Goal: Transaction & Acquisition: Book appointment/travel/reservation

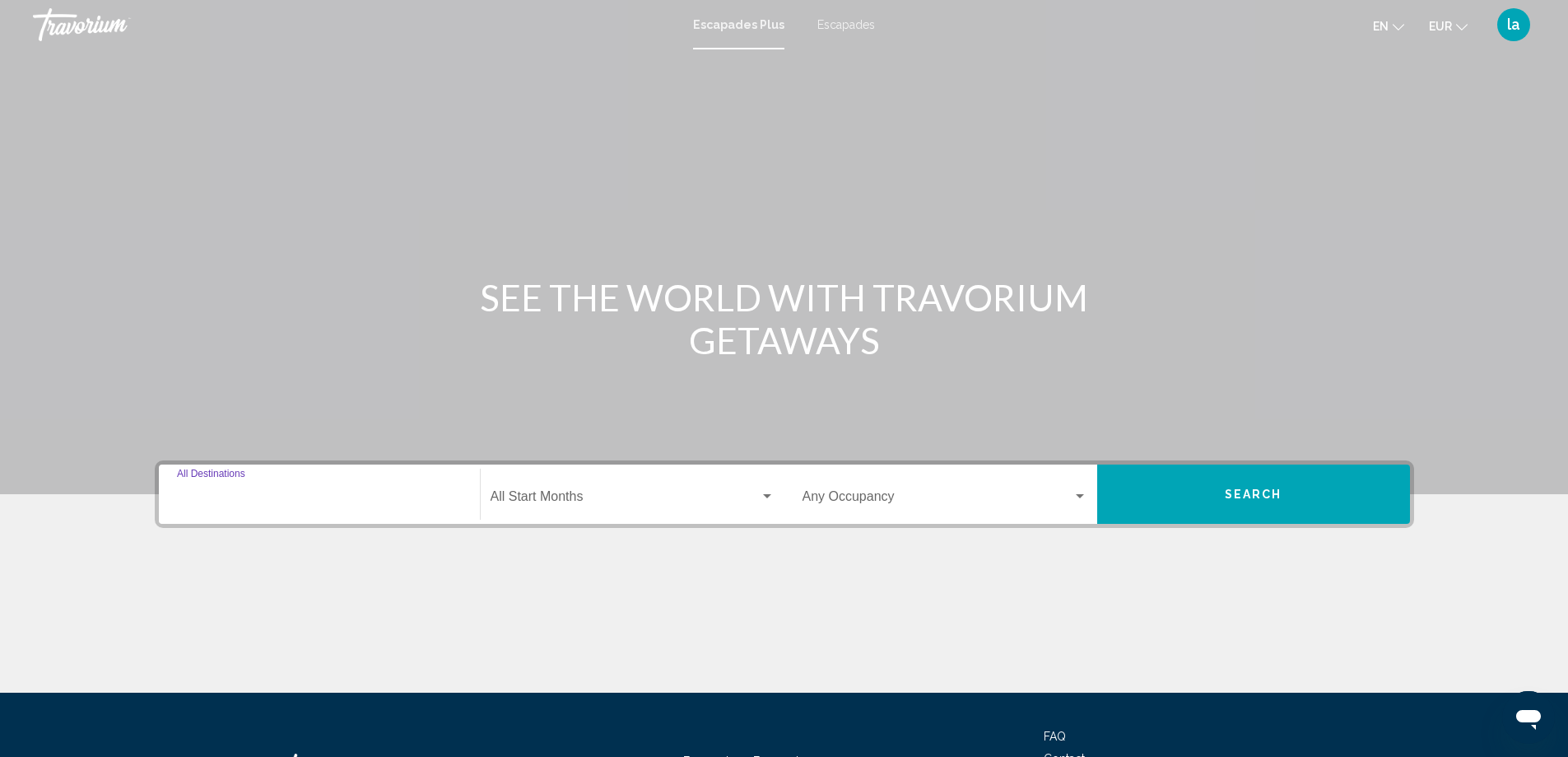
click at [212, 501] on input "Destination All Destinations" at bounding box center [319, 499] width 284 height 15
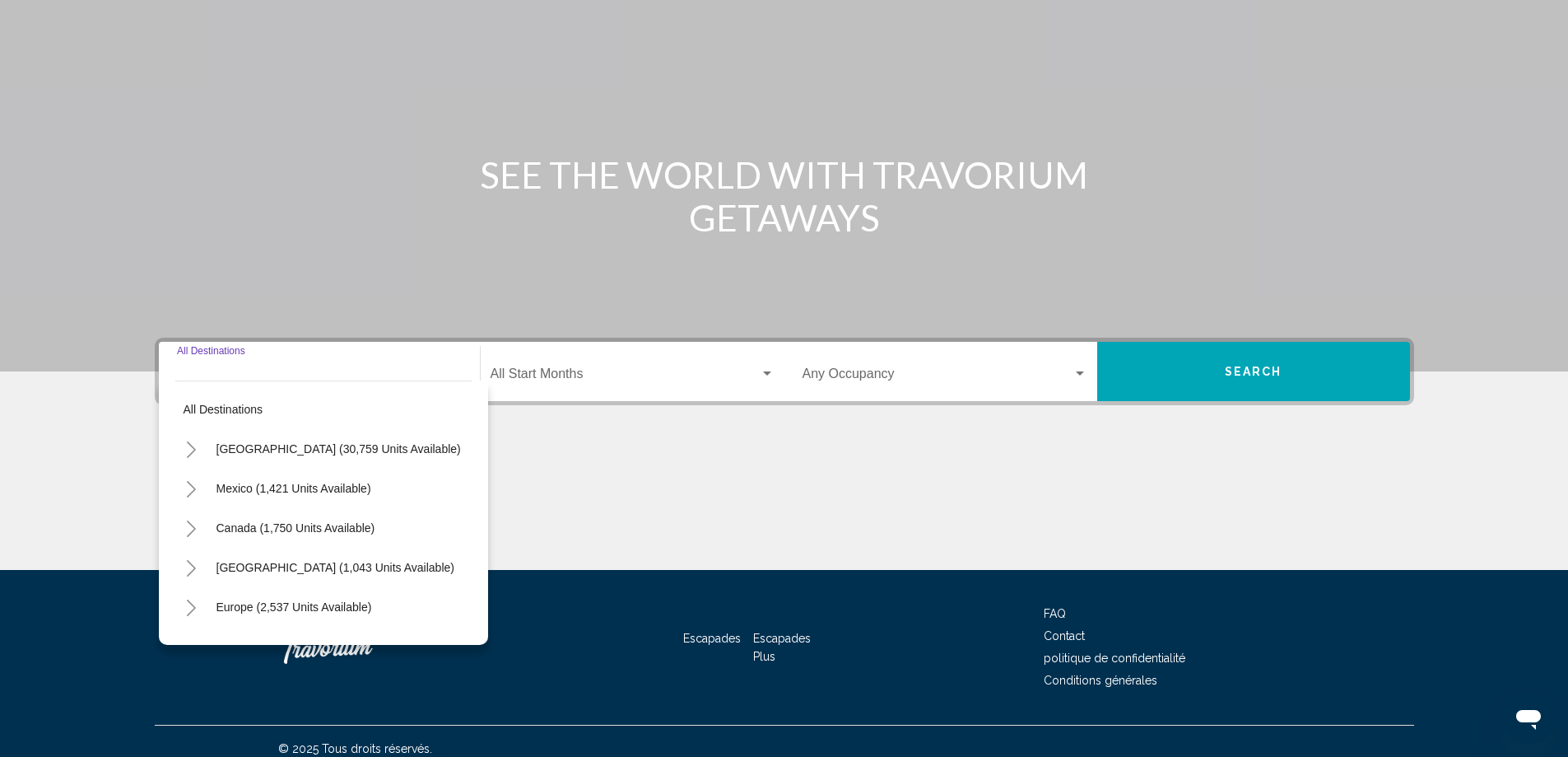
scroll to position [138, 0]
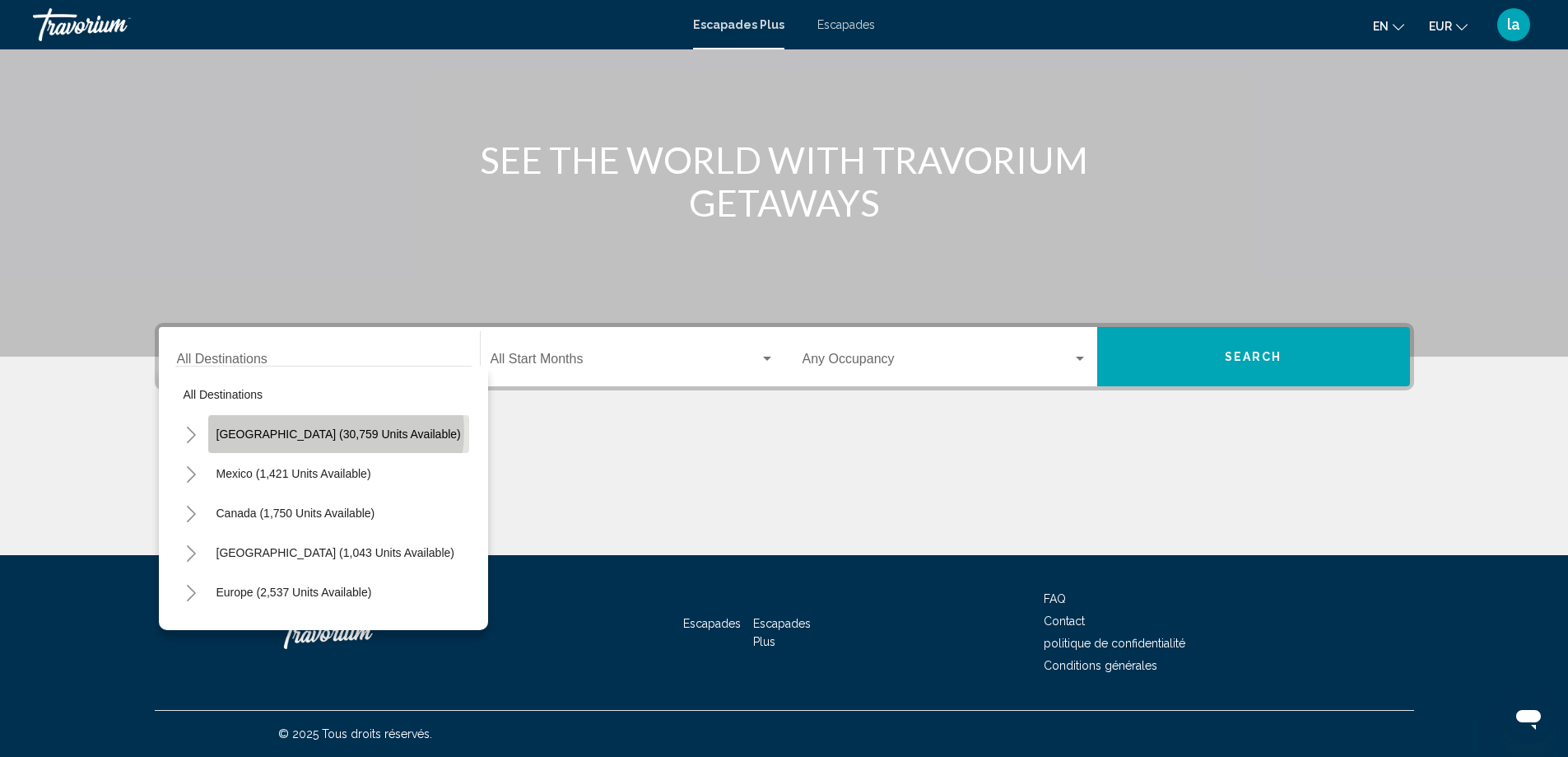
click at [335, 431] on span "[GEOGRAPHIC_DATA] (30,759 units available)" at bounding box center [339, 433] width 244 height 13
type input "**********"
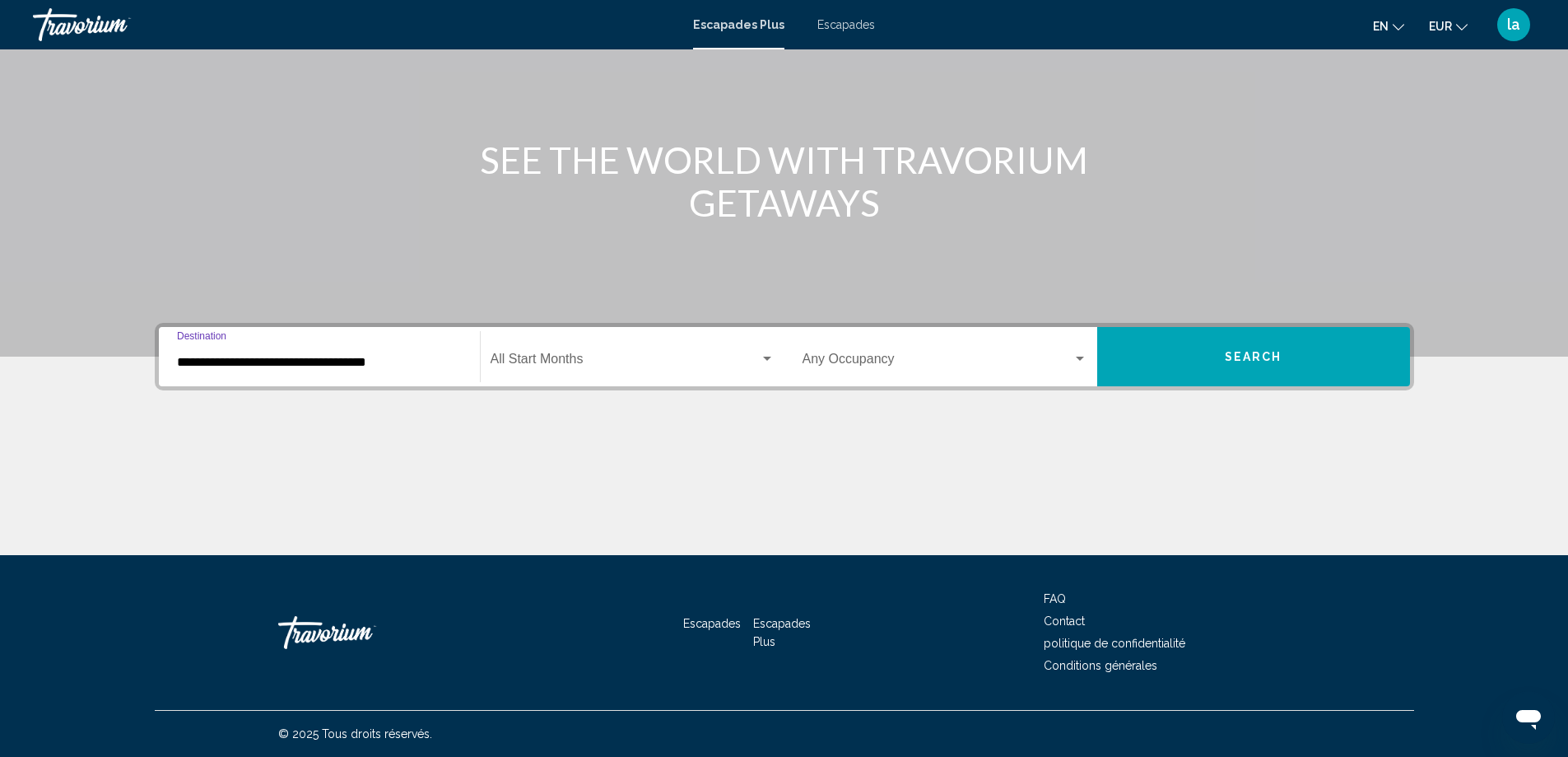
click at [768, 354] on div "Widget de recherche" at bounding box center [767, 358] width 15 height 13
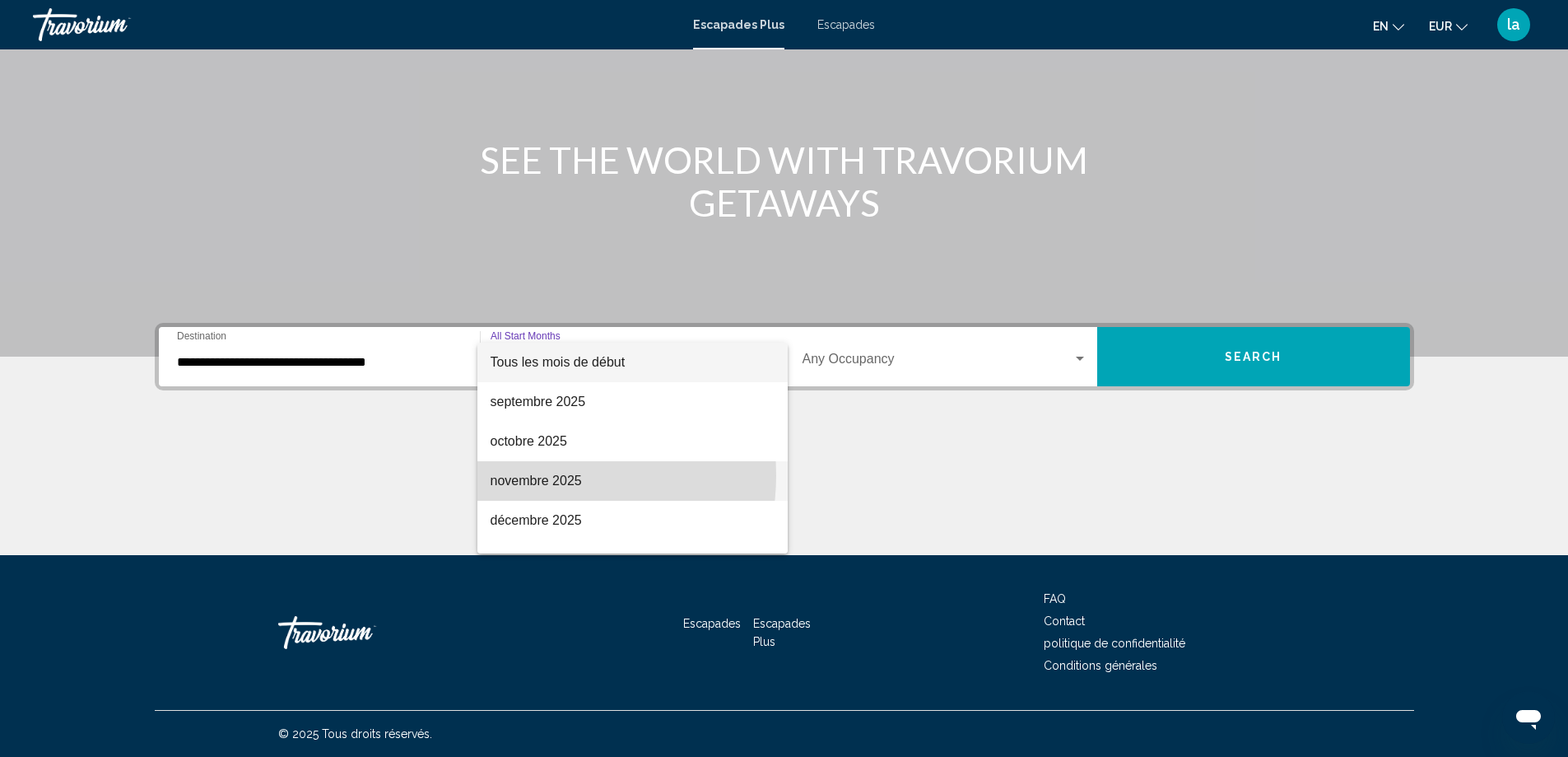
click at [533, 475] on font "novembre 2025" at bounding box center [536, 480] width 92 height 14
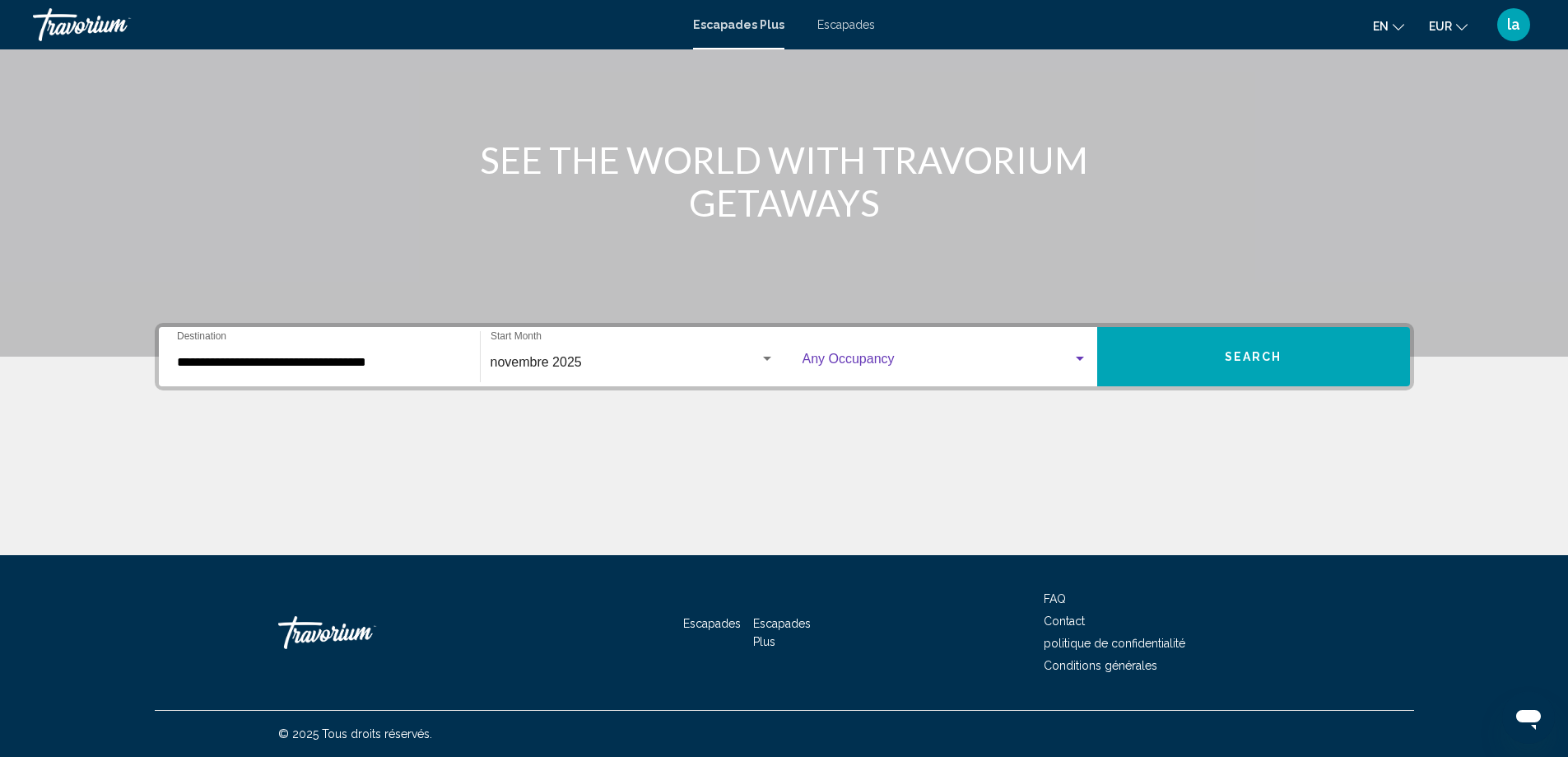
click at [1082, 355] on div "Widget de recherche" at bounding box center [1080, 358] width 15 height 13
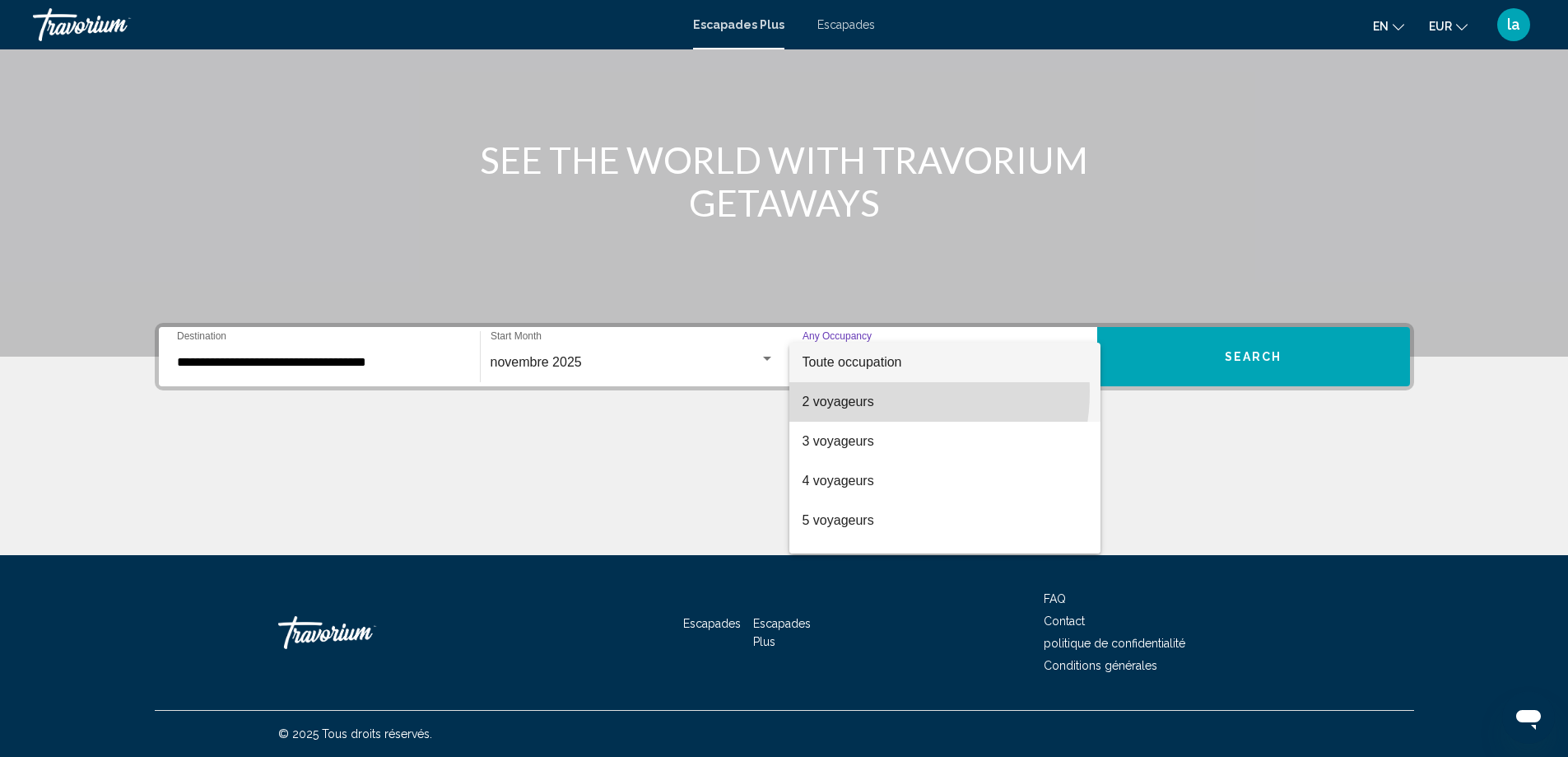
click at [873, 391] on span "2 voyageurs" at bounding box center [945, 402] width 284 height 39
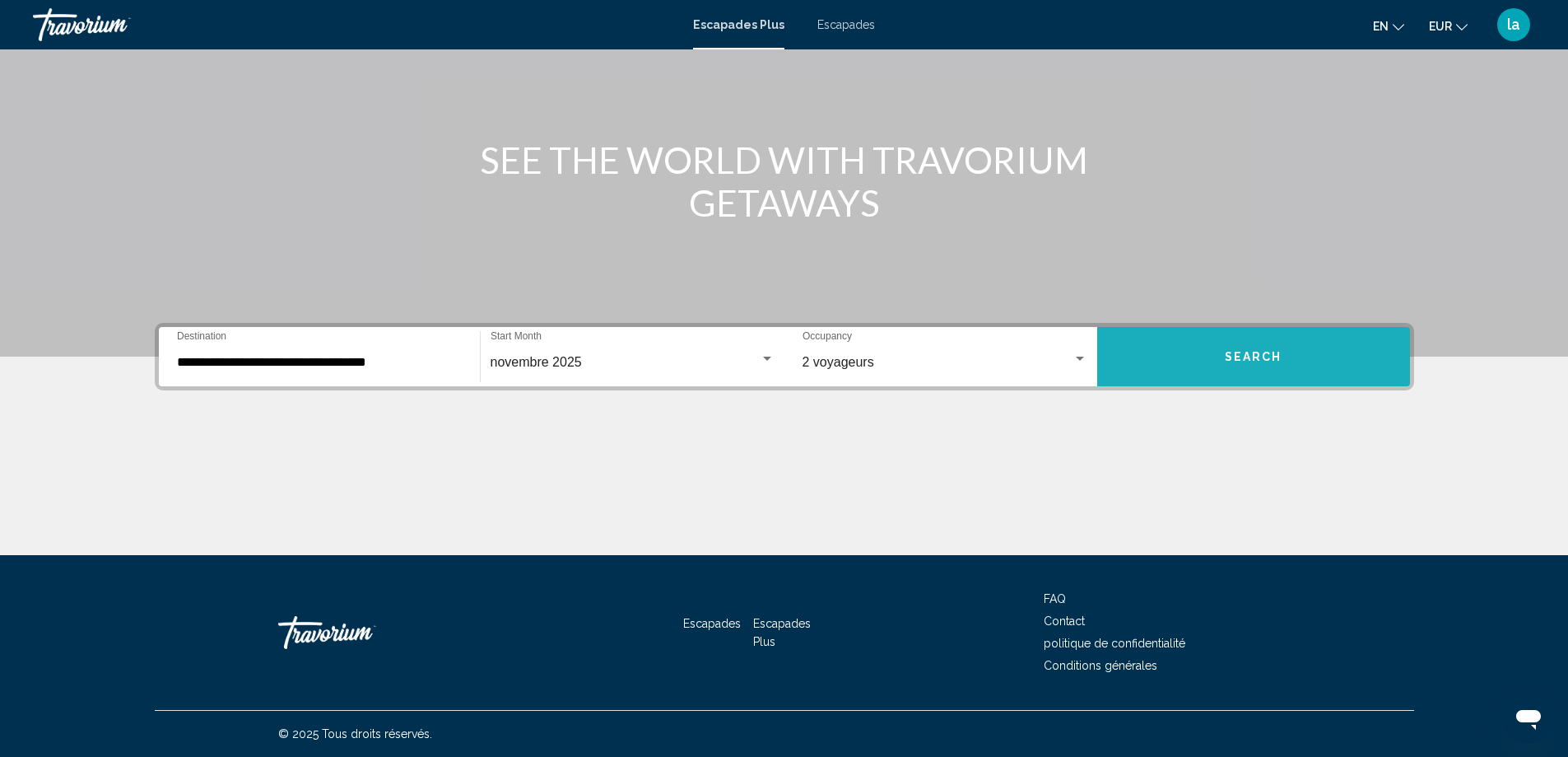
click at [1266, 354] on span "Search" at bounding box center [1254, 356] width 58 height 13
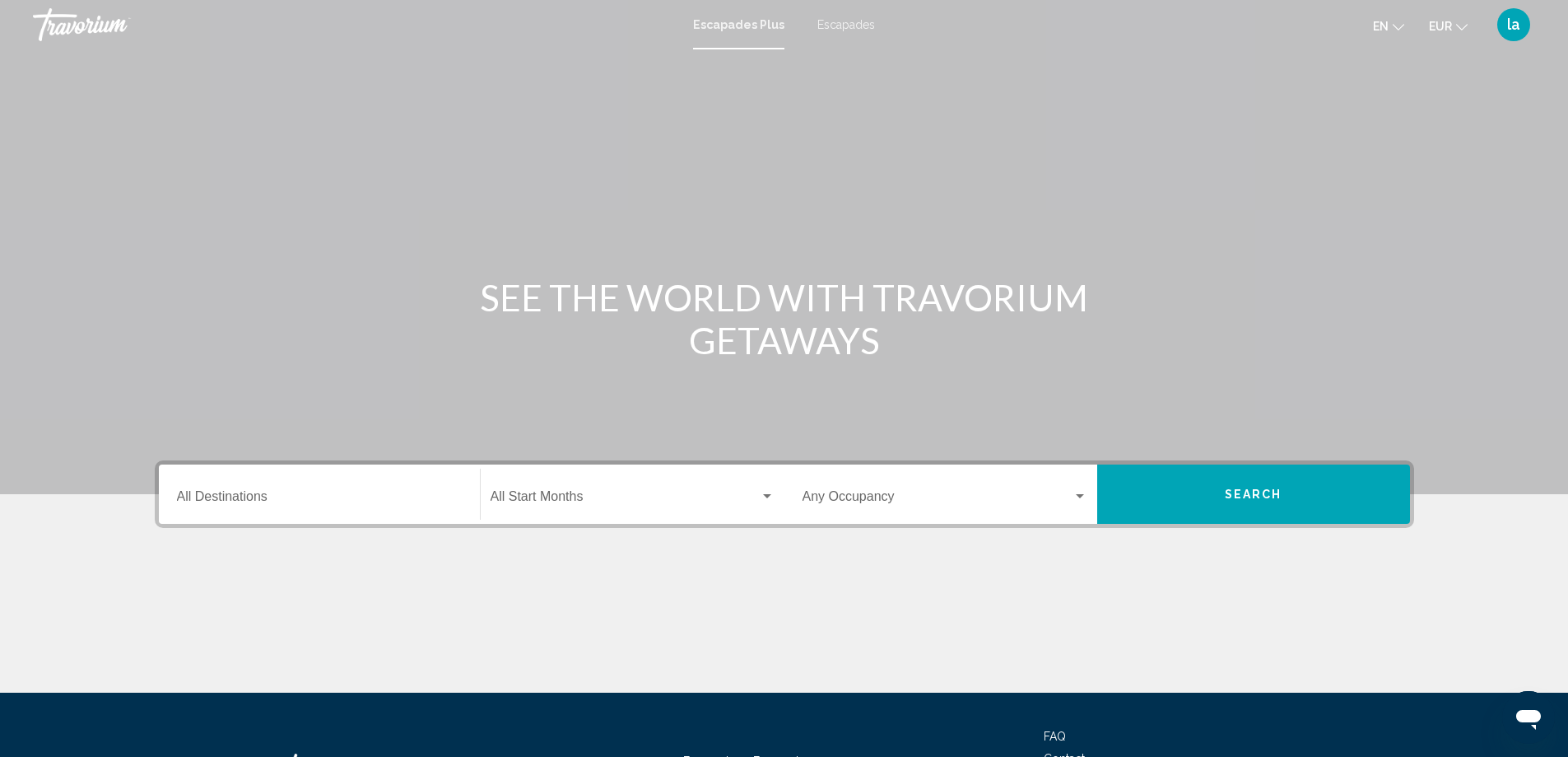
click at [222, 491] on div "Destination All Destinations" at bounding box center [319, 494] width 284 height 52
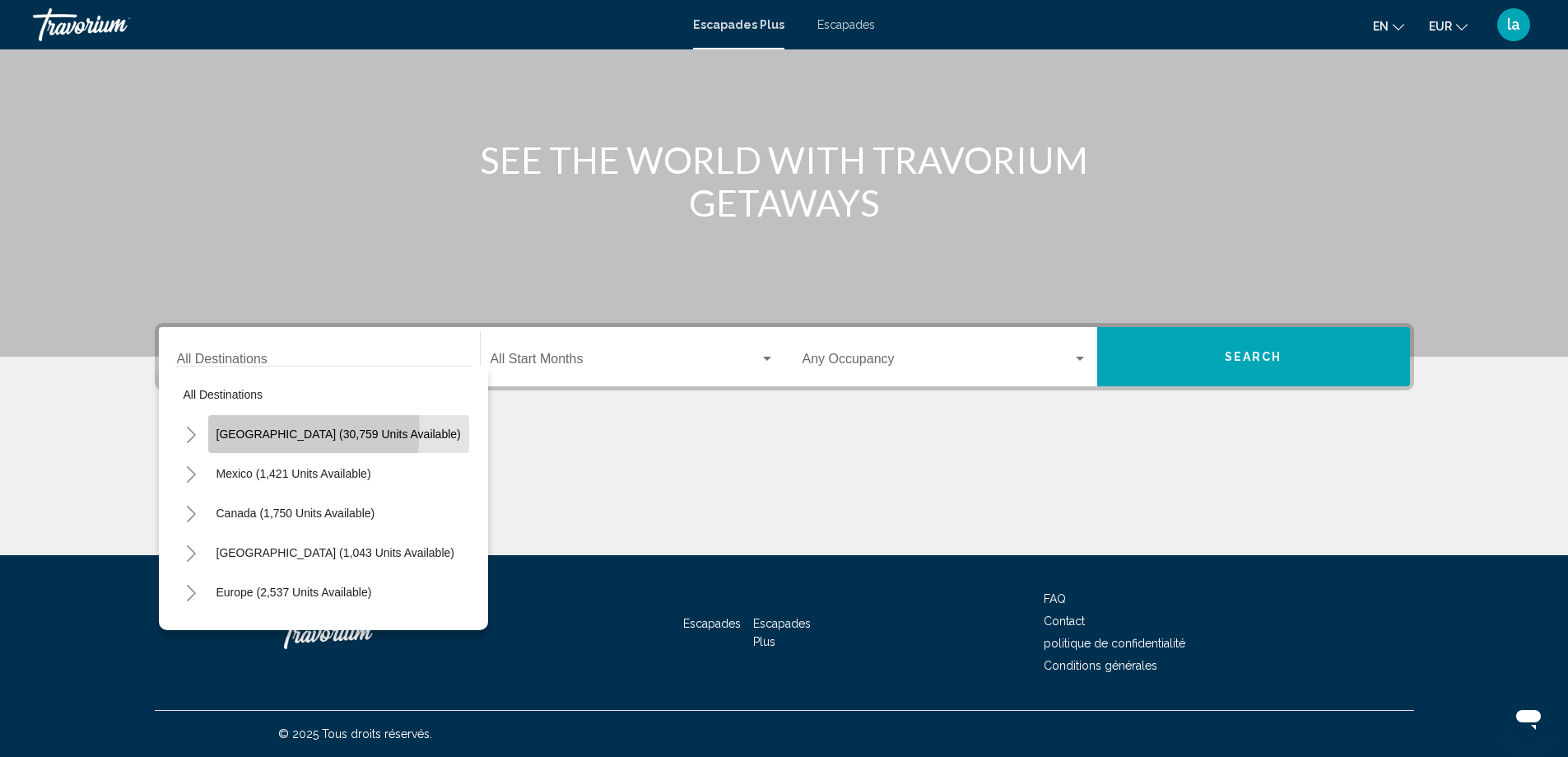
click at [296, 431] on span "[GEOGRAPHIC_DATA] (30,759 units available)" at bounding box center [339, 433] width 244 height 13
type input "**********"
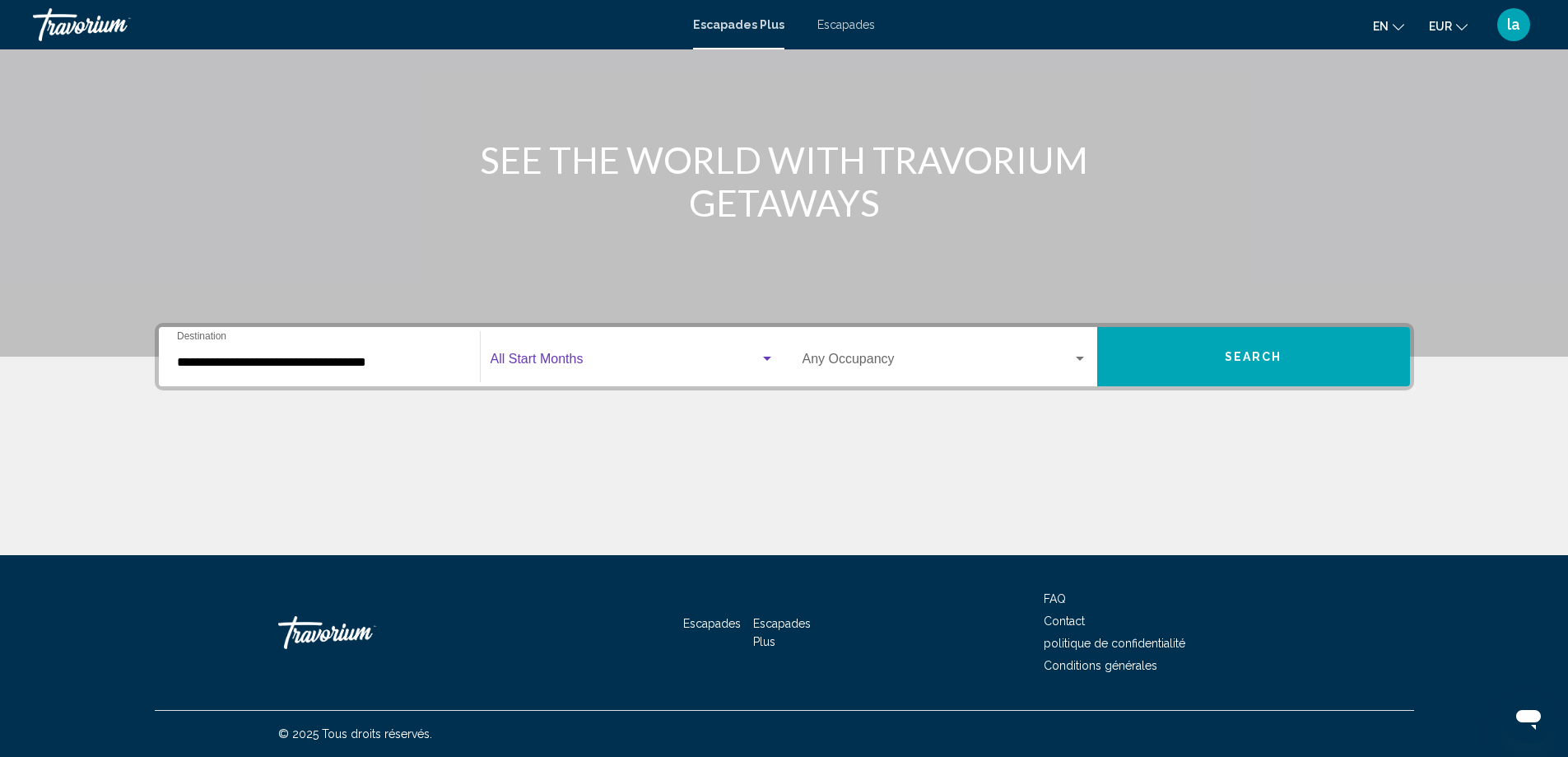
click at [623, 356] on span "Widget de recherche" at bounding box center [626, 362] width 270 height 15
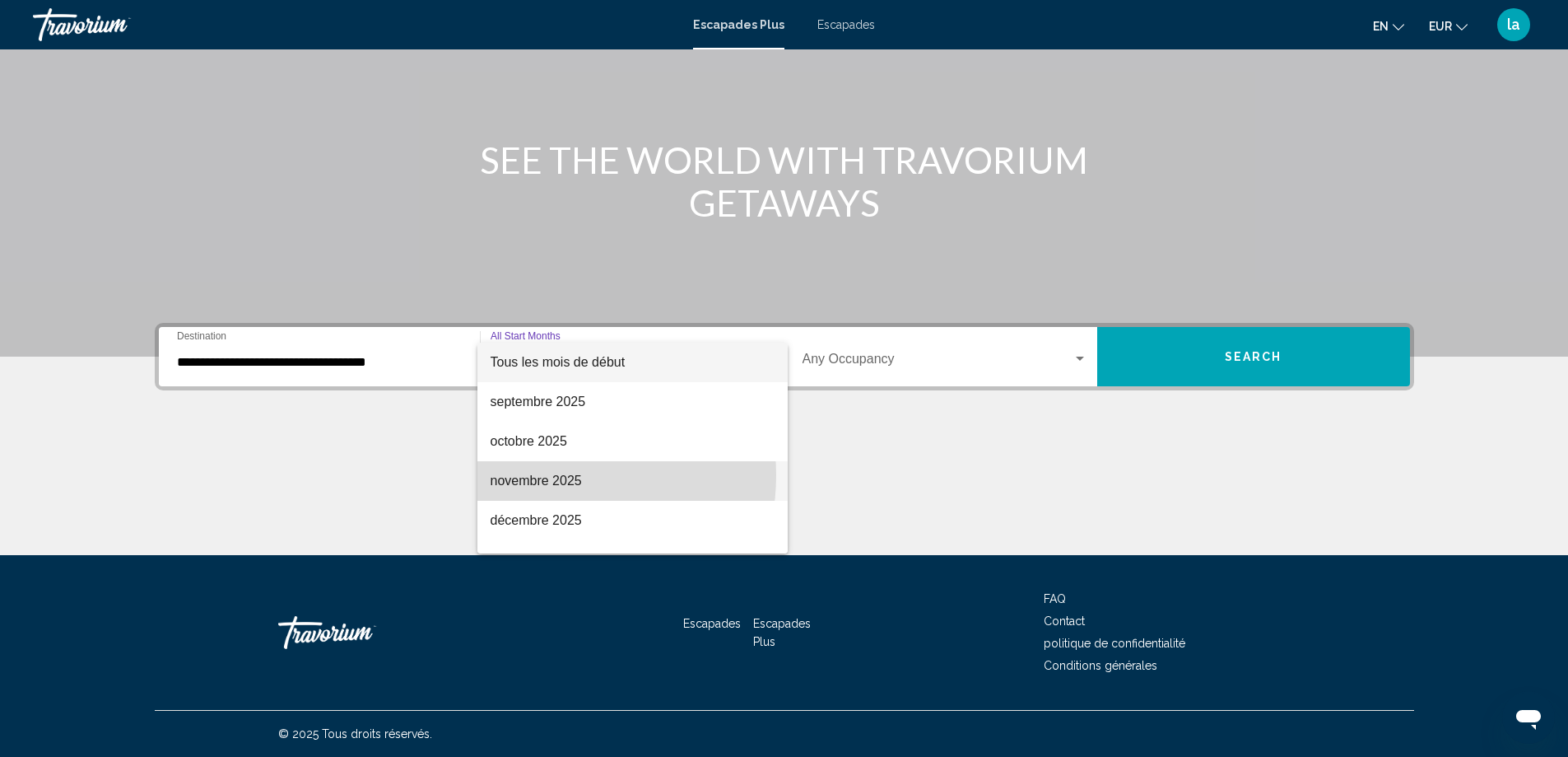
click at [541, 475] on font "novembre 2025" at bounding box center [536, 480] width 92 height 14
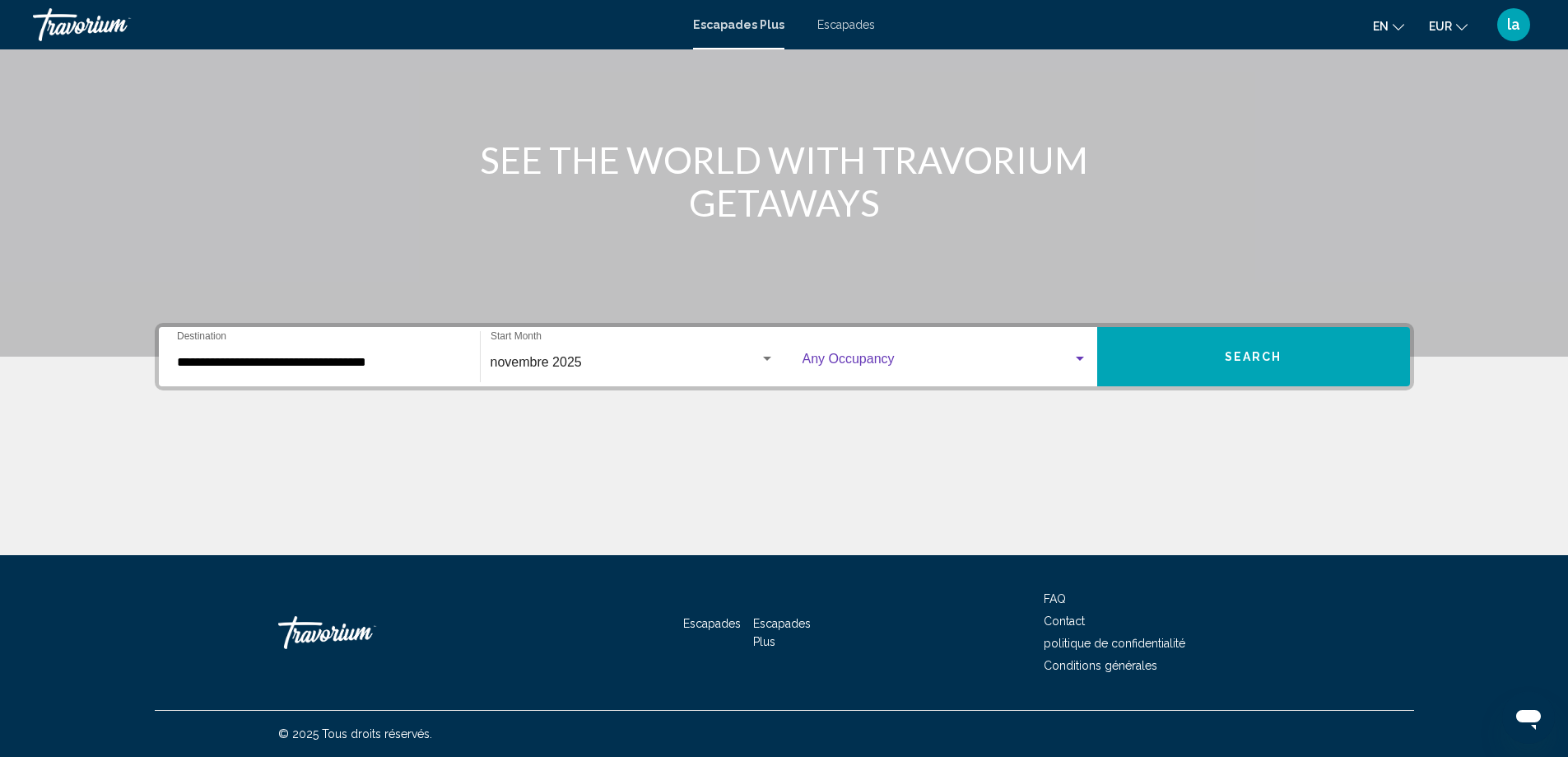
click at [916, 356] on span "Widget de recherche" at bounding box center [938, 362] width 270 height 15
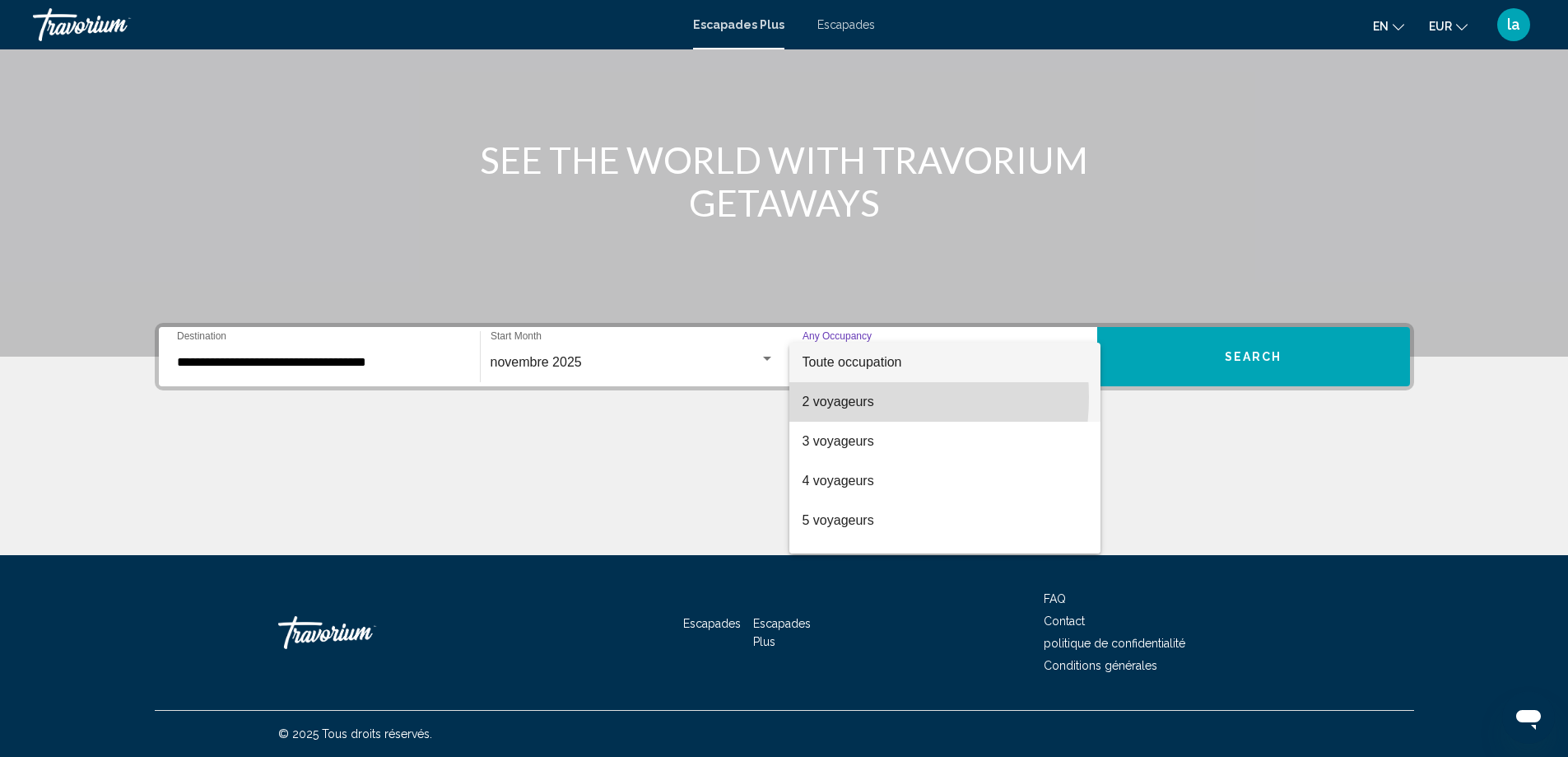
click at [842, 397] on font "2 voyageurs" at bounding box center [839, 402] width 72 height 14
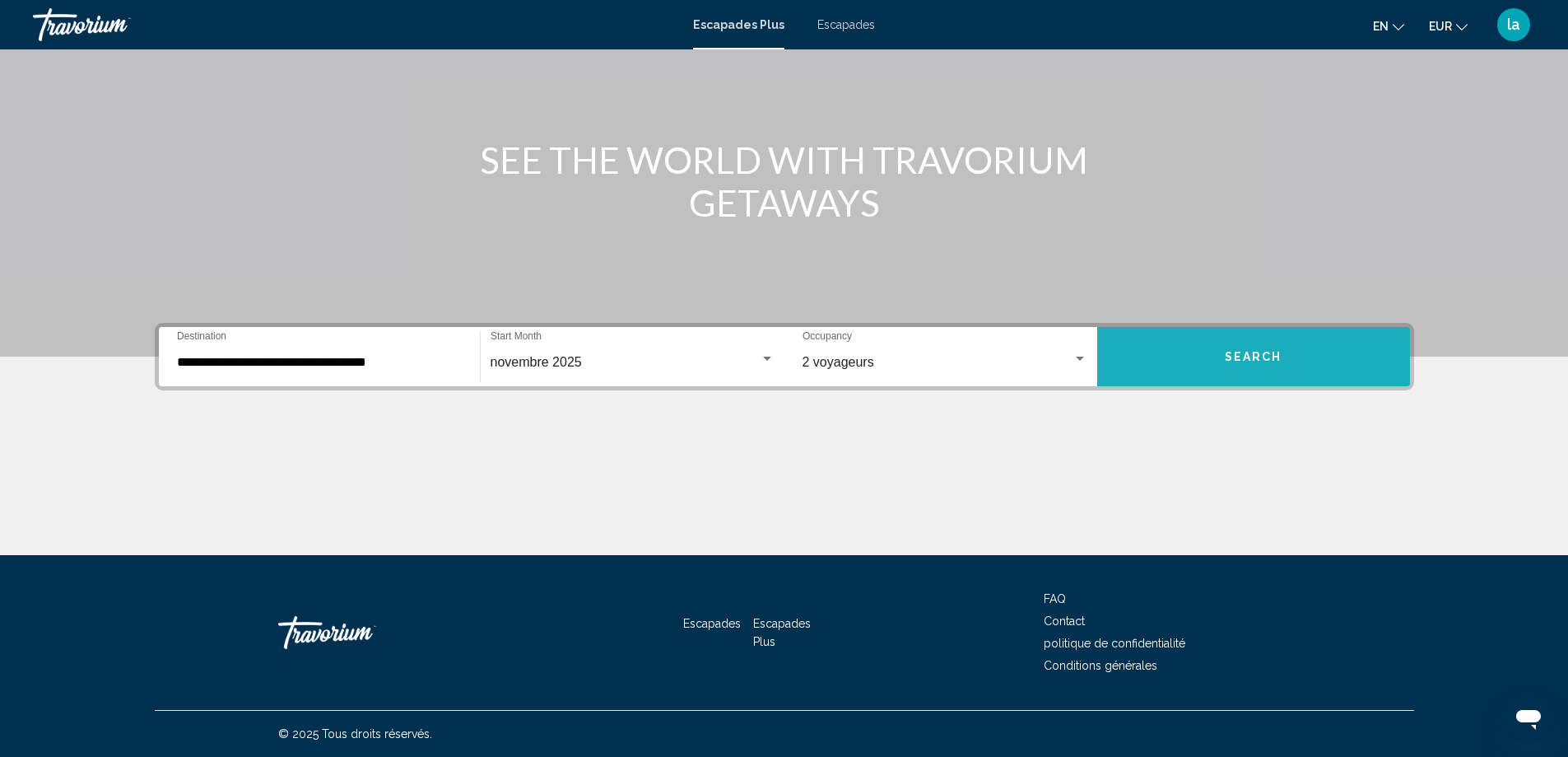
click at [1225, 344] on button "Search" at bounding box center [1254, 356] width 313 height 59
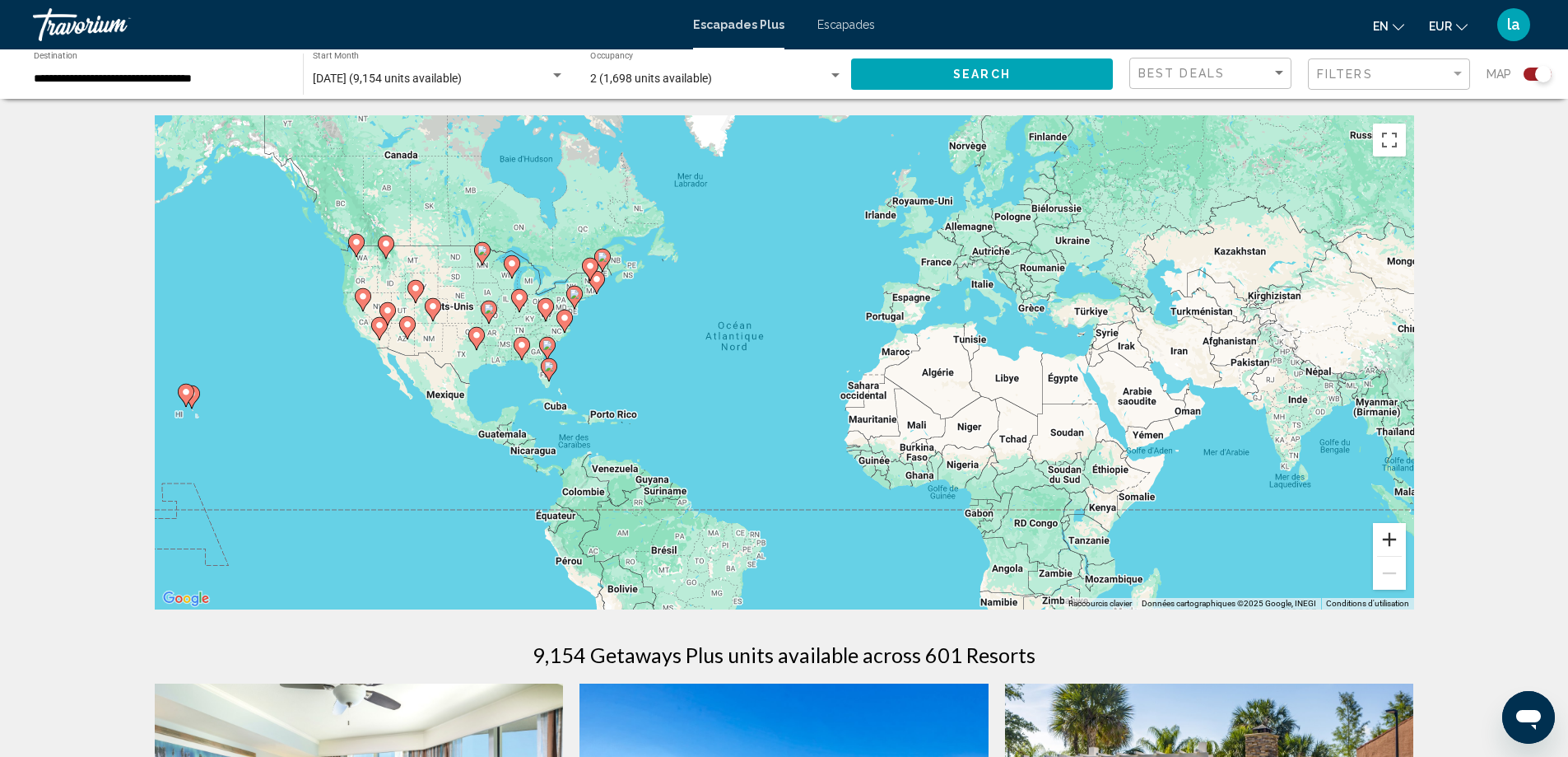
click at [1388, 533] on button "Zoom avant" at bounding box center [1389, 538] width 32 height 32
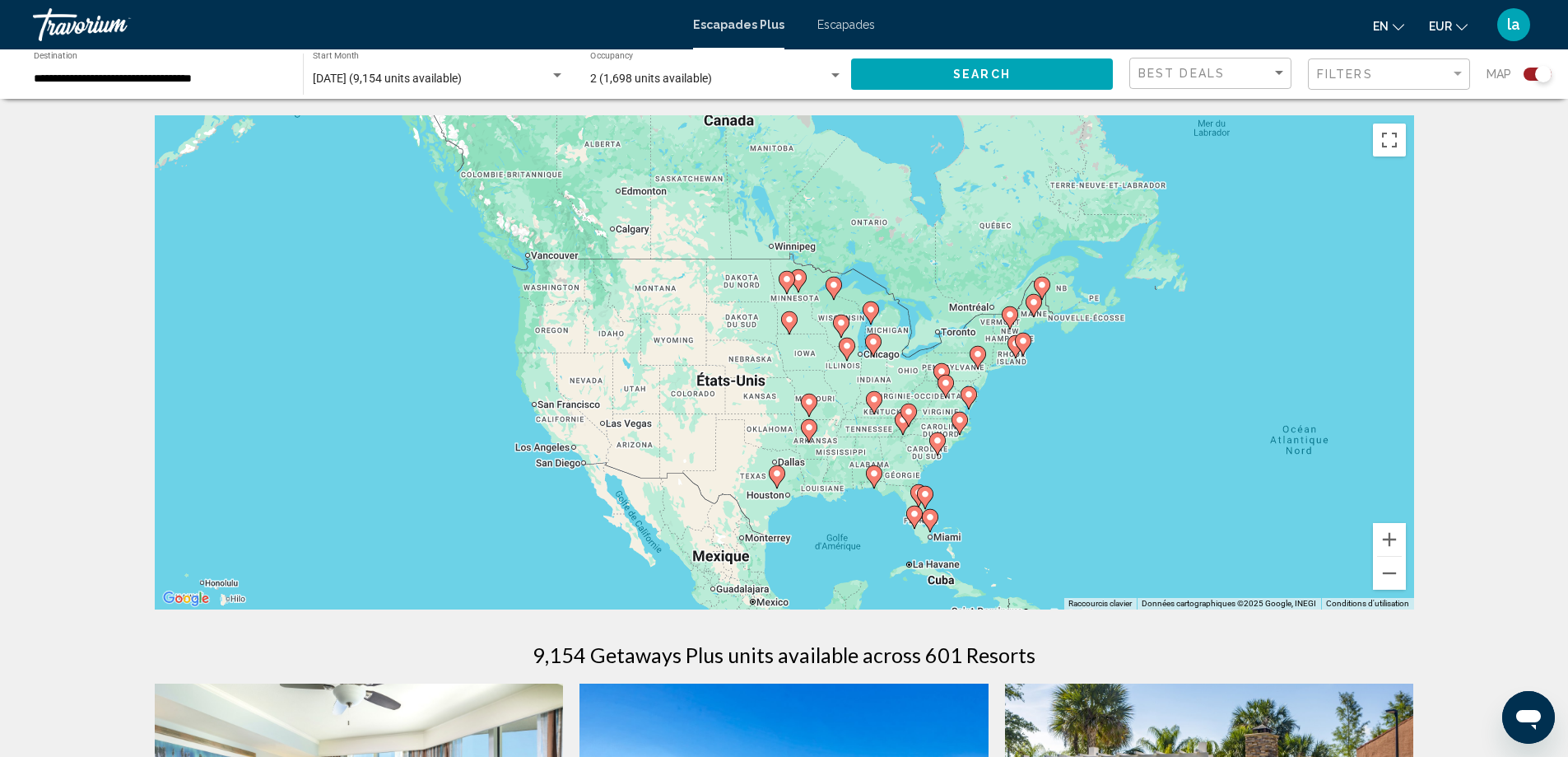
drag, startPoint x: 564, startPoint y: 270, endPoint x: 1184, endPoint y: 401, distance: 633.7
click at [1184, 401] on div "Pour activer le glissement avec le clavier, appuyez sur Alt+Entrée. Une fois ce…" at bounding box center [784, 362] width 1260 height 494
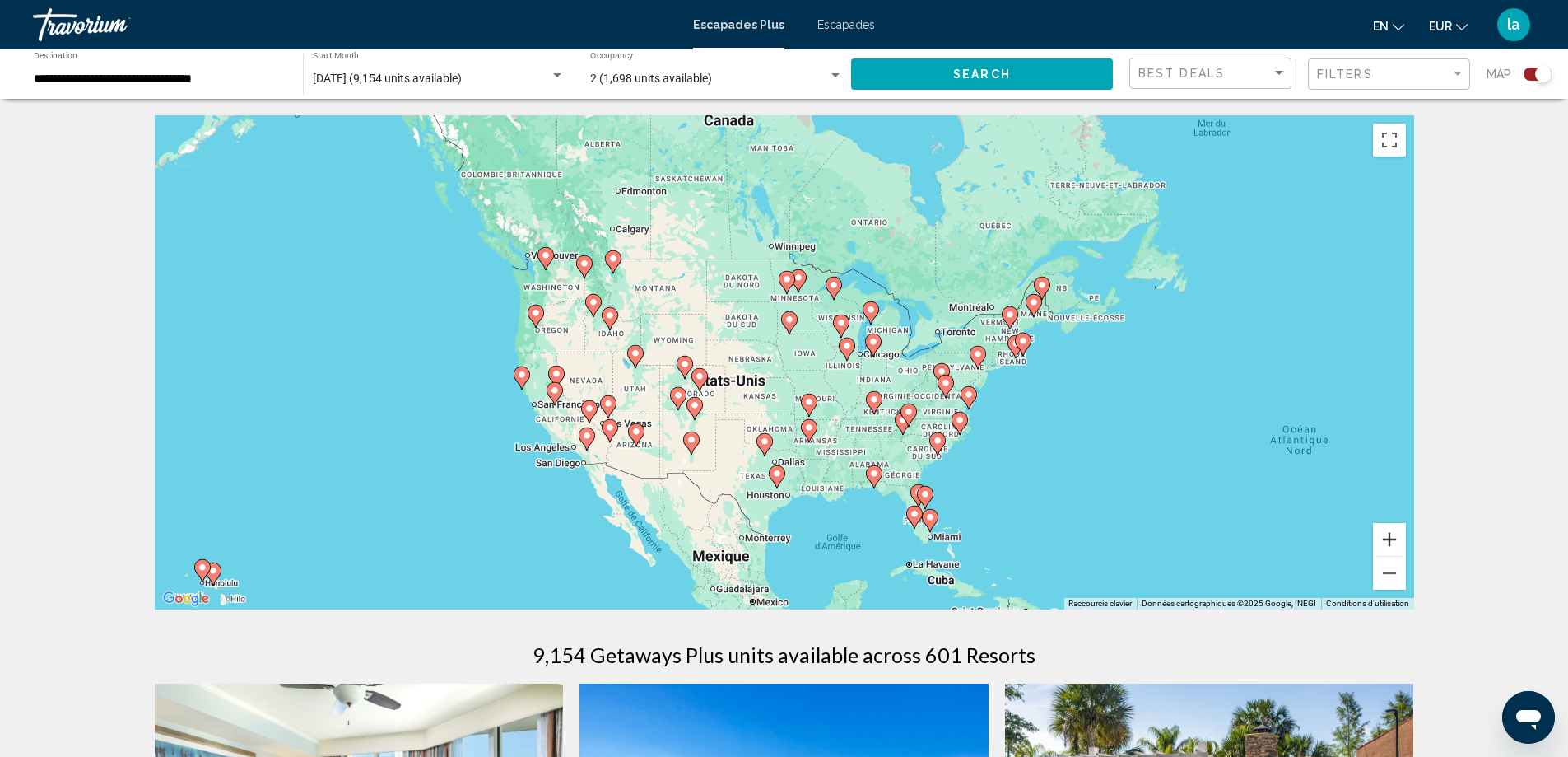
click at [1386, 532] on button "Zoom avant" at bounding box center [1389, 538] width 32 height 32
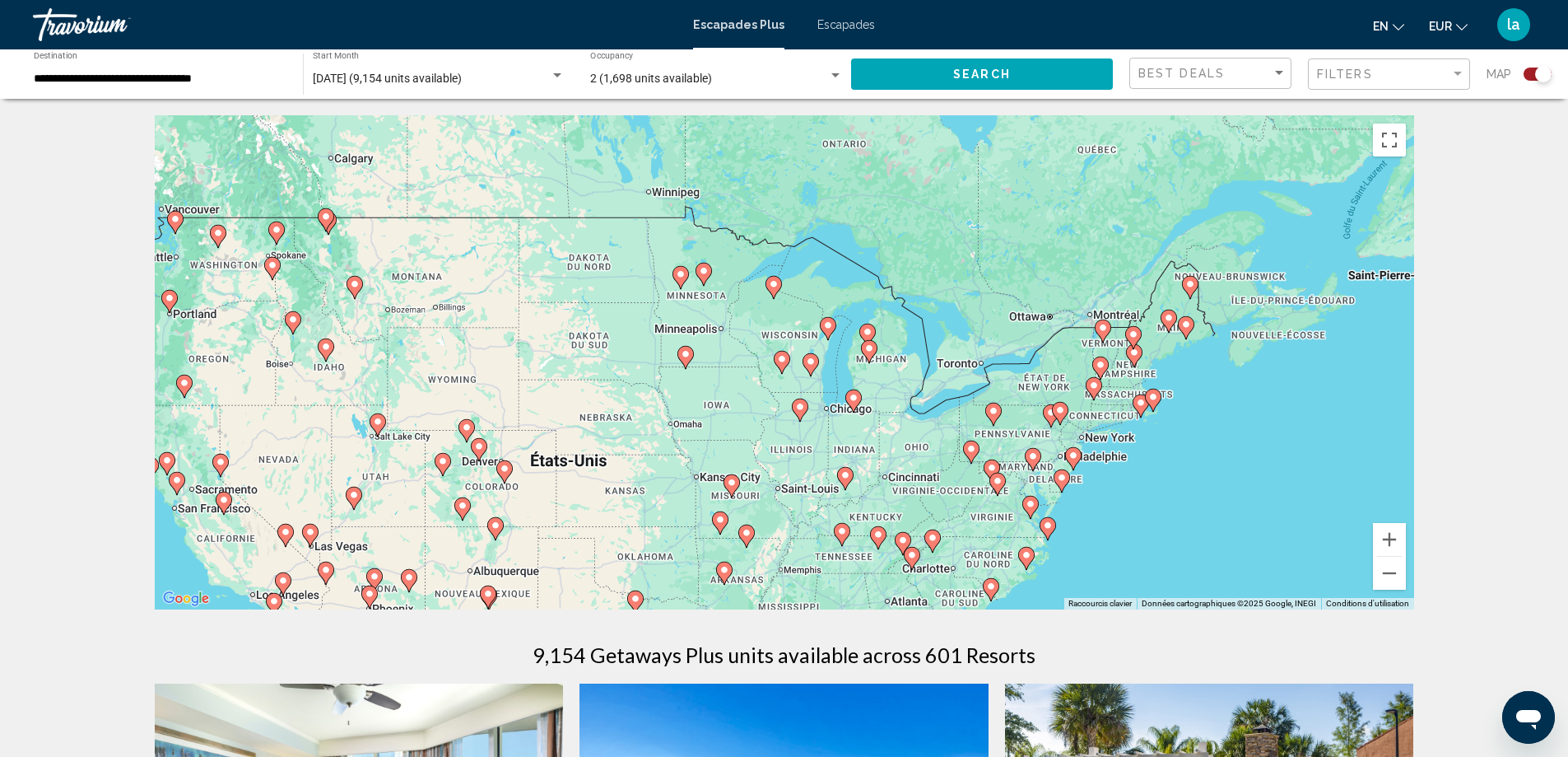
drag, startPoint x: 1276, startPoint y: 366, endPoint x: 1161, endPoint y: 439, distance: 136.2
click at [1160, 431] on div "Pour activer le glissement avec le clavier, appuyez sur Alt+Entrée. Une fois ce…" at bounding box center [784, 362] width 1260 height 494
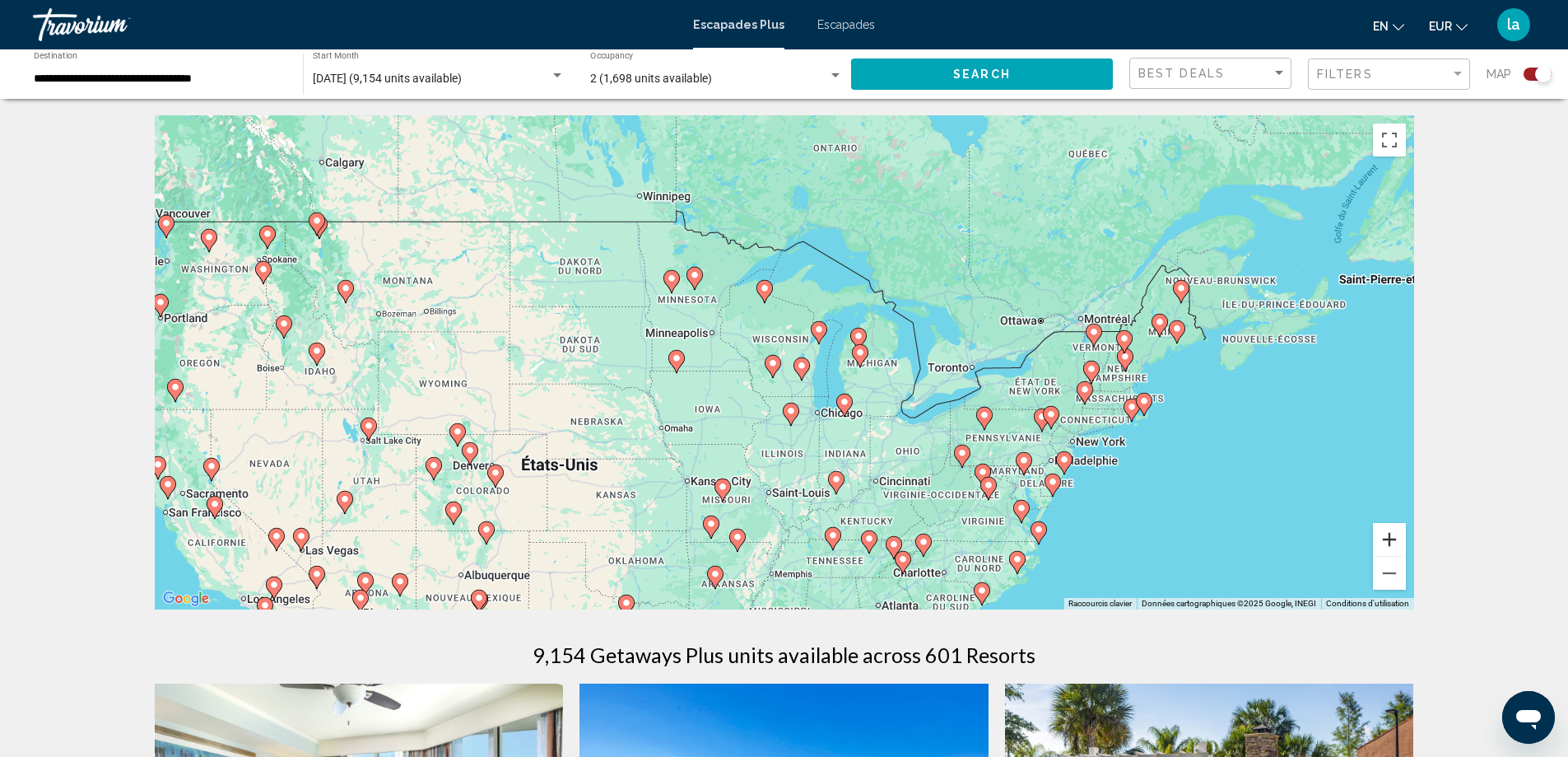
click at [1390, 534] on button "Zoom avant" at bounding box center [1389, 538] width 32 height 32
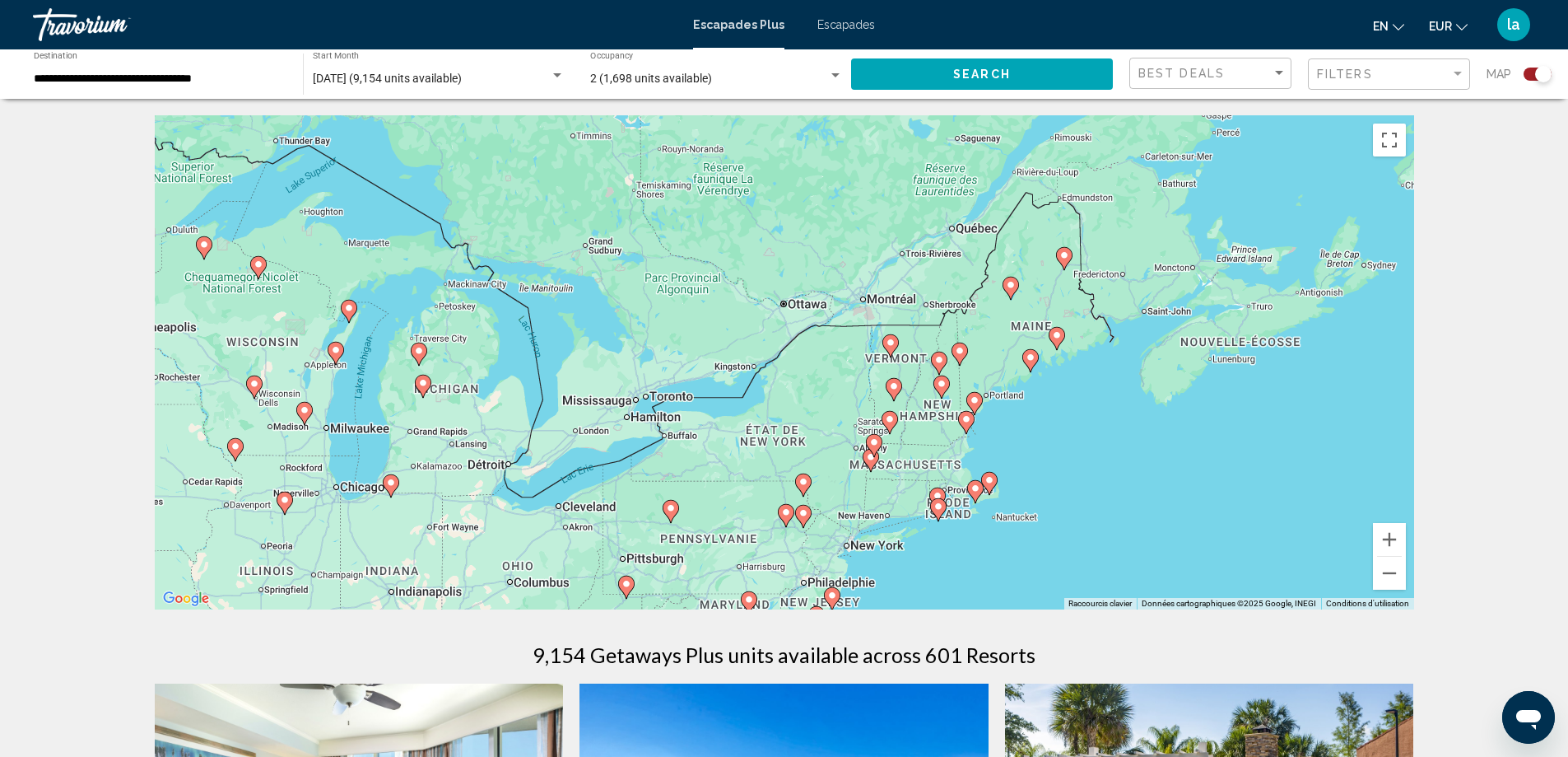
drag, startPoint x: 1338, startPoint y: 422, endPoint x: 824, endPoint y: 448, distance: 514.7
click at [824, 448] on div "Pour activer le glissement avec le clavier, appuyez sur Alt+Entrée. Une fois ce…" at bounding box center [784, 362] width 1260 height 494
click at [1388, 534] on button "Zoom avant" at bounding box center [1389, 538] width 32 height 32
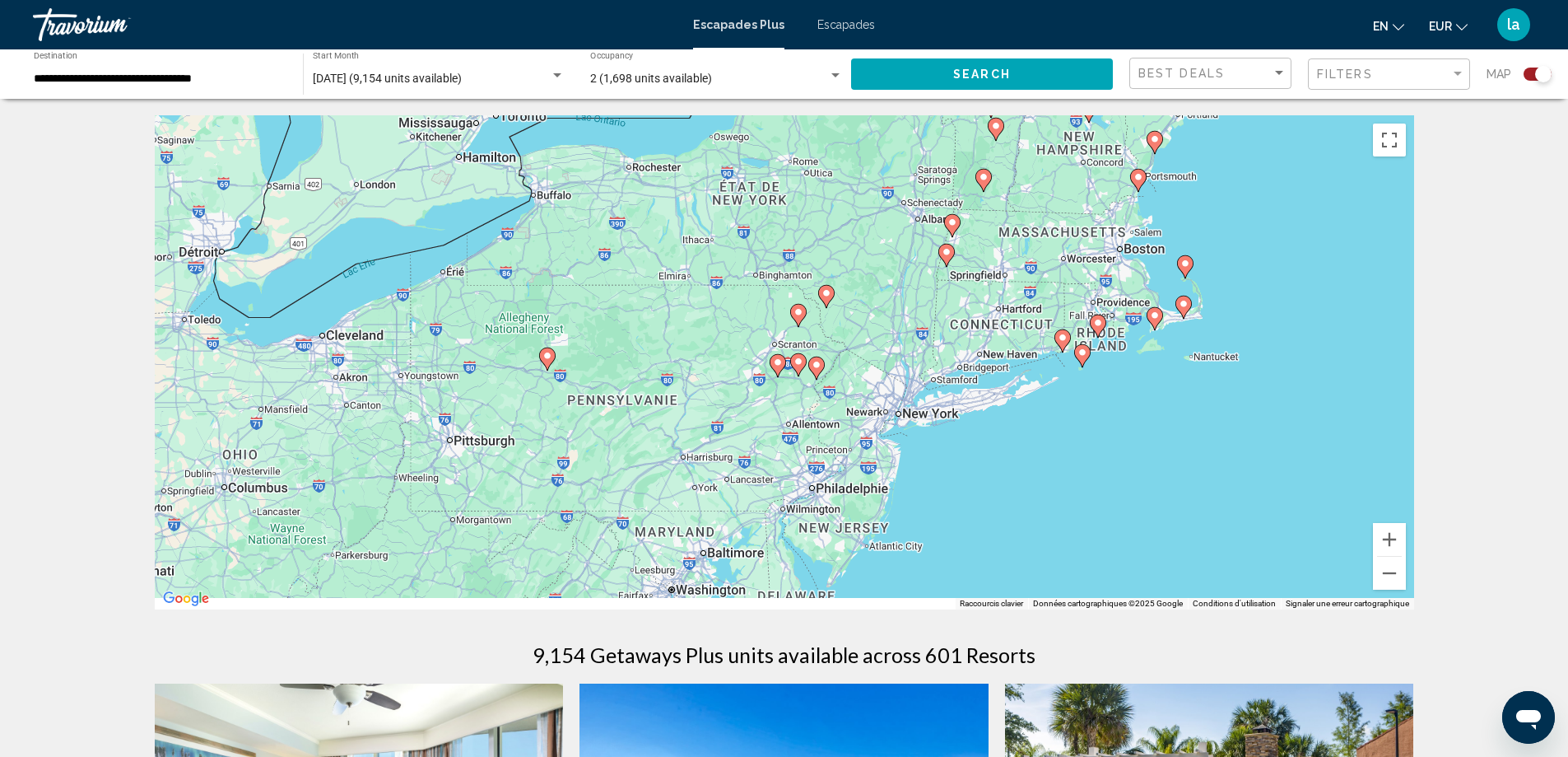
drag, startPoint x: 1165, startPoint y: 518, endPoint x: 1156, endPoint y: 200, distance: 318.1
click at [1156, 200] on div "Pour activer le glissement avec le clavier, appuyez sur Alt+Entrée. Une fois ce…" at bounding box center [784, 362] width 1260 height 494
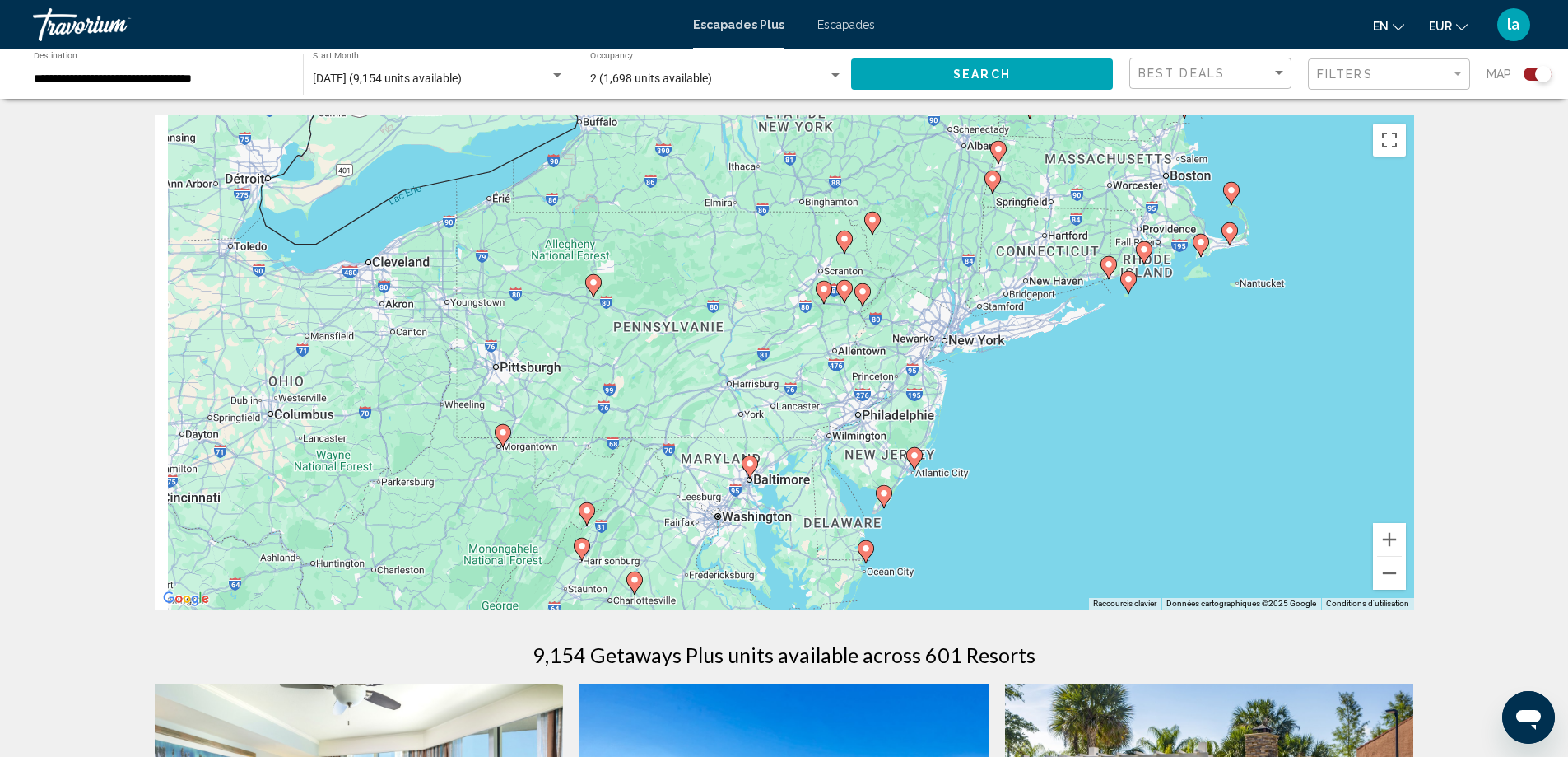
drag, startPoint x: 979, startPoint y: 471, endPoint x: 1036, endPoint y: 390, distance: 99.0
click at [1036, 390] on div "Pour activer le glissement avec le clavier, appuyez sur Alt+Entrée. Une fois ce…" at bounding box center [784, 362] width 1260 height 494
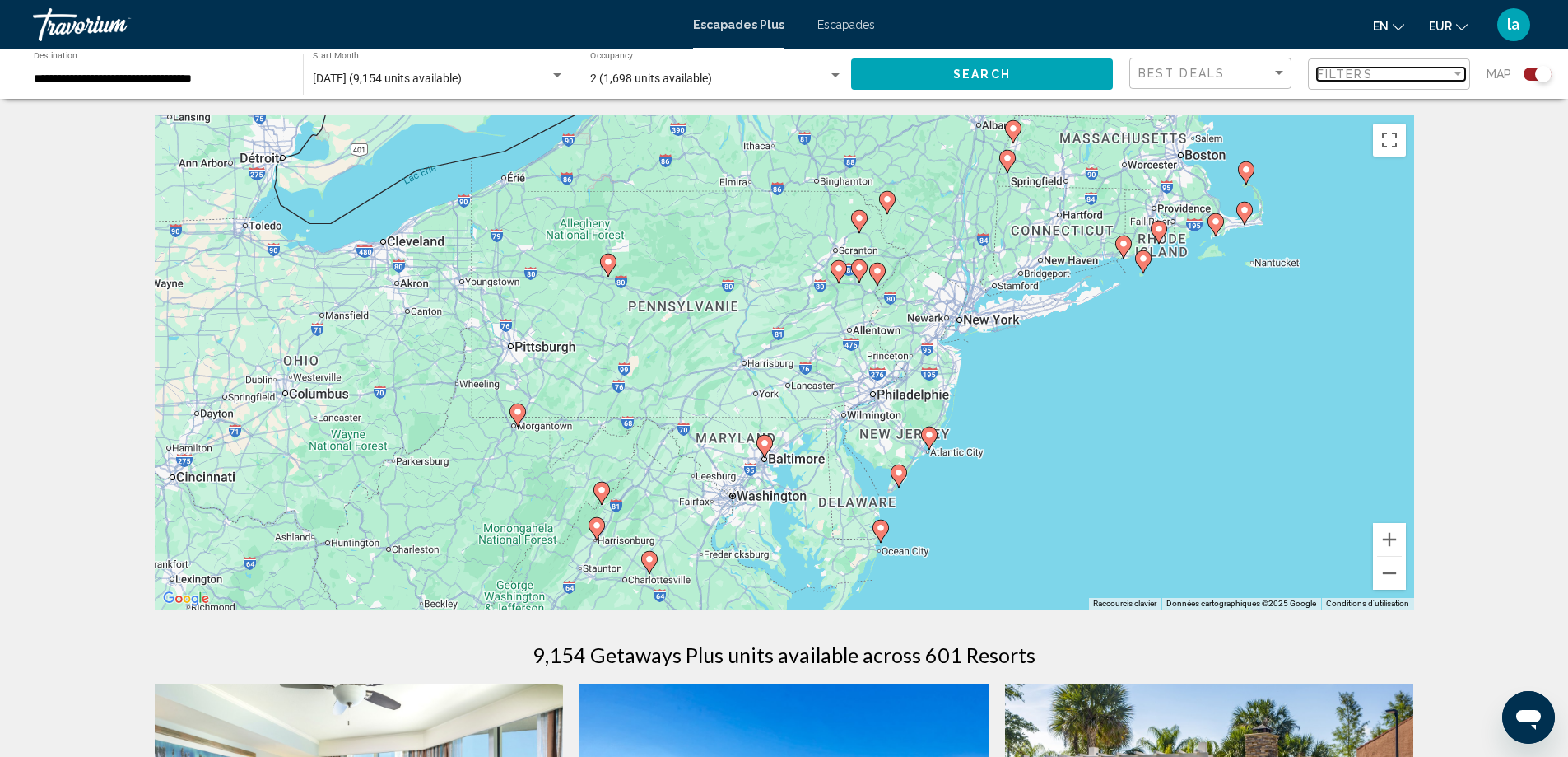
click at [1382, 68] on div "Filters" at bounding box center [1384, 74] width 134 height 13
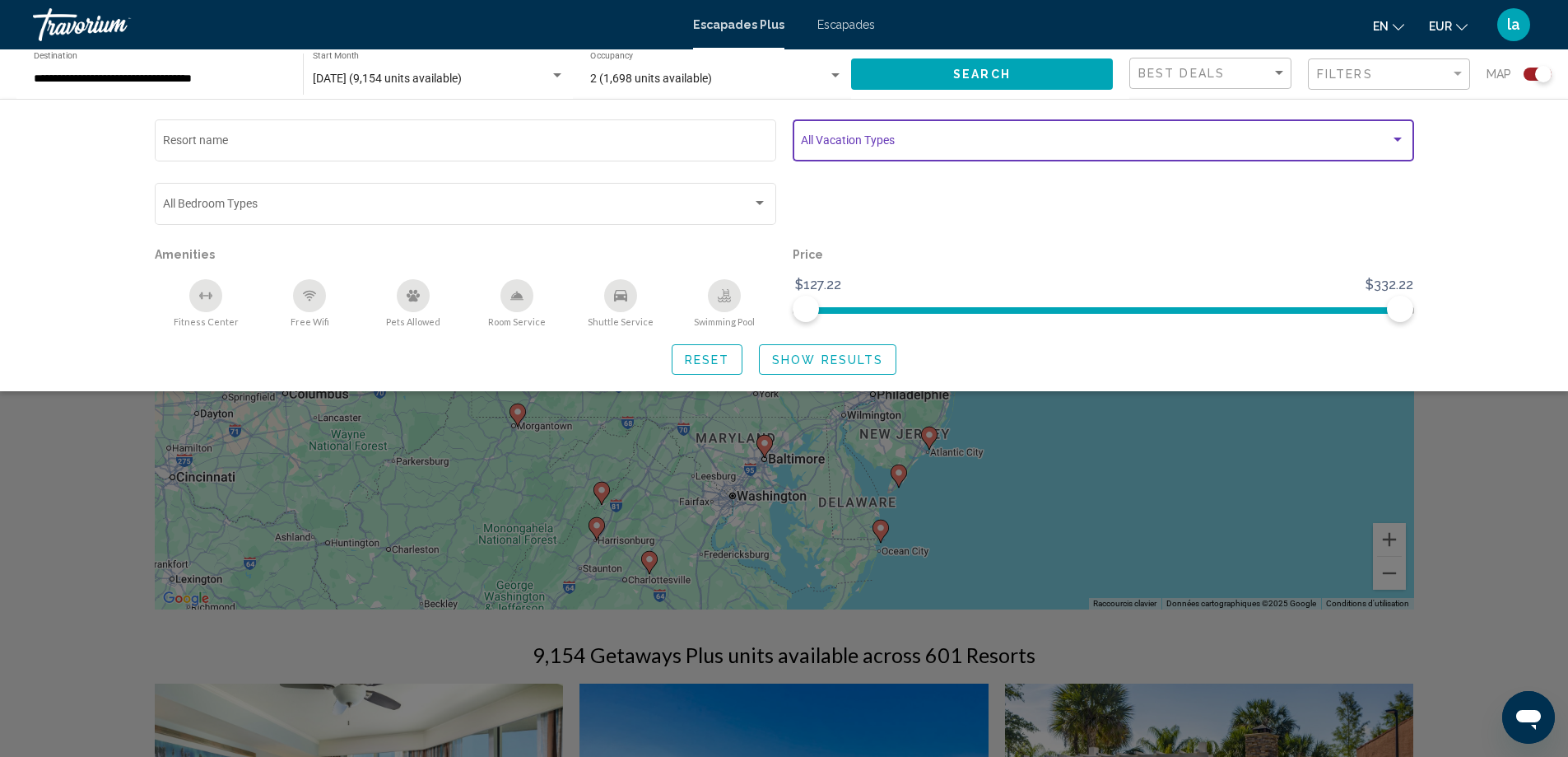
click at [1398, 139] on div "Search widget" at bounding box center [1398, 140] width 8 height 4
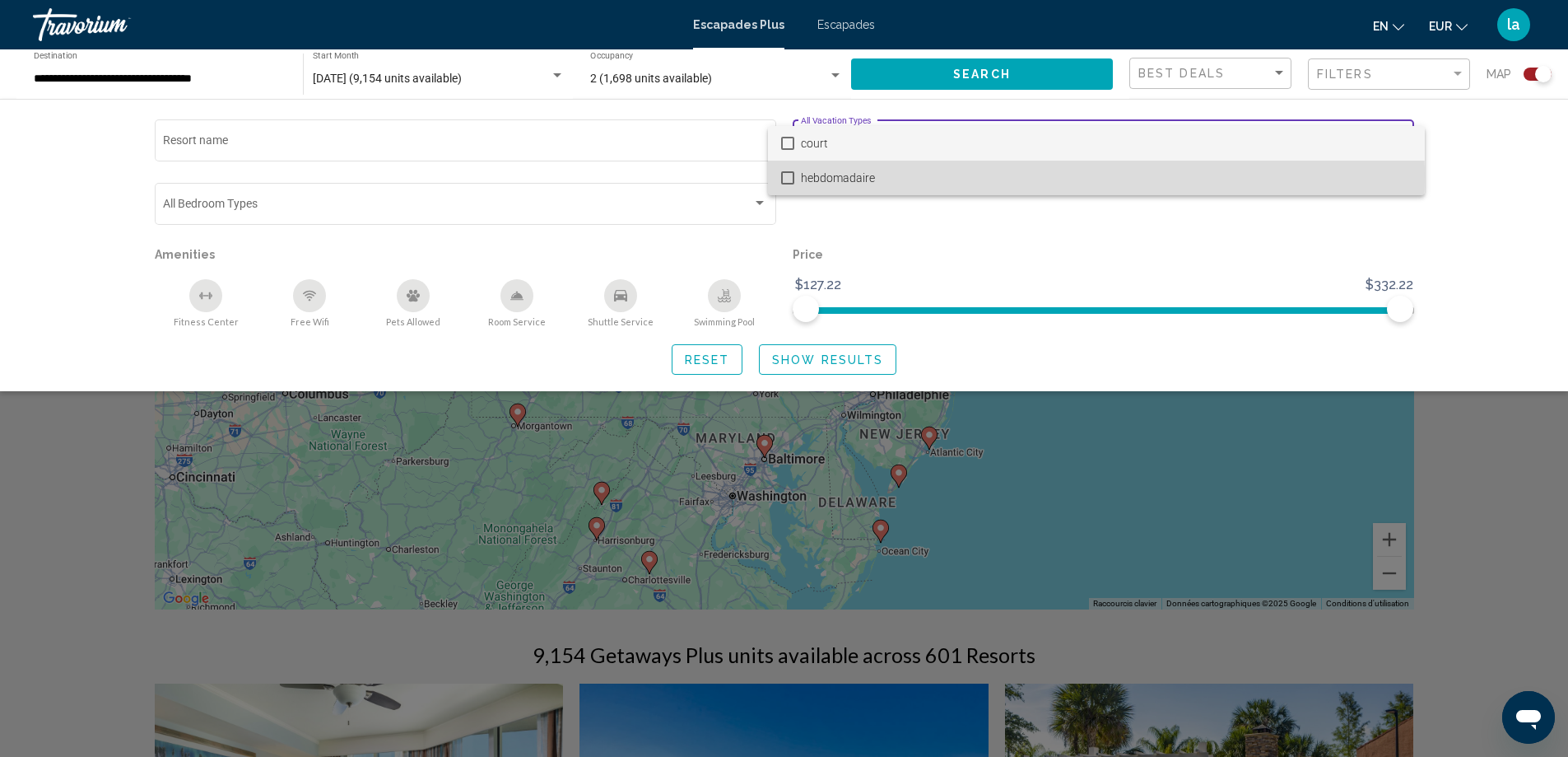
click at [788, 176] on mat-pseudo-checkbox at bounding box center [787, 177] width 13 height 13
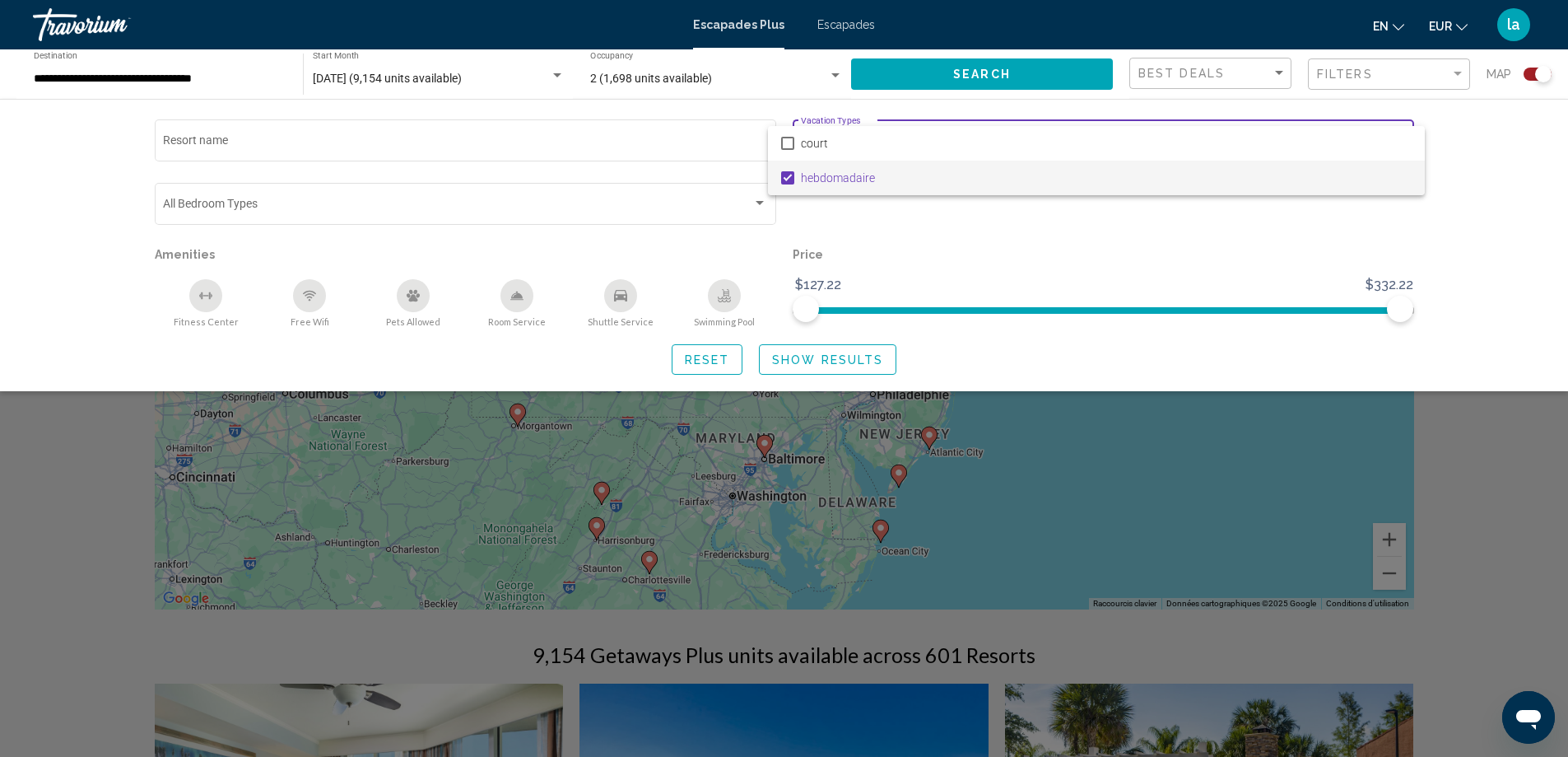
click at [251, 140] on div at bounding box center [784, 378] width 1568 height 757
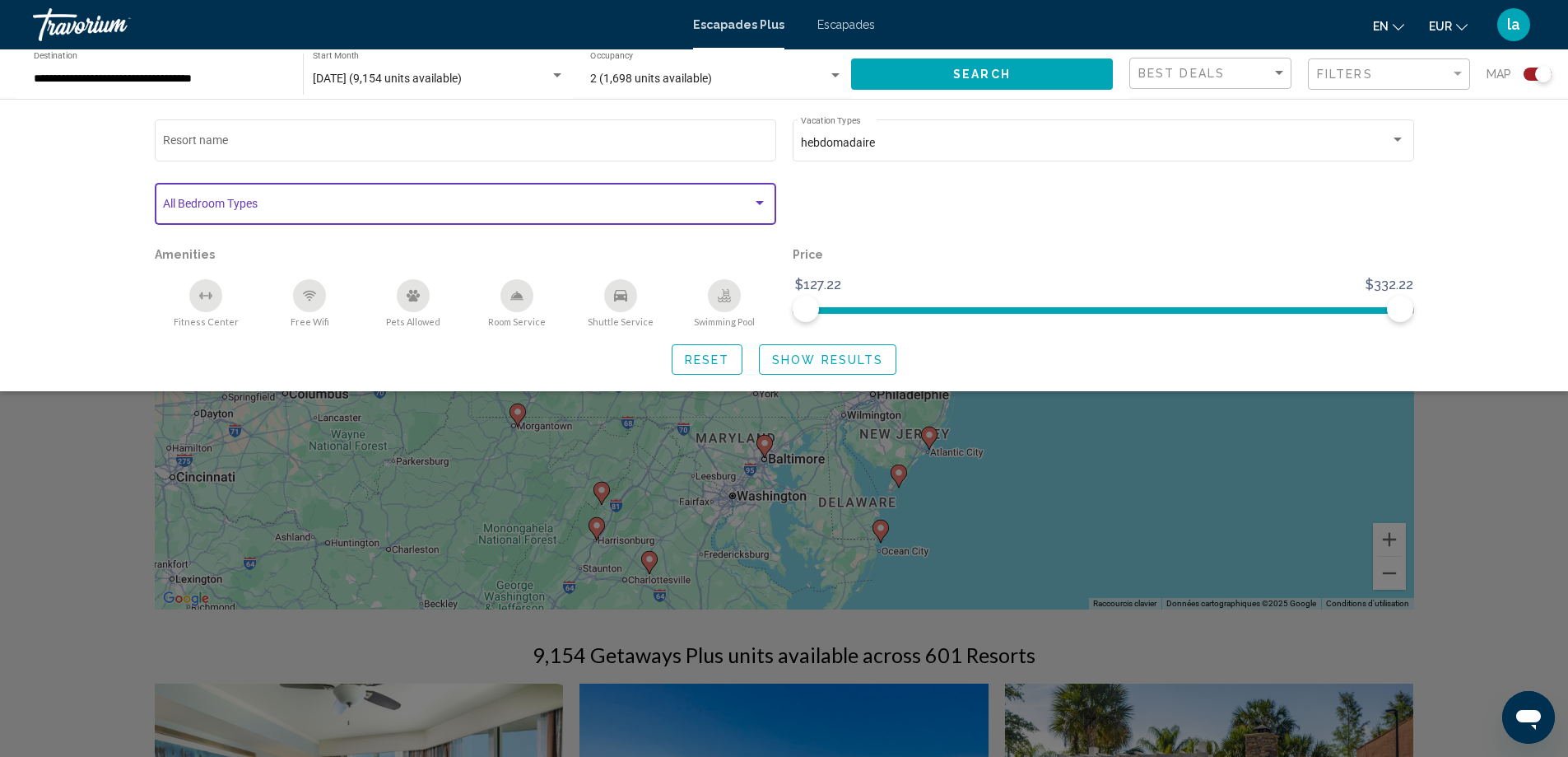
click at [761, 202] on div "Search widget" at bounding box center [760, 203] width 8 height 4
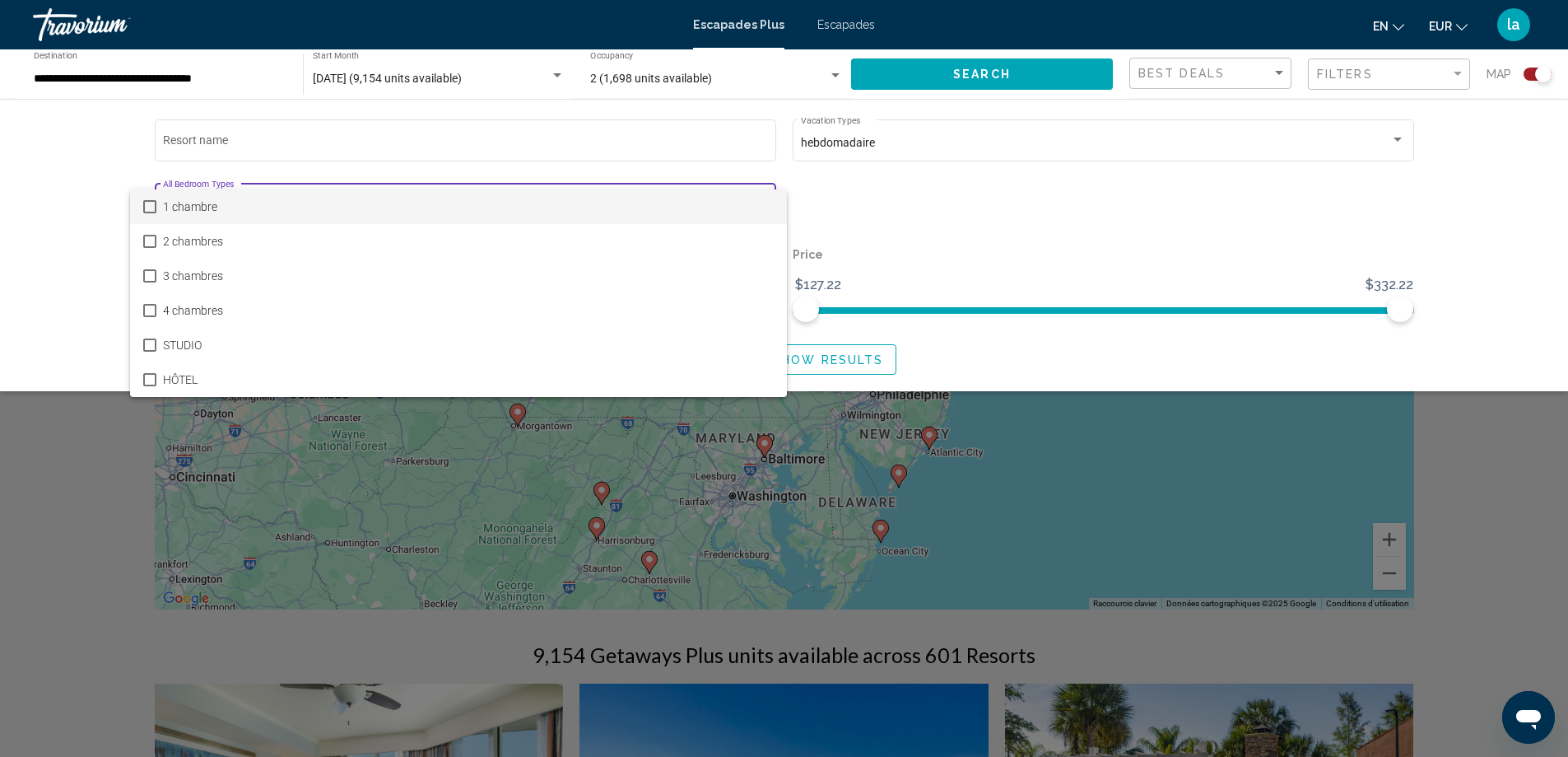
click at [147, 204] on mat-pseudo-checkbox at bounding box center [150, 206] width 13 height 13
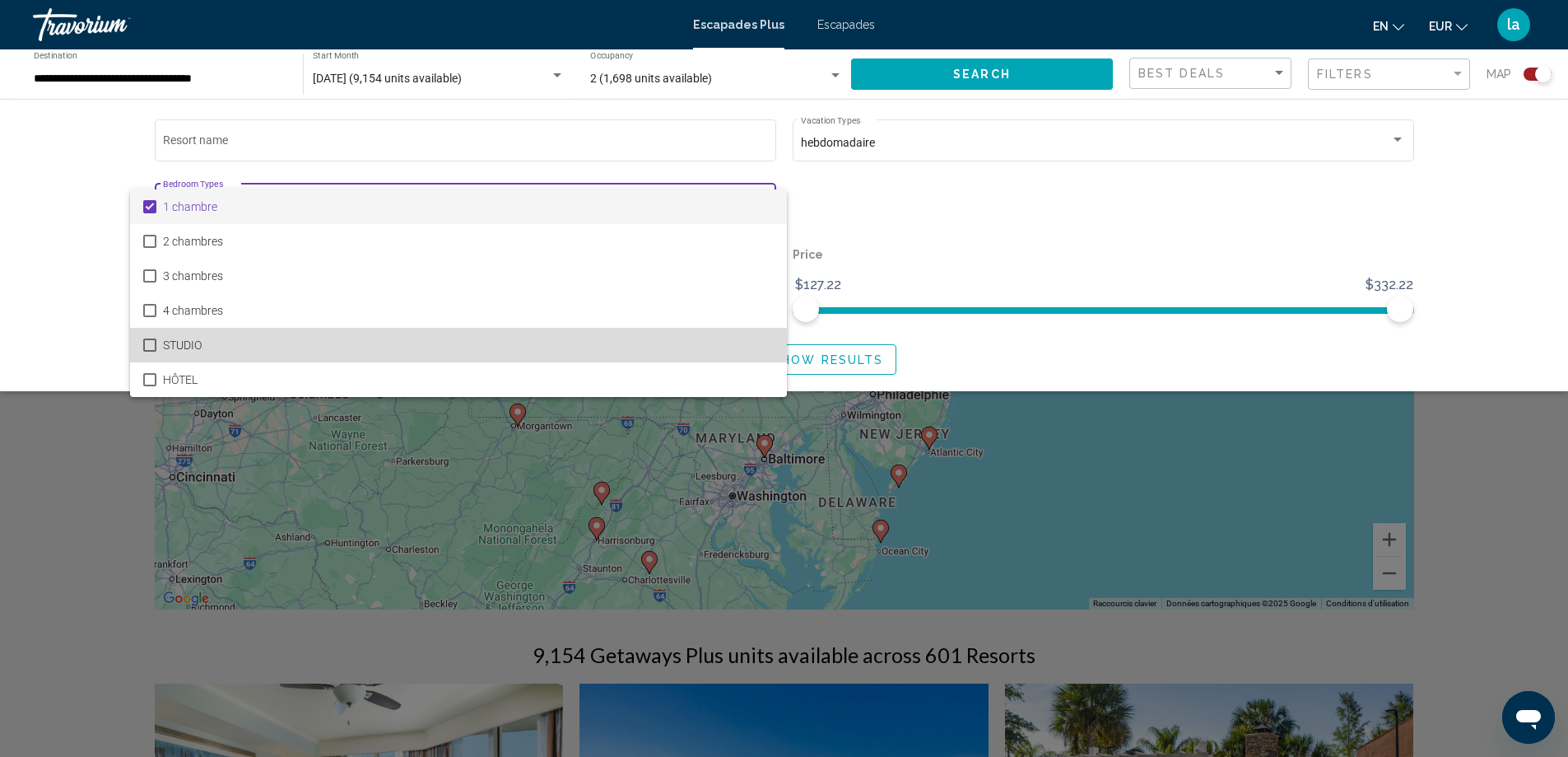
click at [147, 342] on mat-pseudo-checkbox at bounding box center [150, 345] width 13 height 13
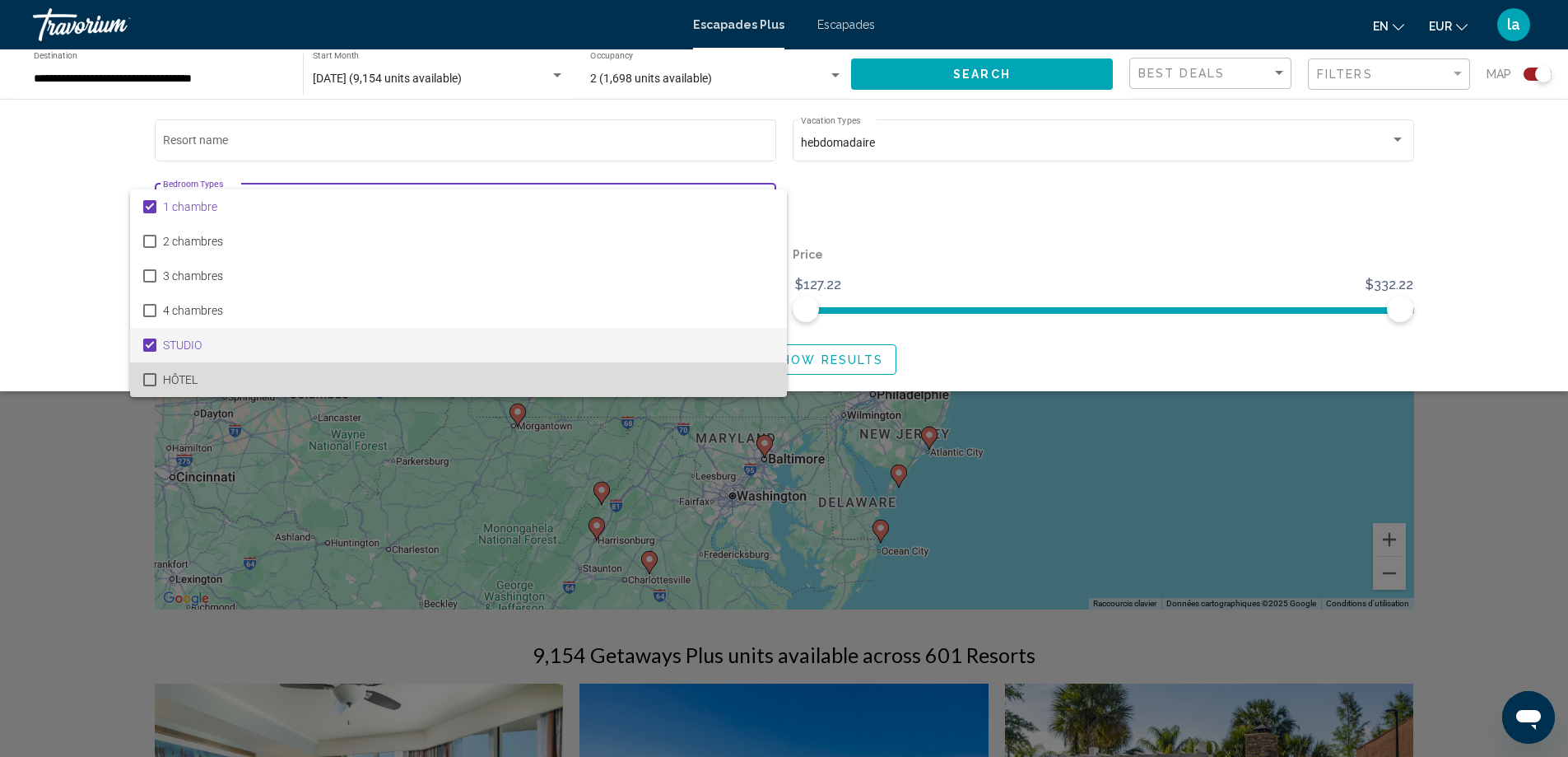
click at [149, 377] on mat-pseudo-checkbox at bounding box center [150, 379] width 13 height 13
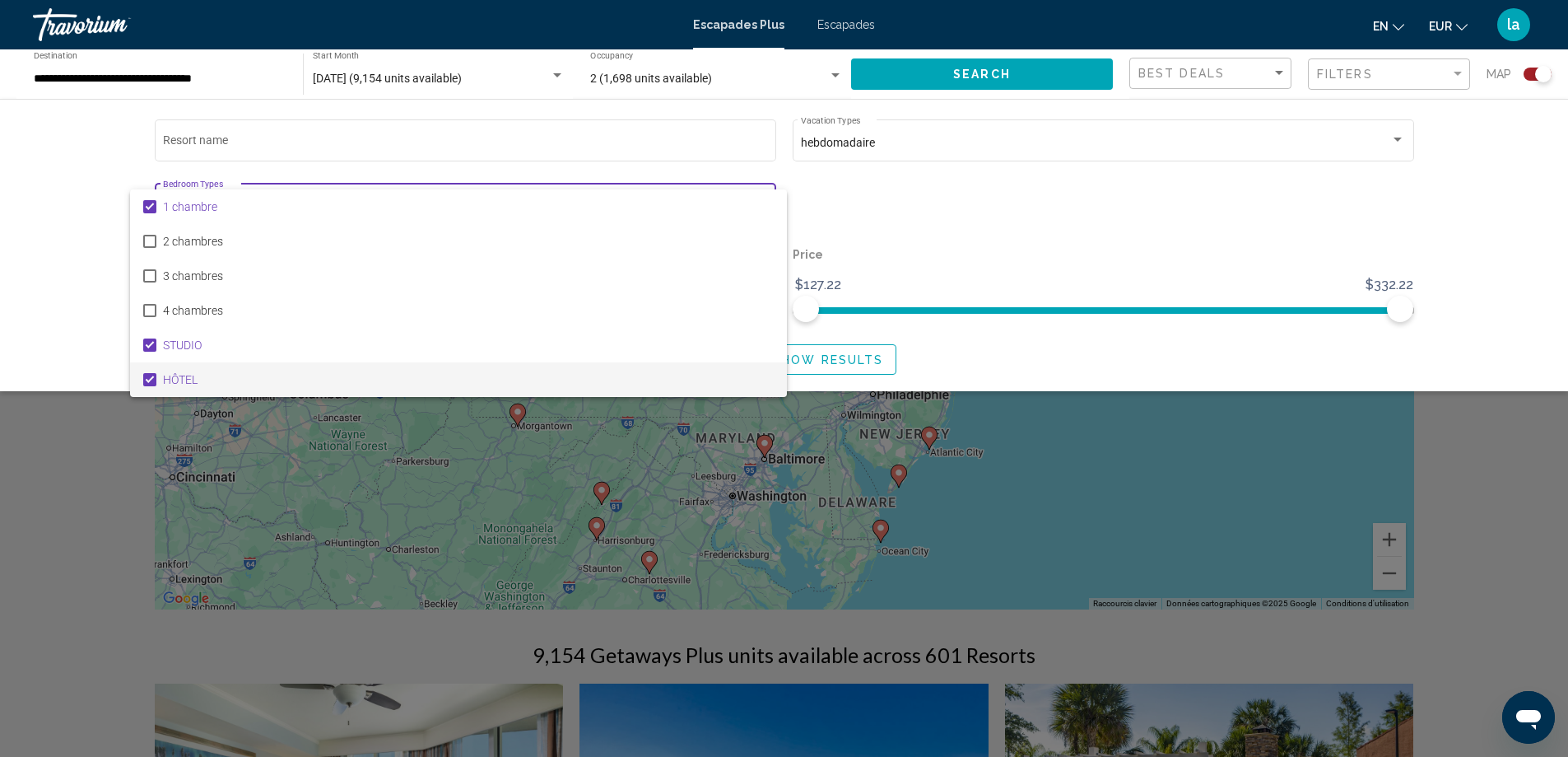
click at [1072, 214] on div at bounding box center [784, 378] width 1568 height 757
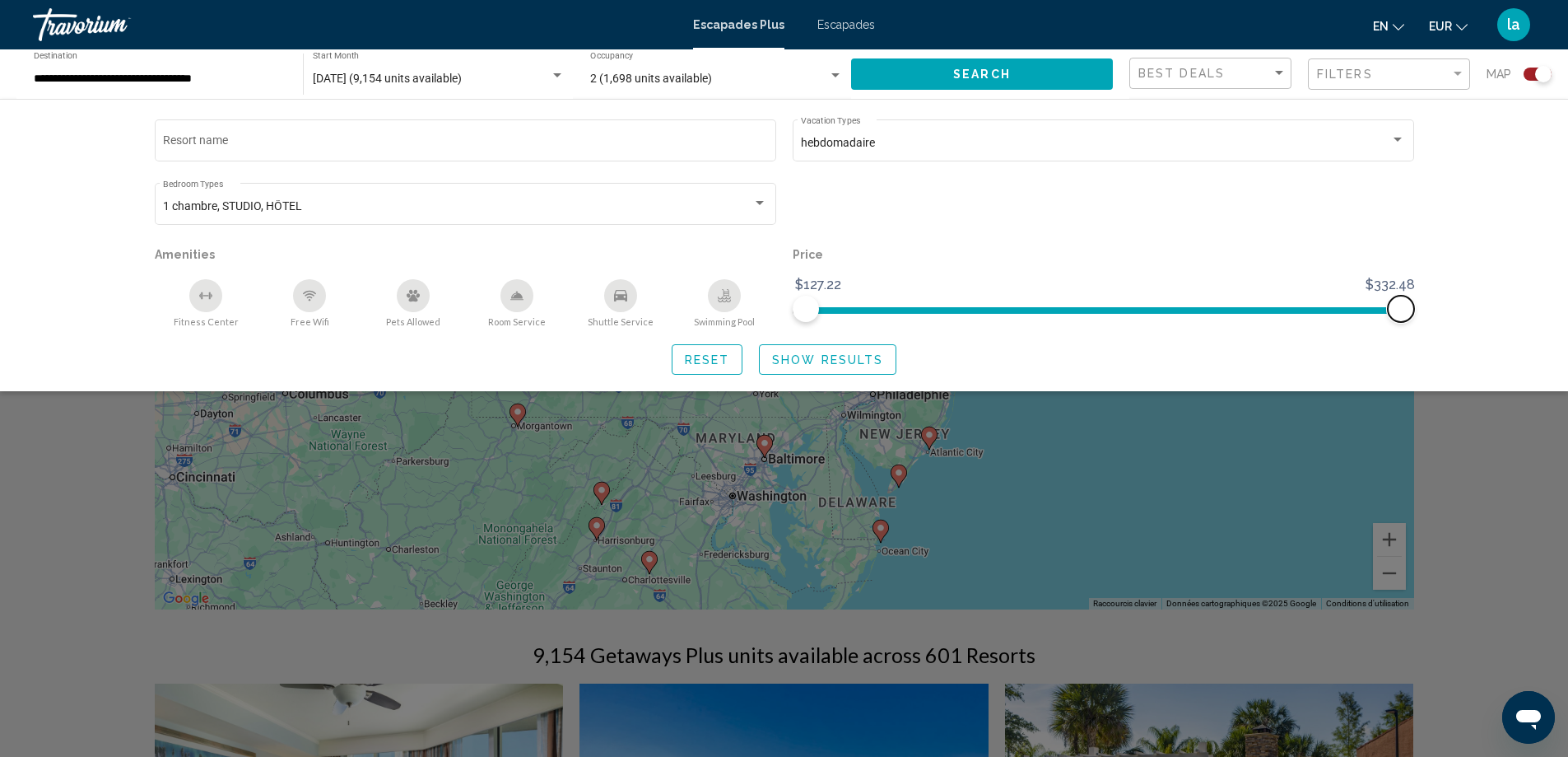
drag, startPoint x: 1400, startPoint y: 303, endPoint x: 1371, endPoint y: 302, distance: 29.0
click at [1401, 298] on span "Search widget" at bounding box center [1401, 308] width 27 height 27
click at [817, 355] on span "Show Results" at bounding box center [828, 359] width 111 height 13
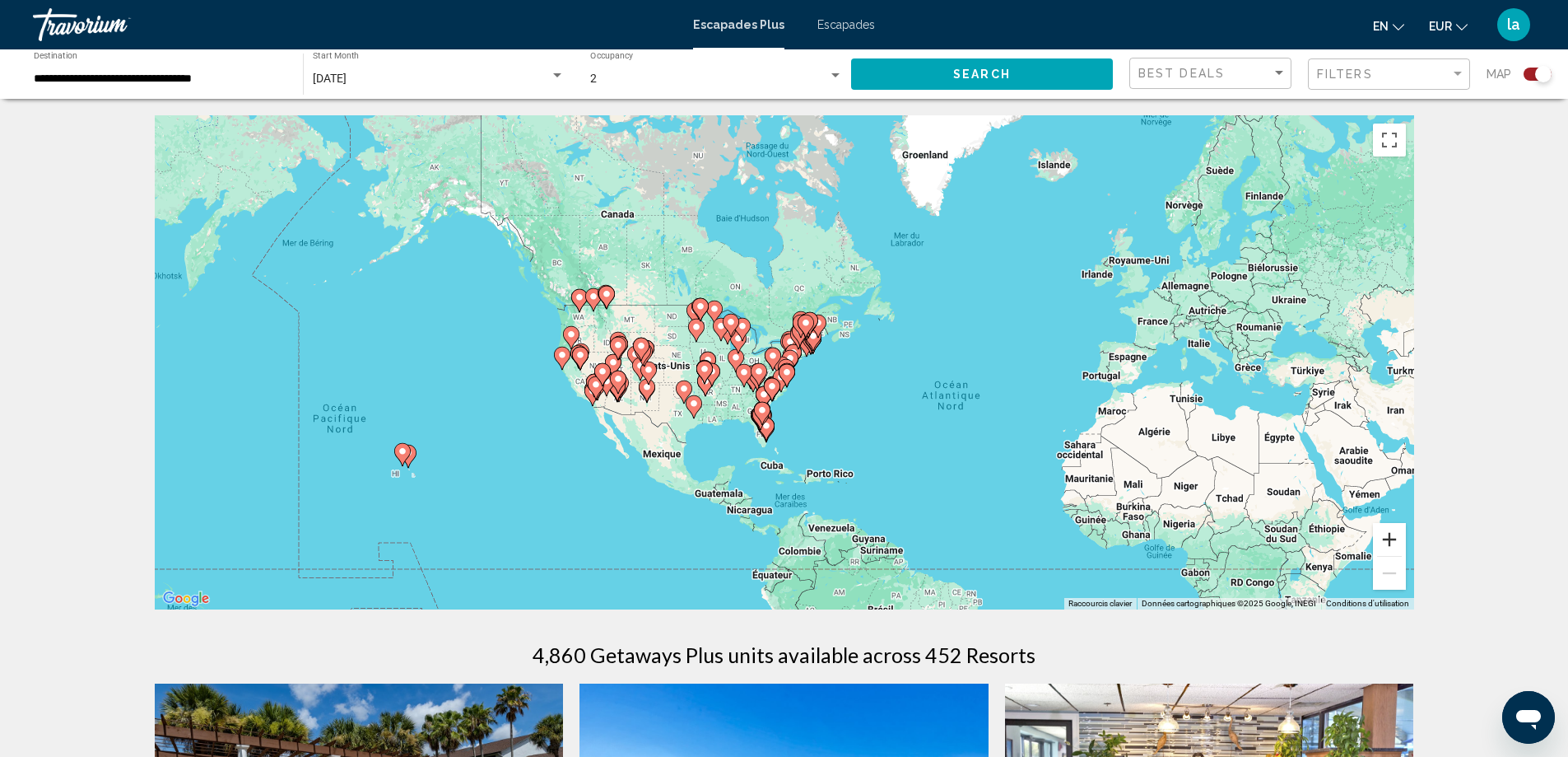
click at [1387, 537] on button "Zoom avant" at bounding box center [1389, 538] width 32 height 32
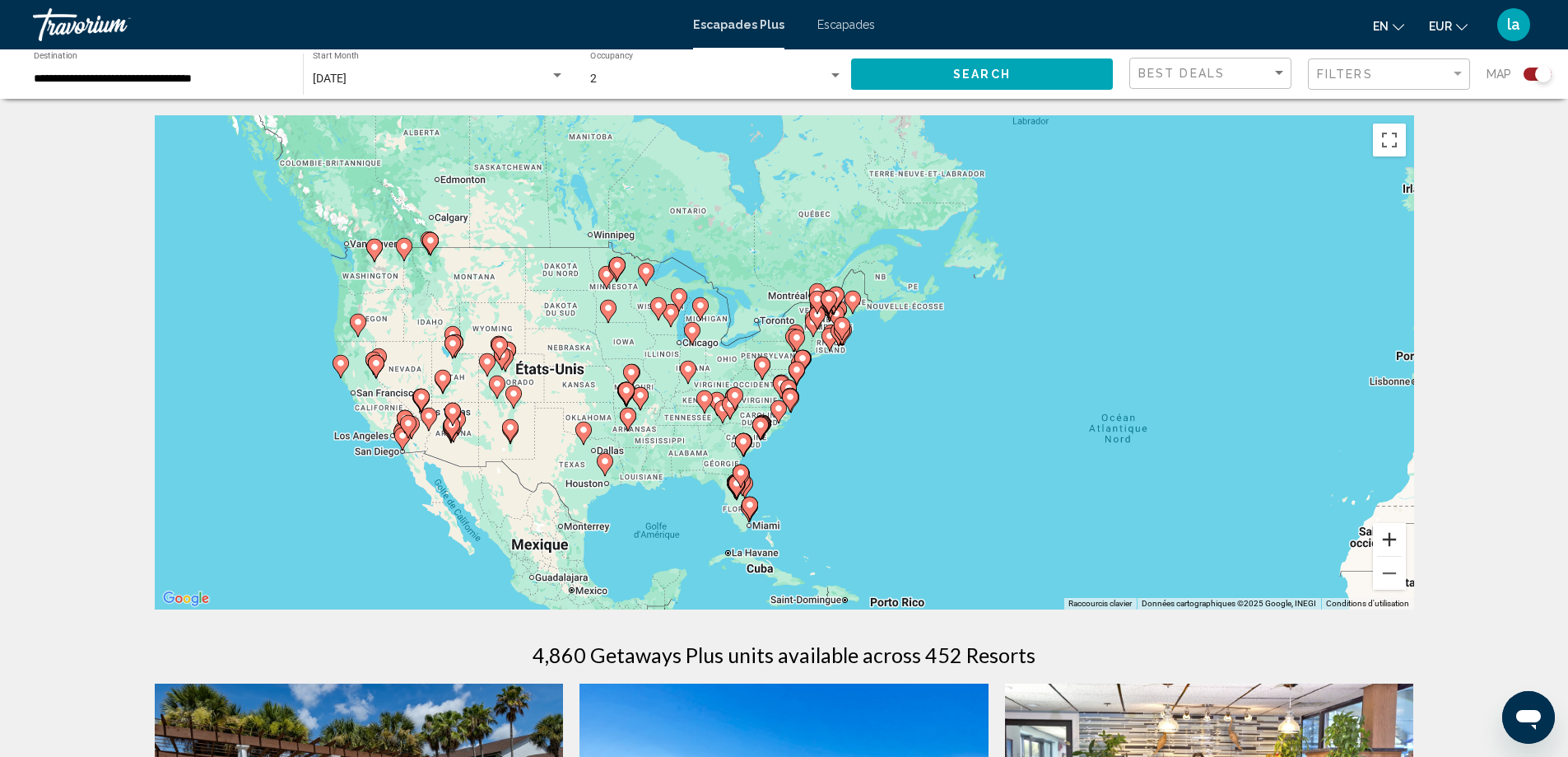
click at [1387, 537] on button "Zoom avant" at bounding box center [1389, 538] width 32 height 32
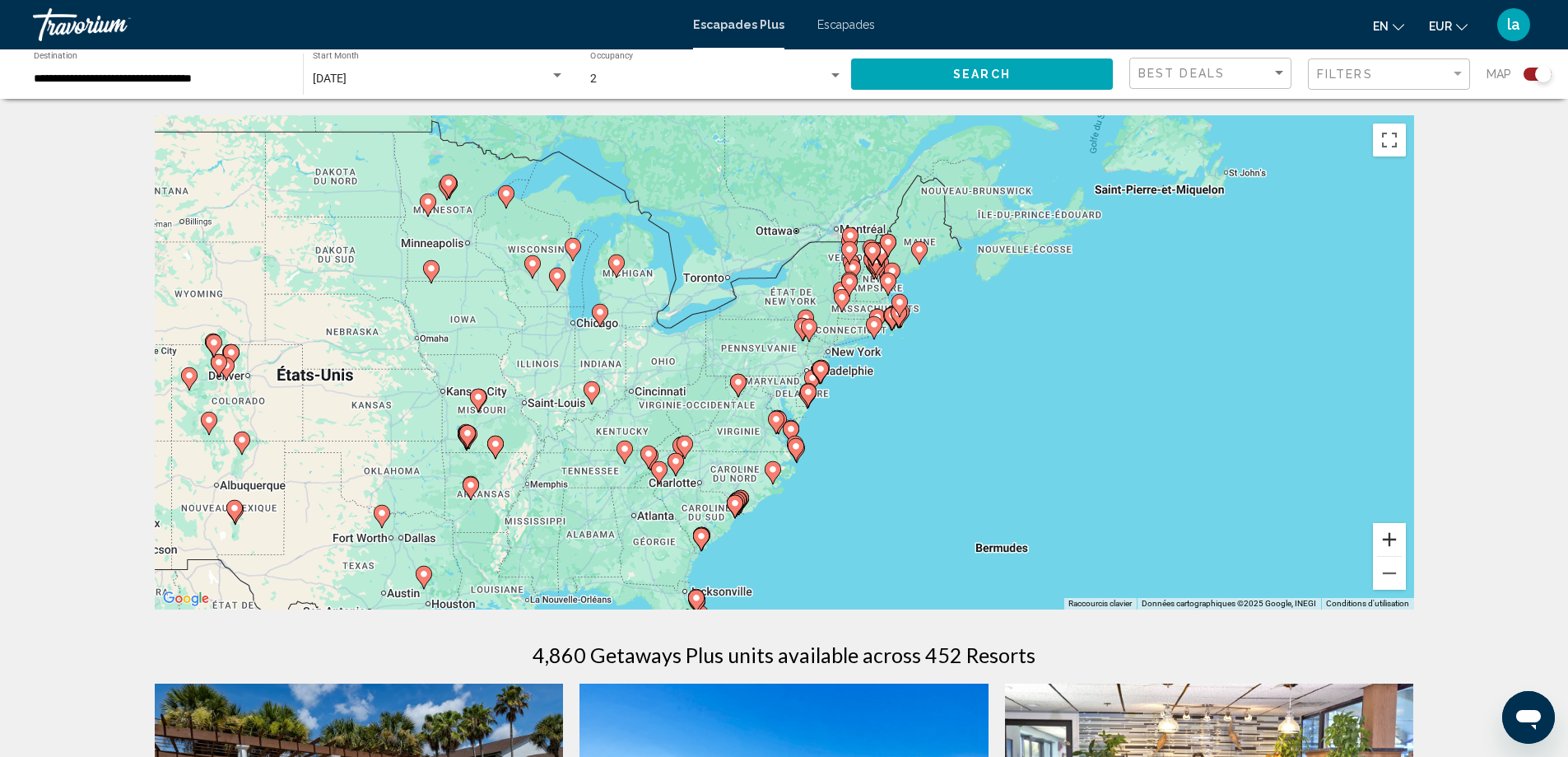
click at [1388, 538] on button "Zoom avant" at bounding box center [1389, 538] width 32 height 32
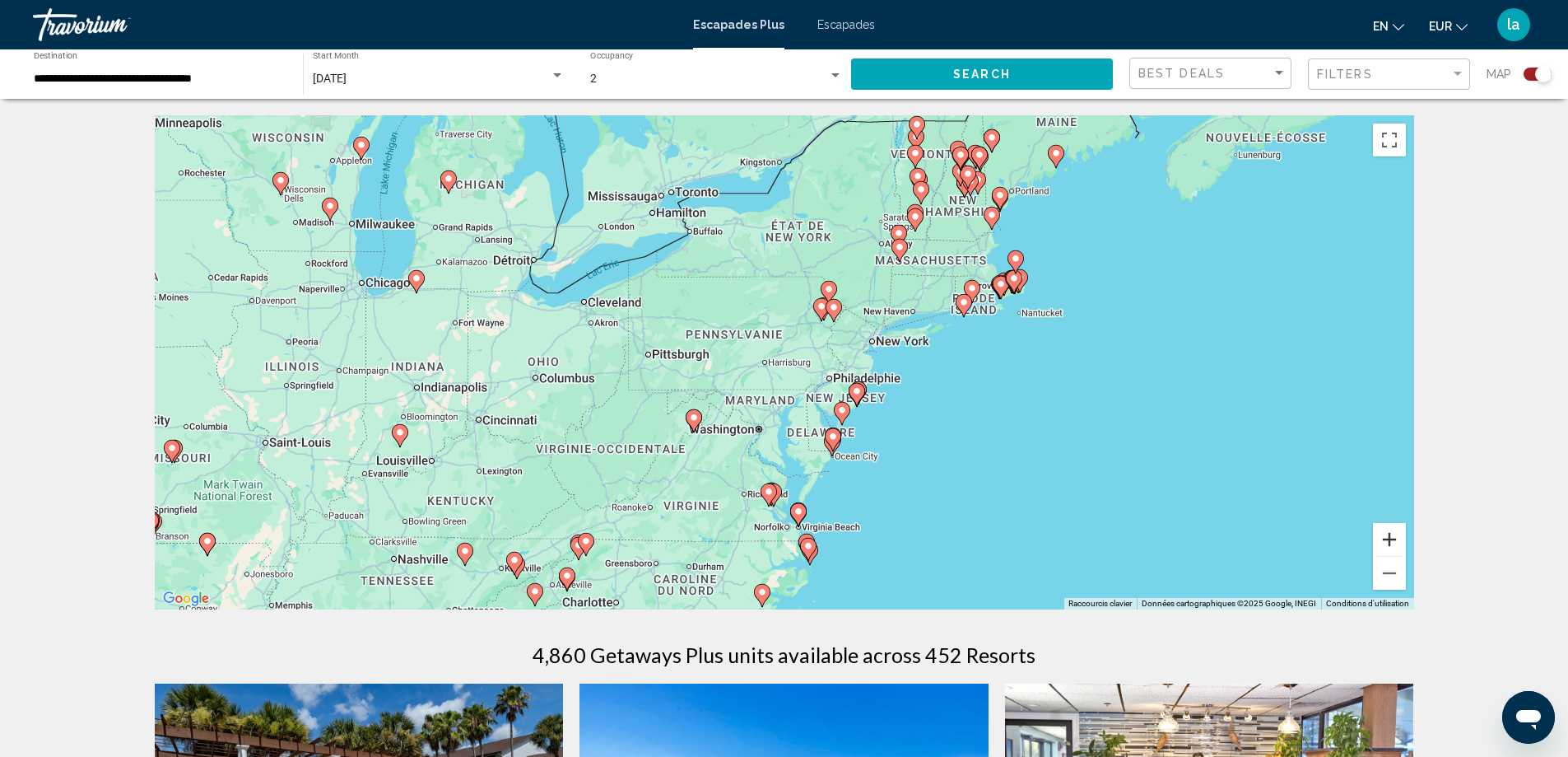
click at [1388, 537] on button "Zoom avant" at bounding box center [1389, 538] width 32 height 32
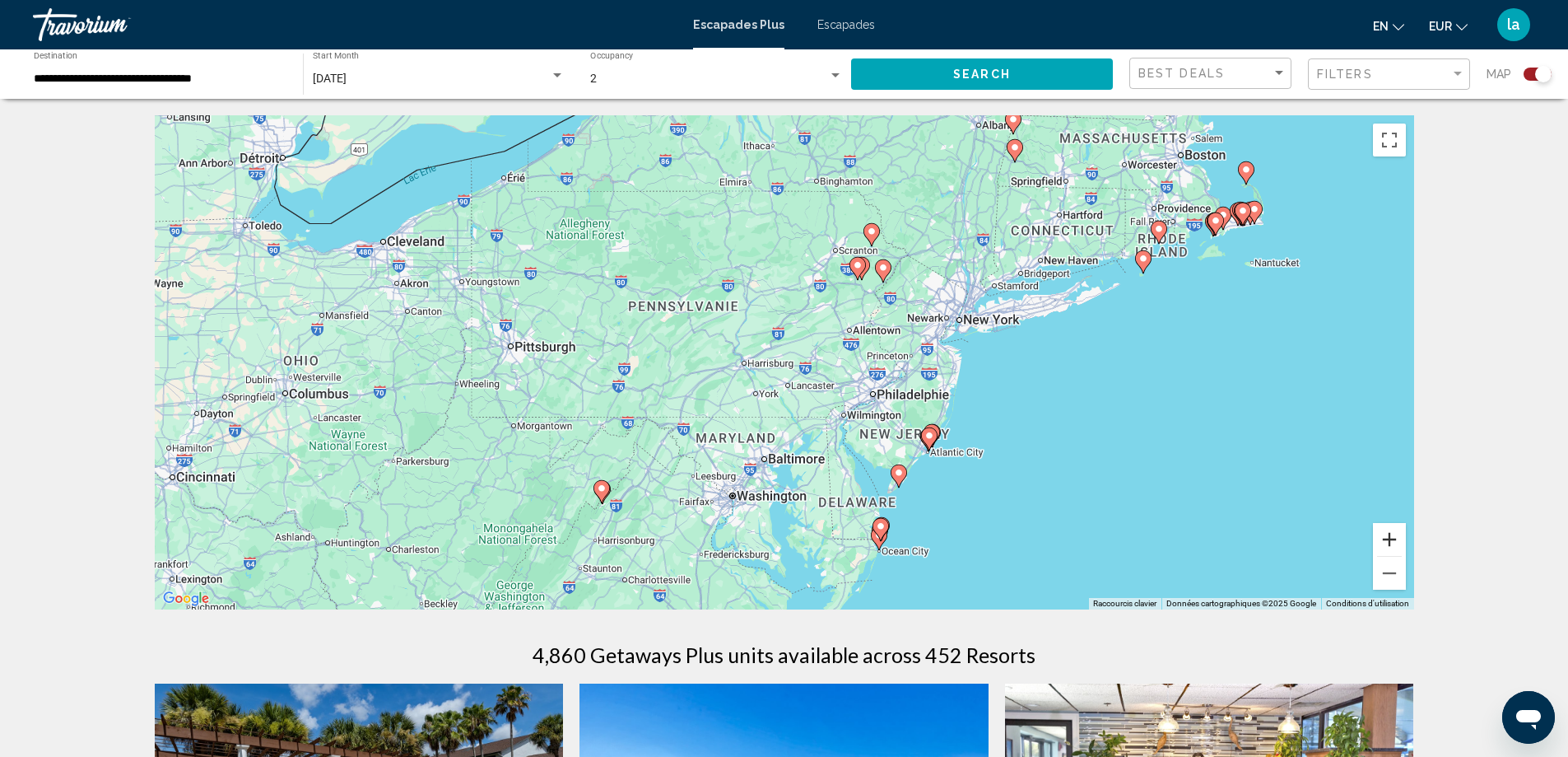
click at [1387, 533] on button "Zoom avant" at bounding box center [1389, 538] width 32 height 32
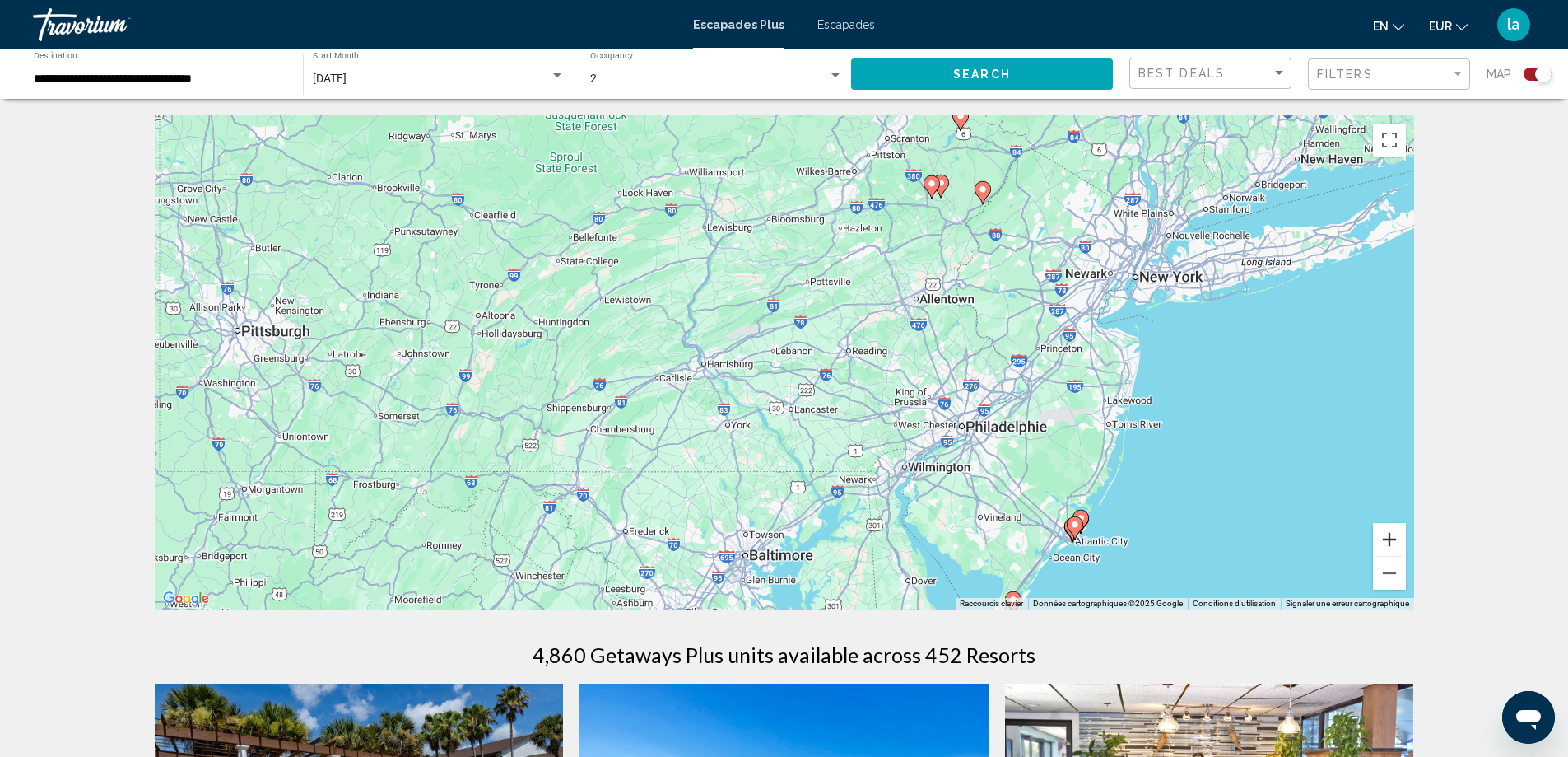
click at [1387, 533] on button "Zoom avant" at bounding box center [1389, 538] width 32 height 32
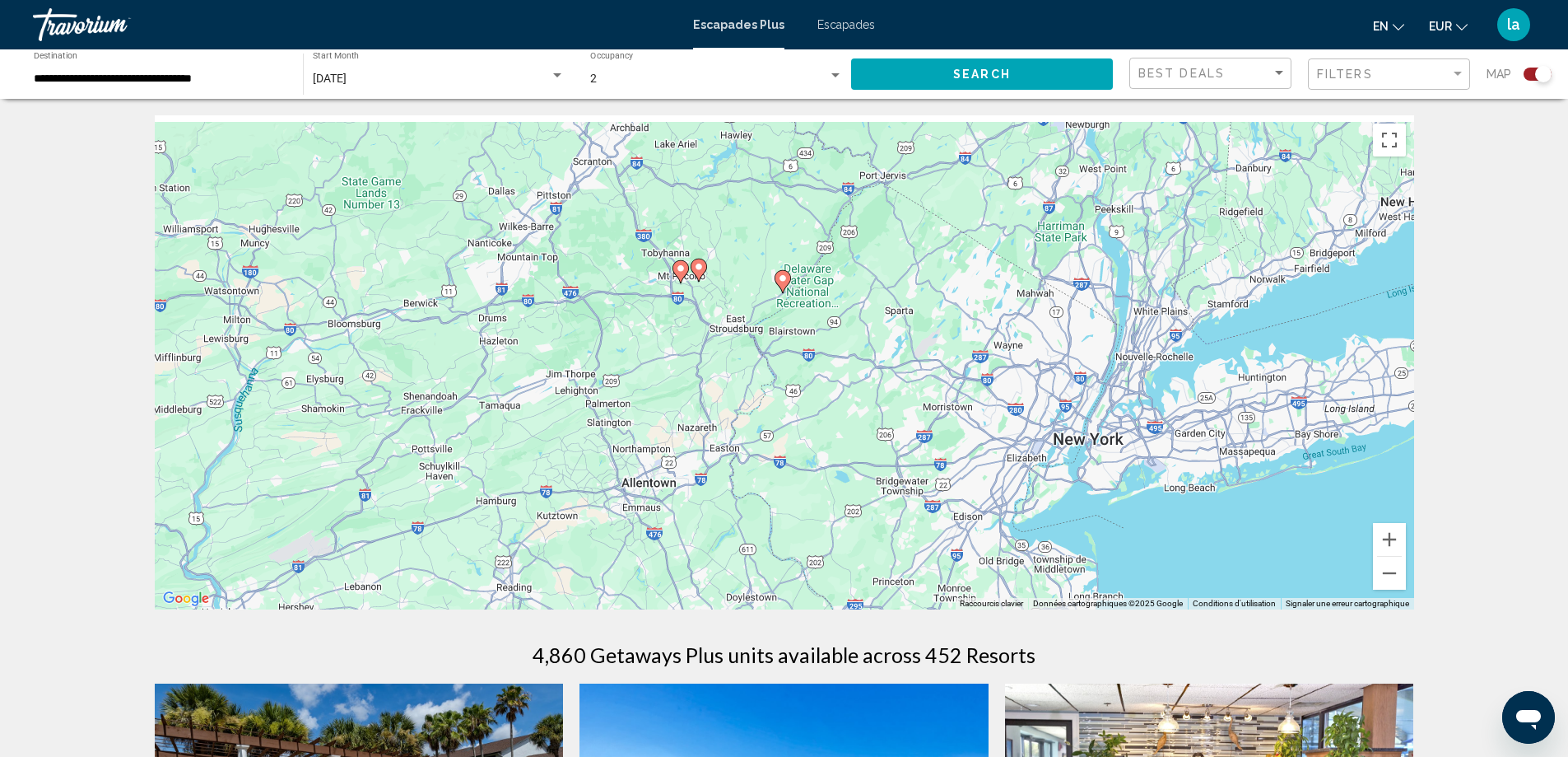
drag, startPoint x: 1379, startPoint y: 300, endPoint x: 972, endPoint y: 571, distance: 489.0
click at [972, 571] on div "Pour activer le glissement avec le clavier, appuyez sur Alt+Entrée. Une fois ce…" at bounding box center [784, 362] width 1260 height 494
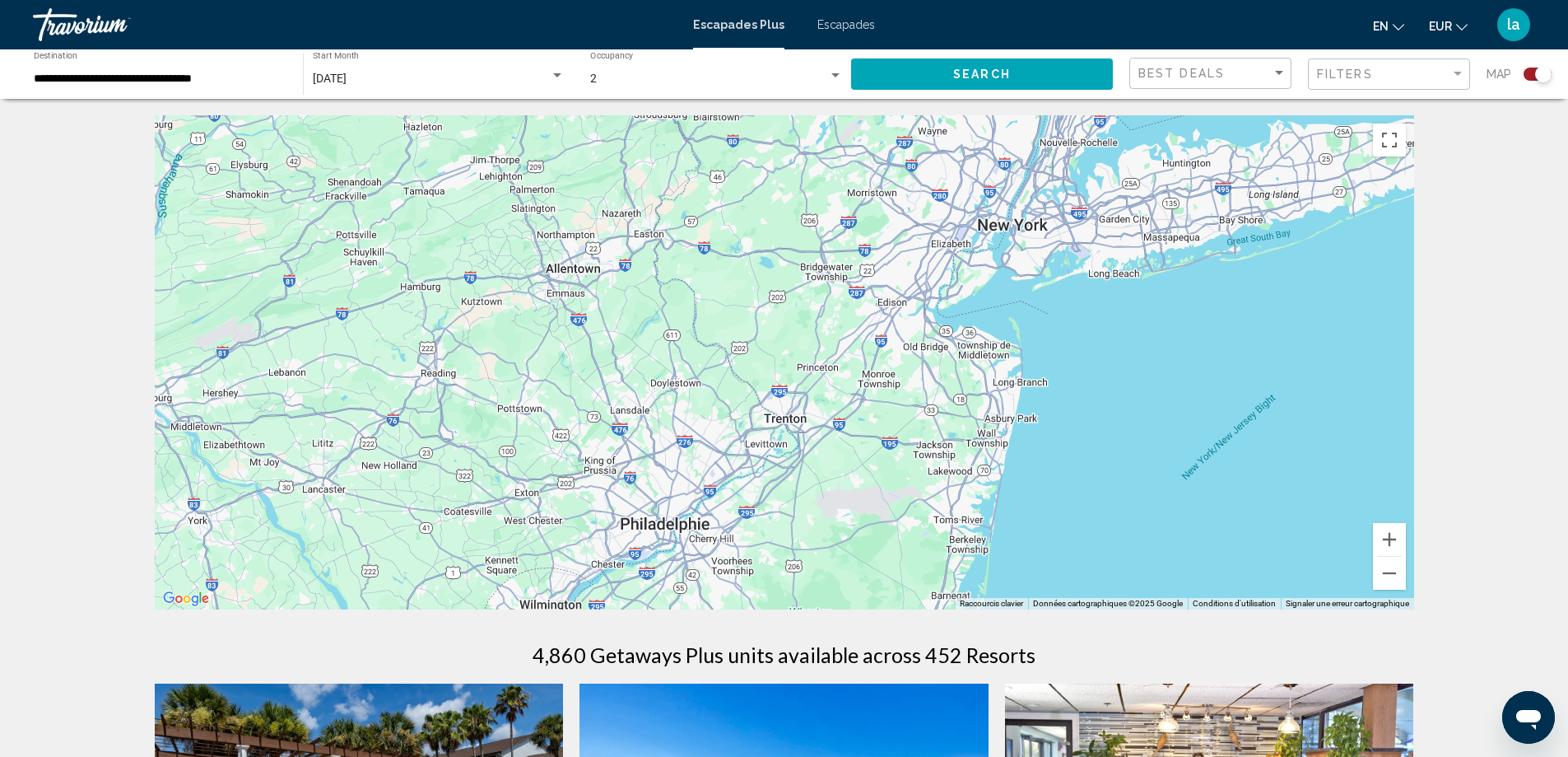
drag, startPoint x: 1044, startPoint y: 539, endPoint x: 995, endPoint y: 264, distance: 279.3
click at [994, 267] on div "Pour activer le glissement avec le clavier, appuyez sur Alt+Entrée. Une fois ce…" at bounding box center [784, 362] width 1260 height 494
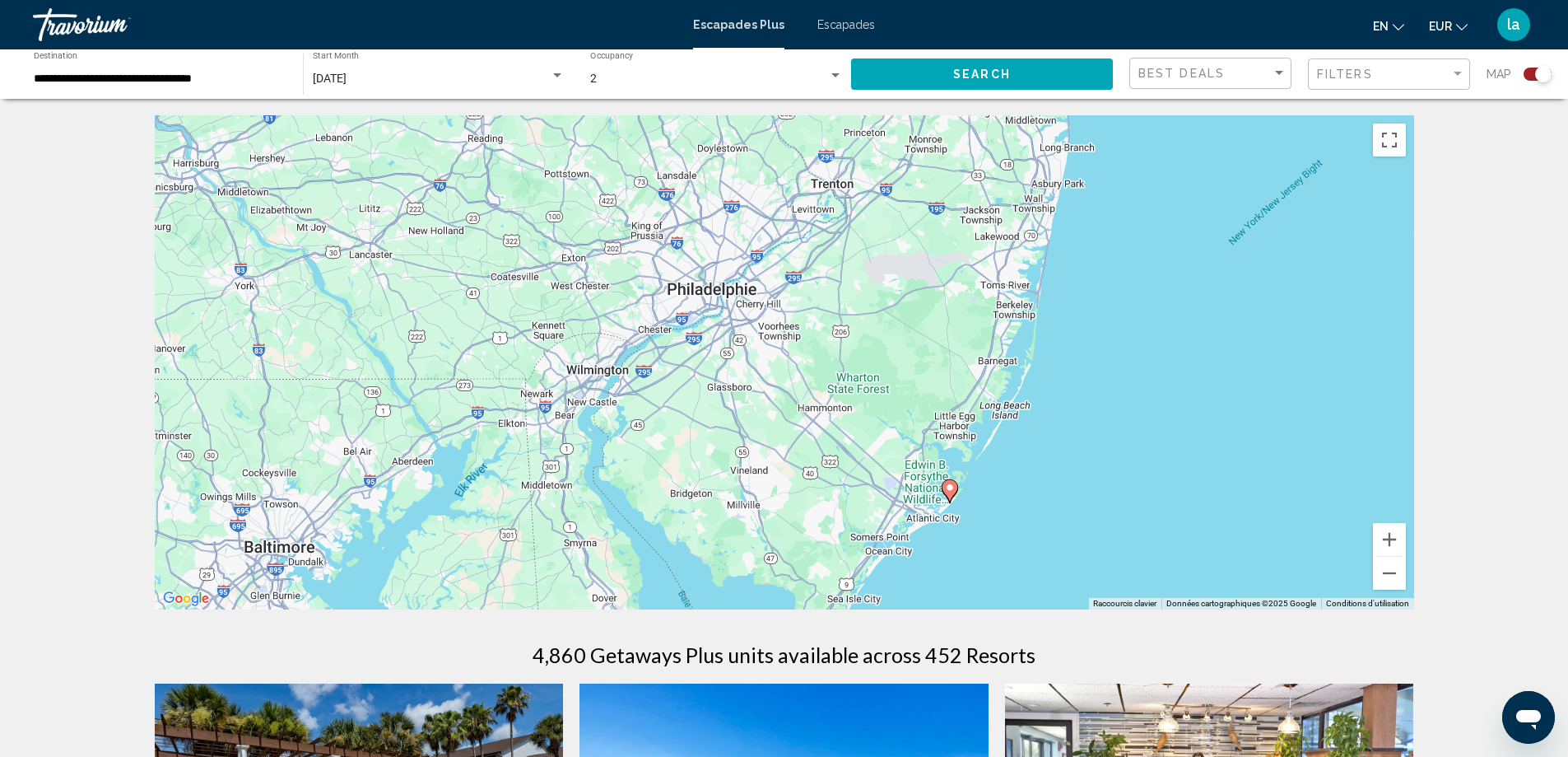
drag, startPoint x: 1019, startPoint y: 520, endPoint x: 1126, endPoint y: 284, distance: 259.1
click at [1125, 285] on div "Pour activer le glissement avec le clavier, appuyez sur Alt+Entrée. Une fois ce…" at bounding box center [784, 362] width 1260 height 494
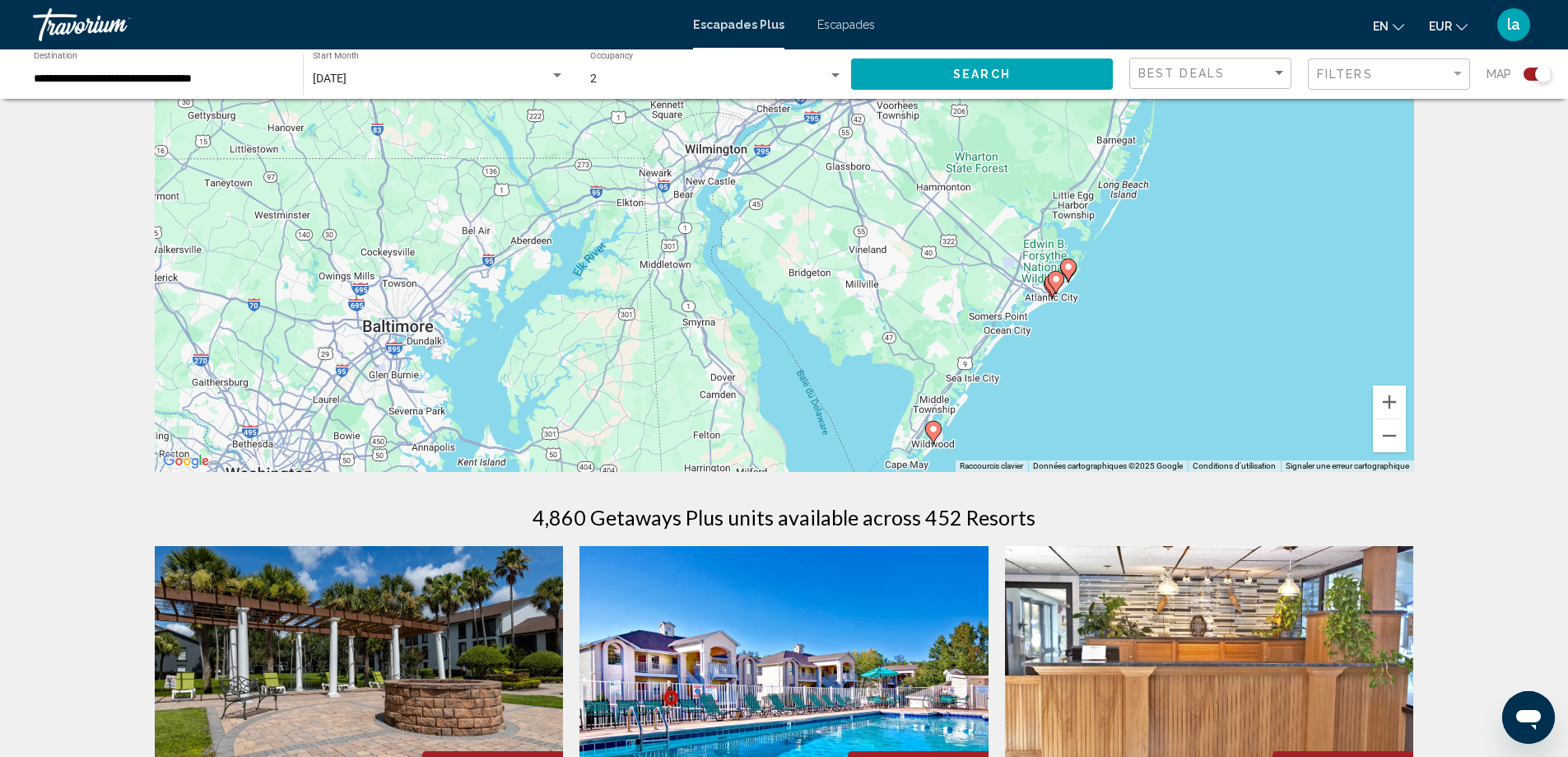
scroll to position [164, 0]
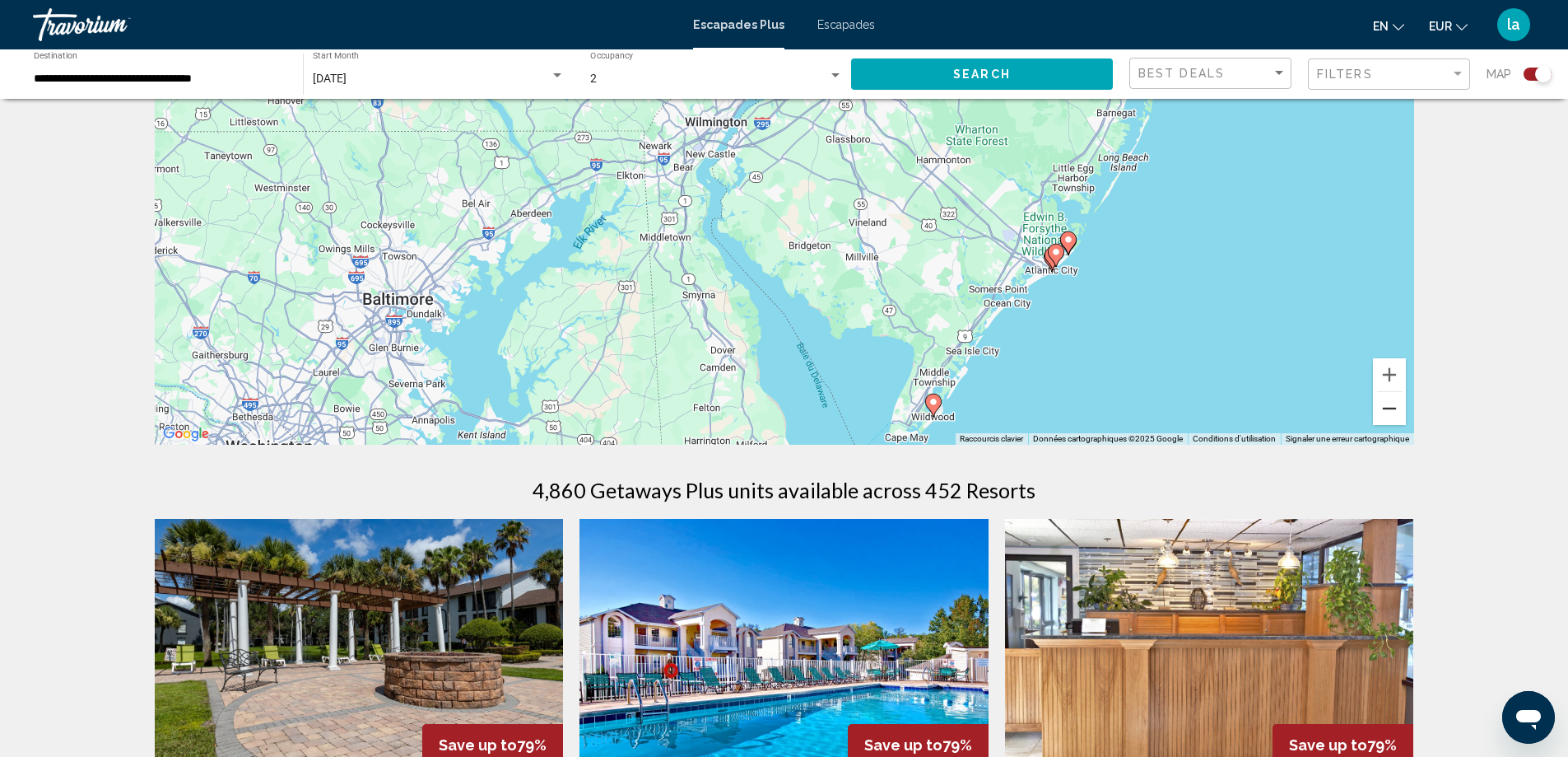
click at [1385, 404] on button "Zoom arrière" at bounding box center [1389, 408] width 32 height 32
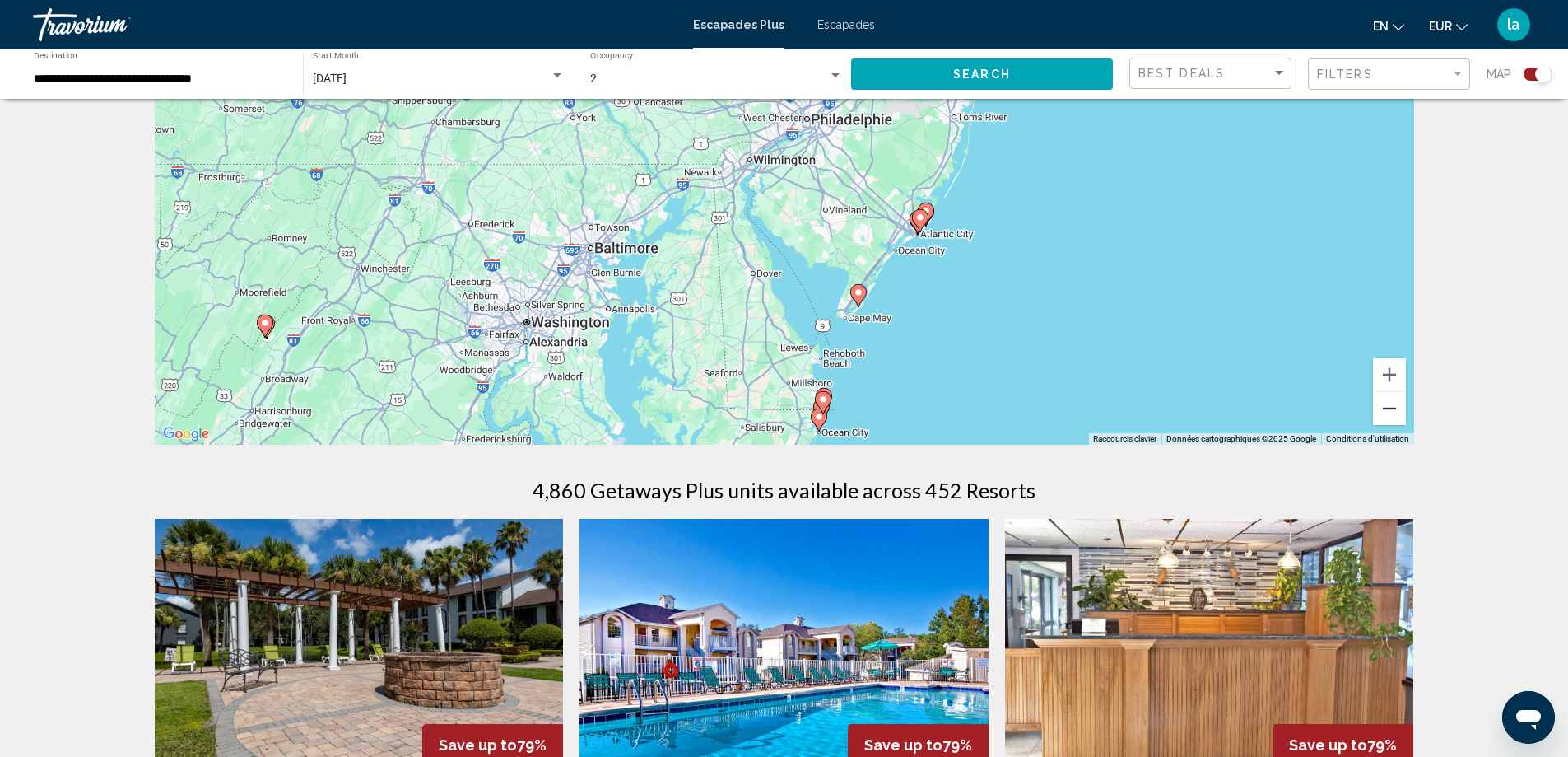
click at [1389, 406] on button "Zoom arrière" at bounding box center [1389, 408] width 32 height 32
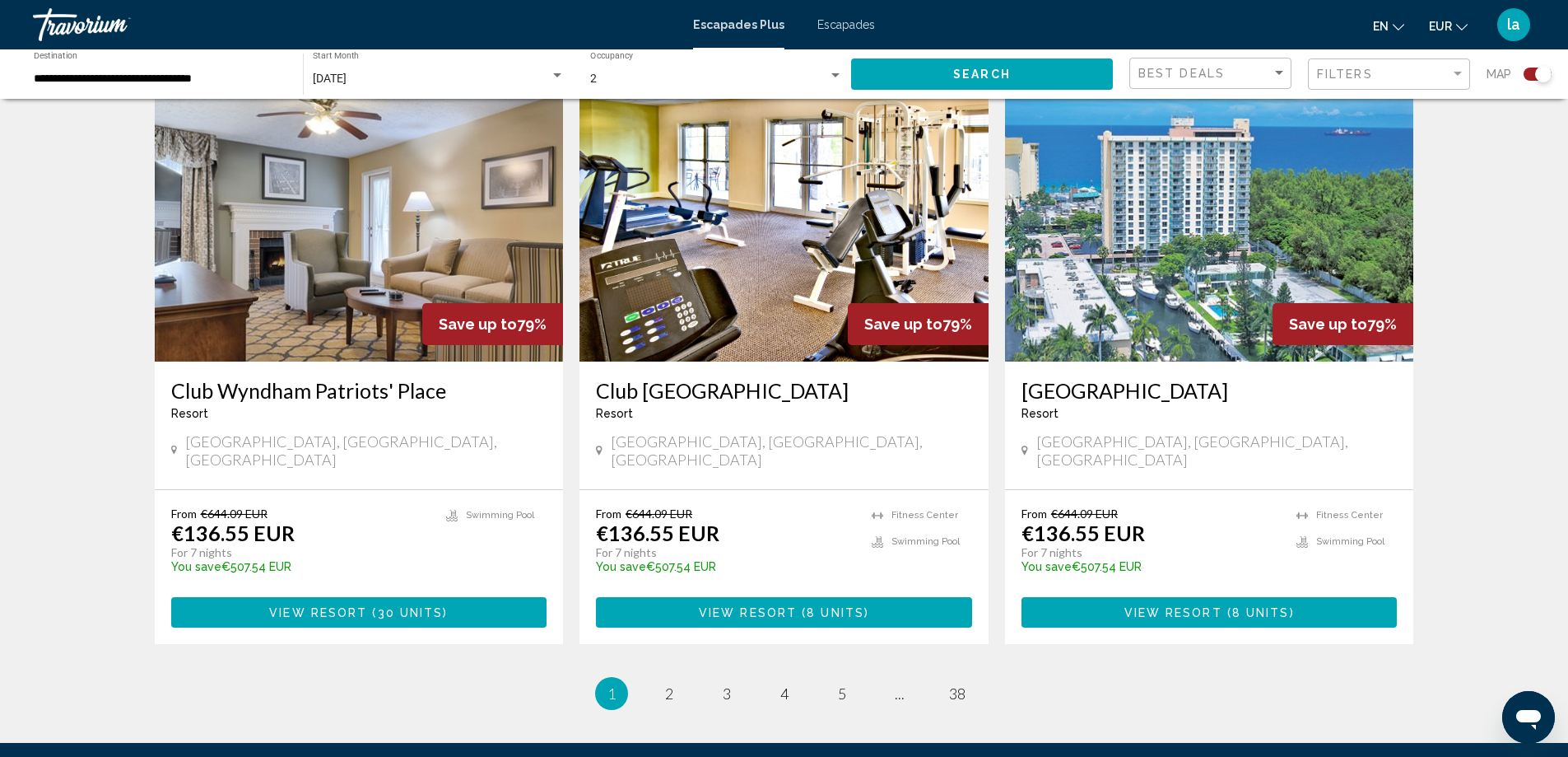
scroll to position [2463, 0]
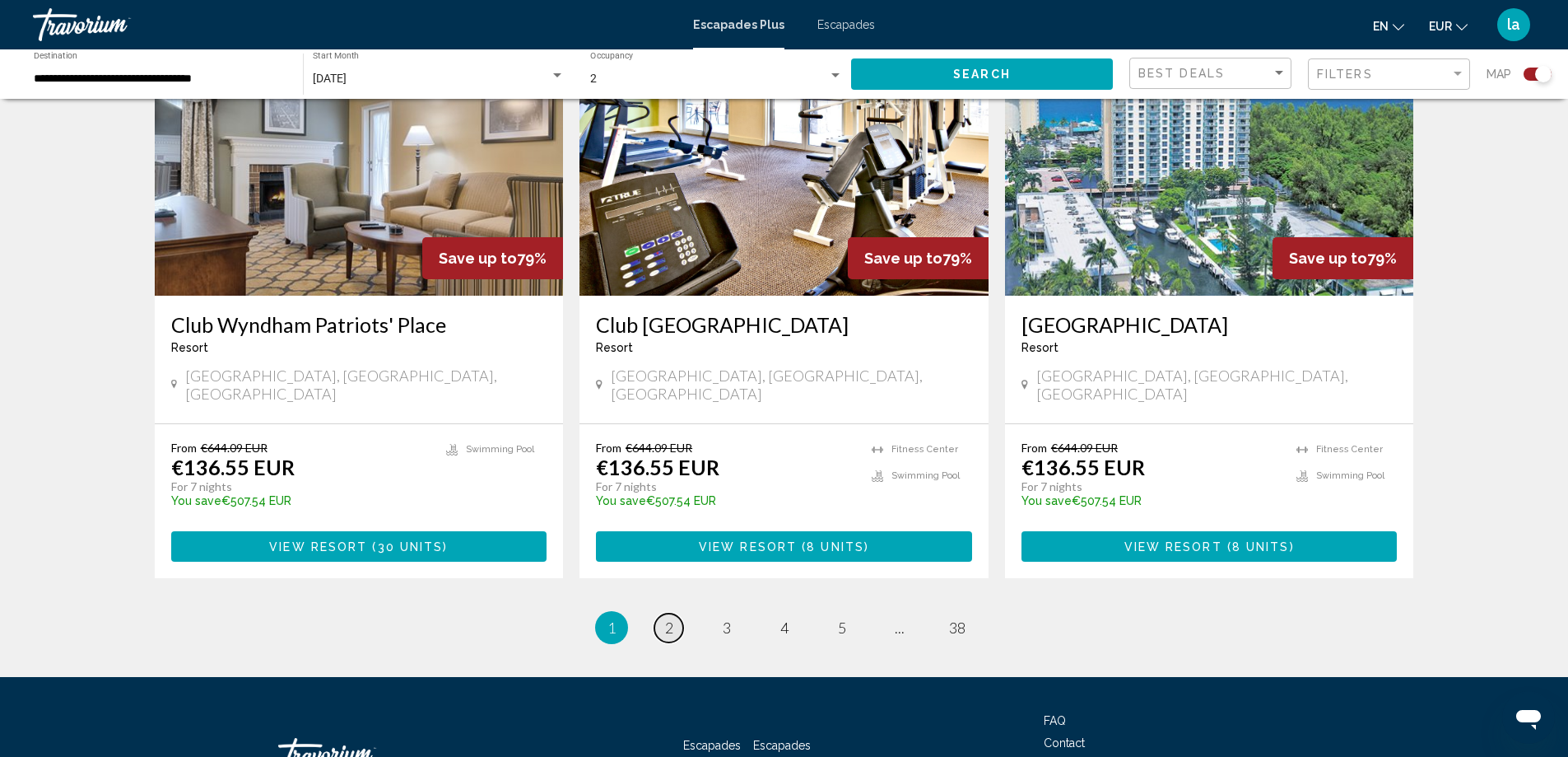
click at [667, 618] on span "2" at bounding box center [669, 627] width 8 height 18
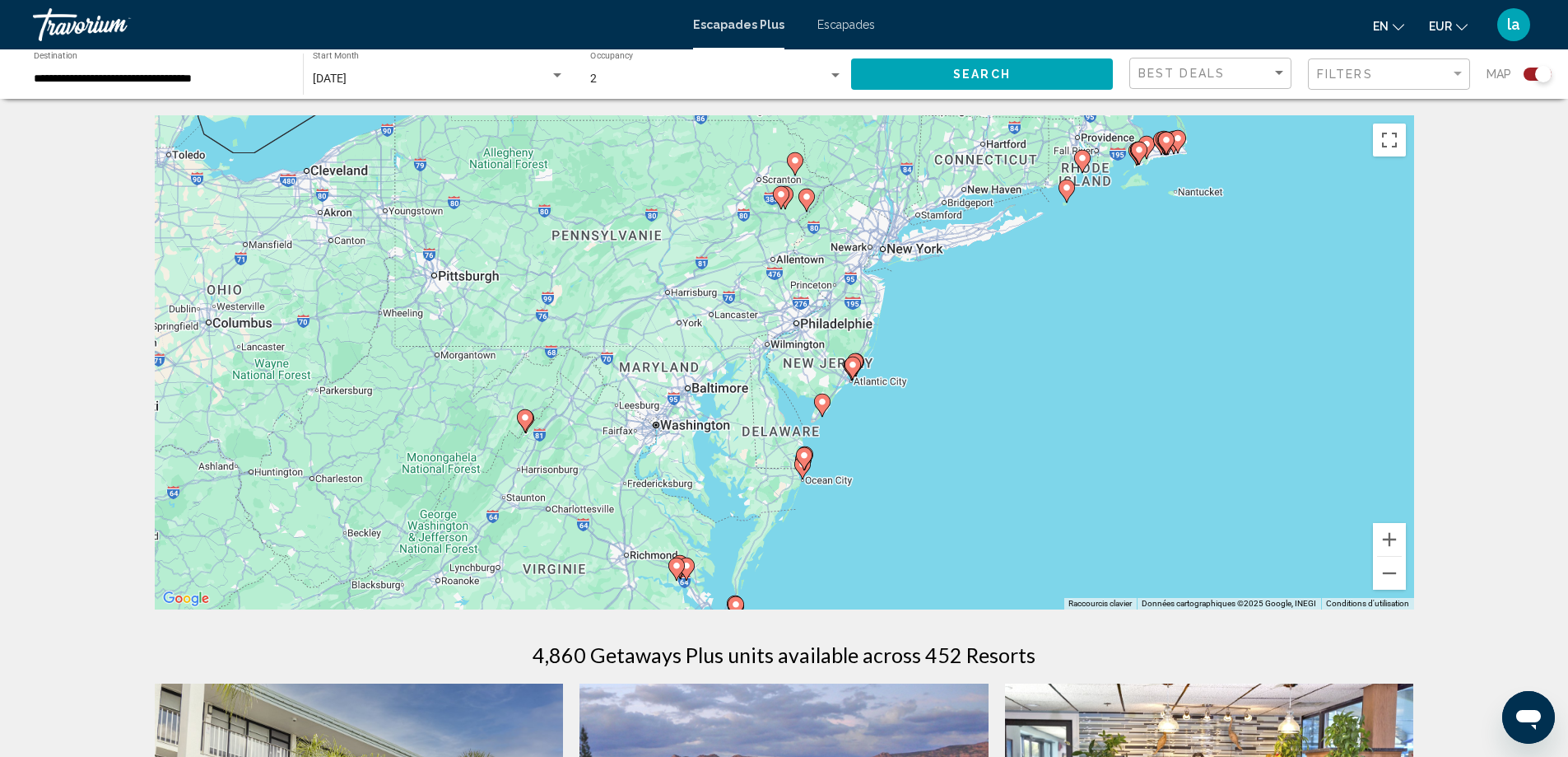
click at [845, 30] on font "Escapades" at bounding box center [847, 24] width 58 height 13
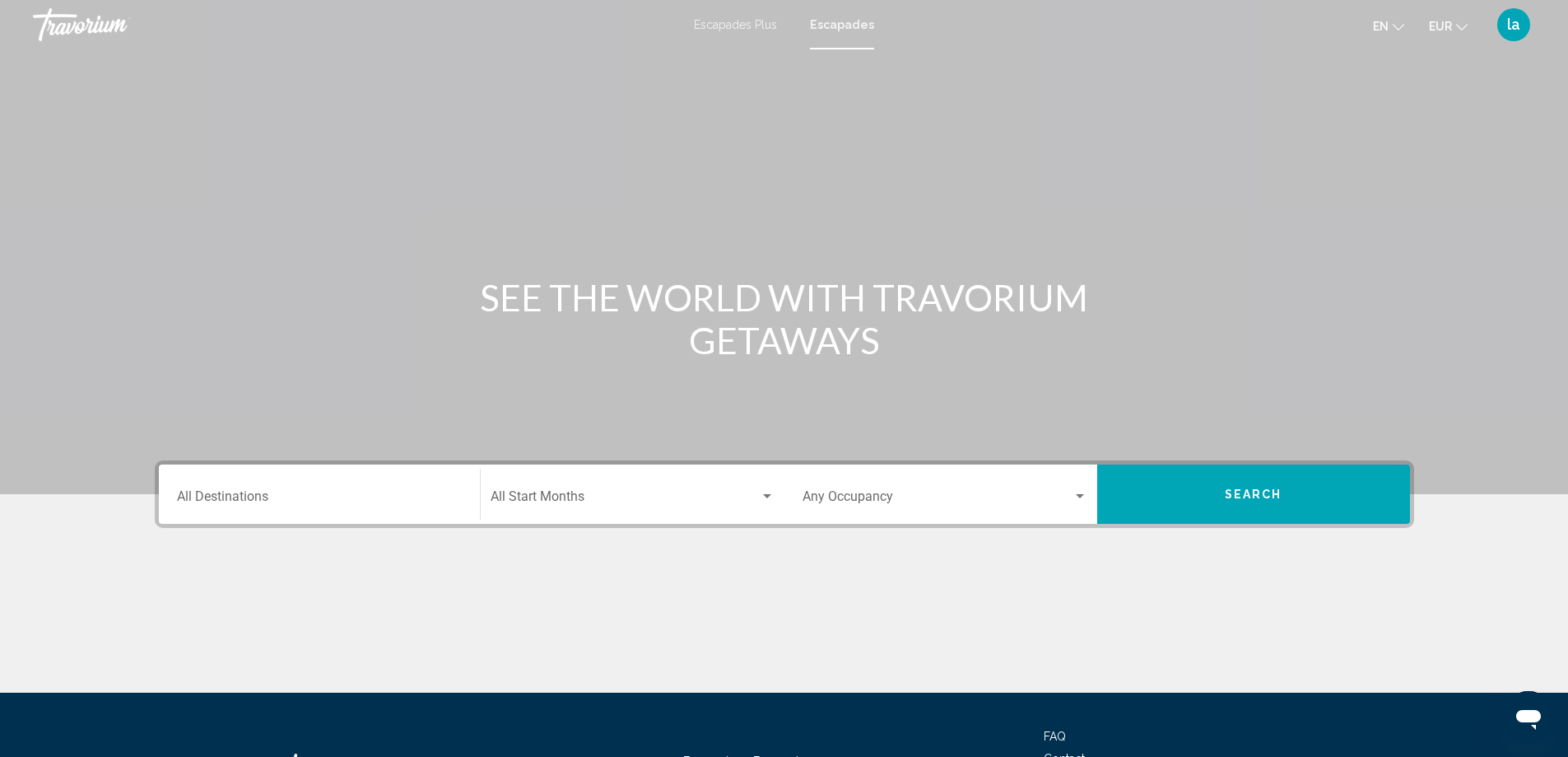
click at [1441, 22] on font "EUR" at bounding box center [1440, 26] width 23 height 13
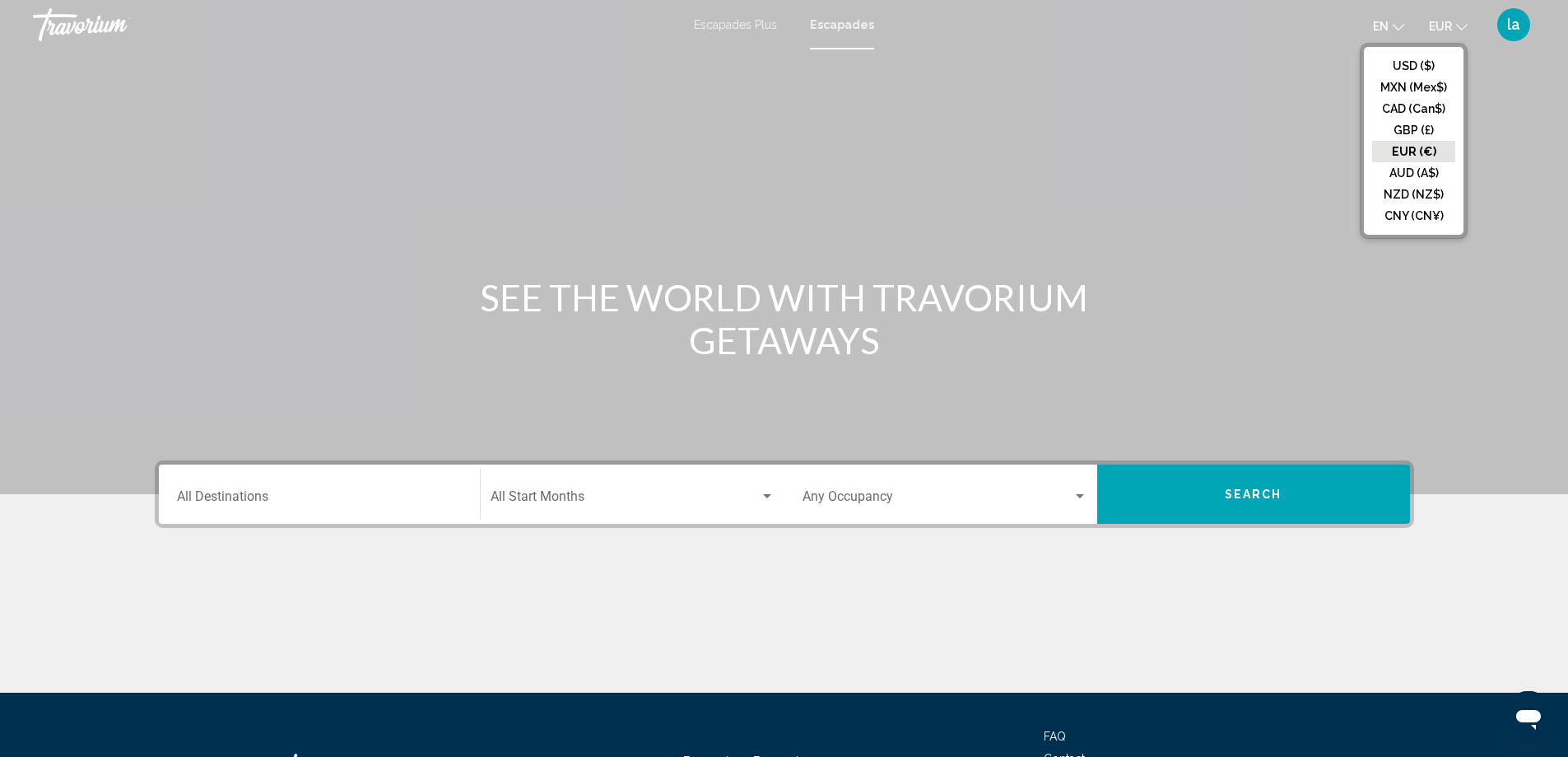
click at [1494, 297] on div "Contenu principal" at bounding box center [784, 247] width 1568 height 494
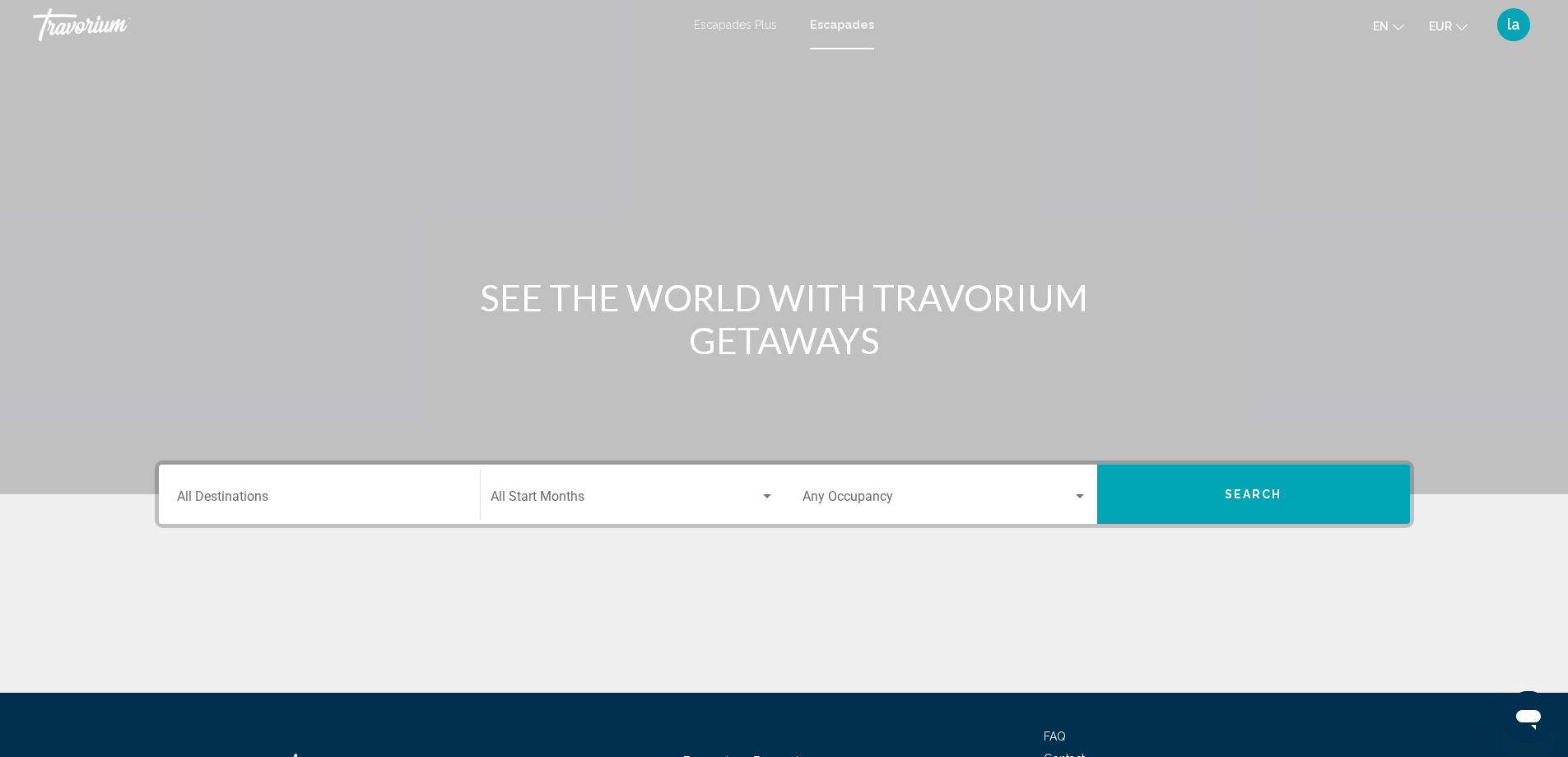
click at [262, 503] on input "Destination All Destinations" at bounding box center [319, 499] width 284 height 15
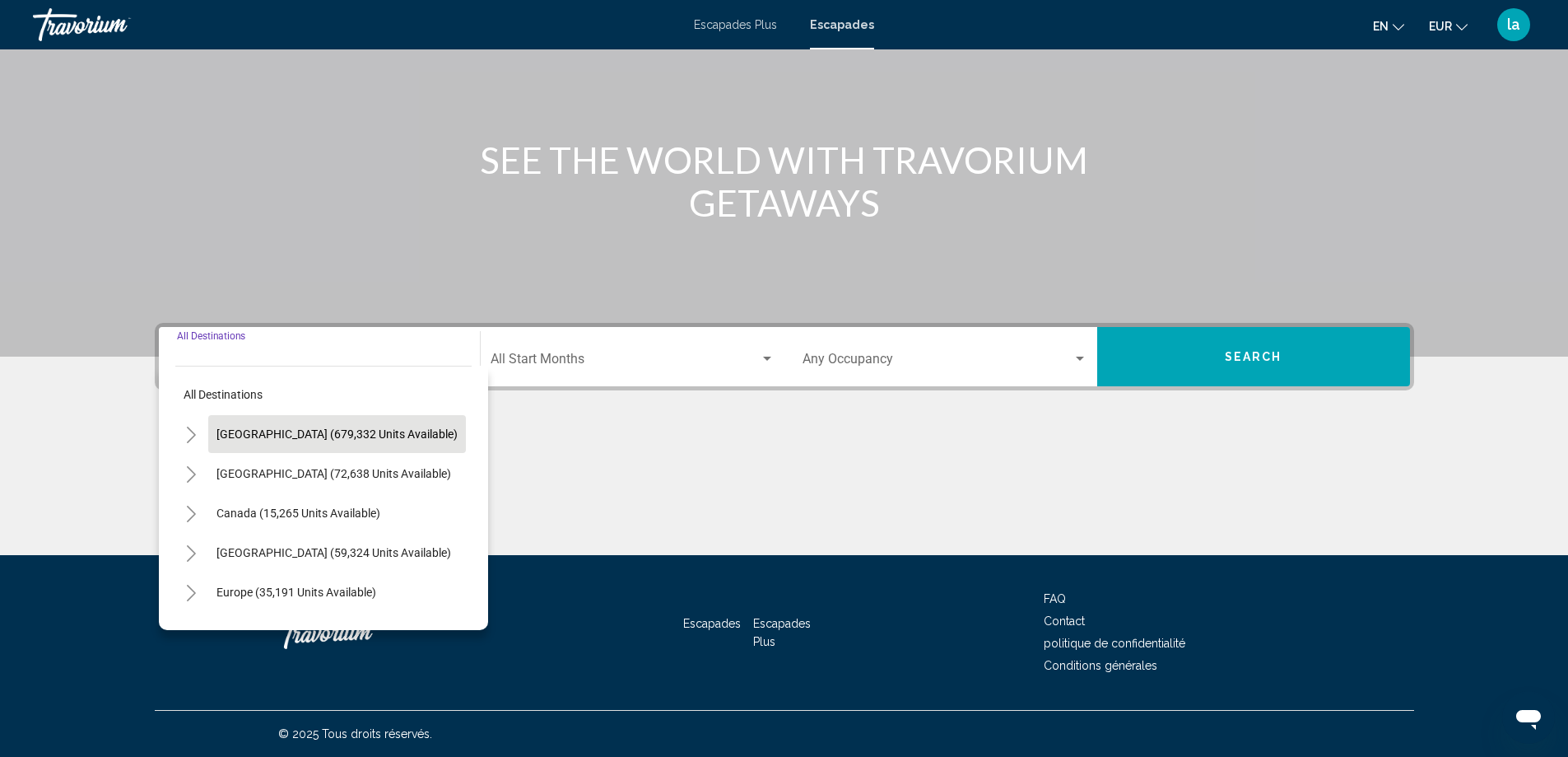
click at [289, 431] on span "[GEOGRAPHIC_DATA] (679,332 units available)" at bounding box center [337, 433] width 241 height 13
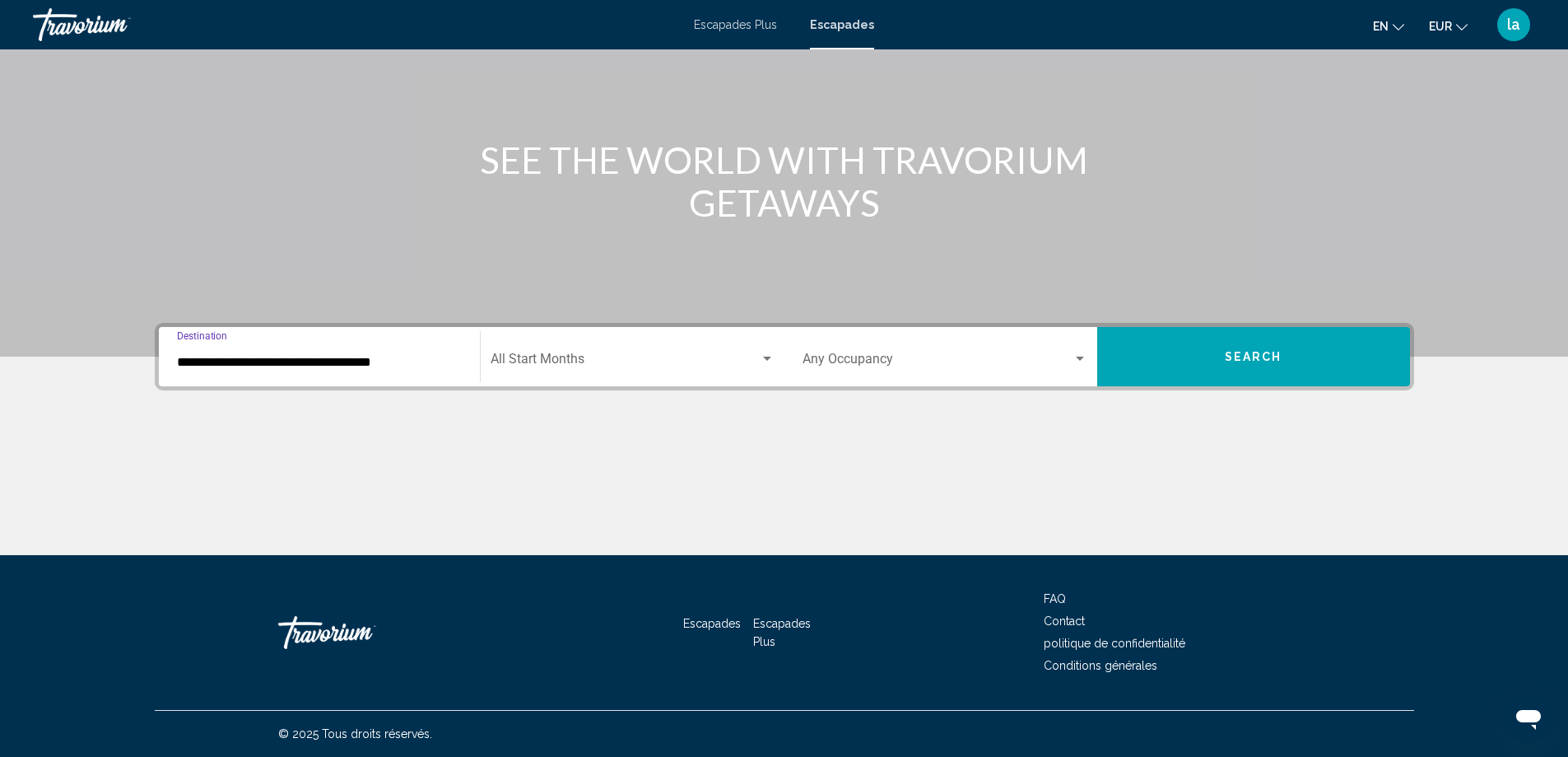
click at [408, 355] on input "**********" at bounding box center [319, 362] width 284 height 15
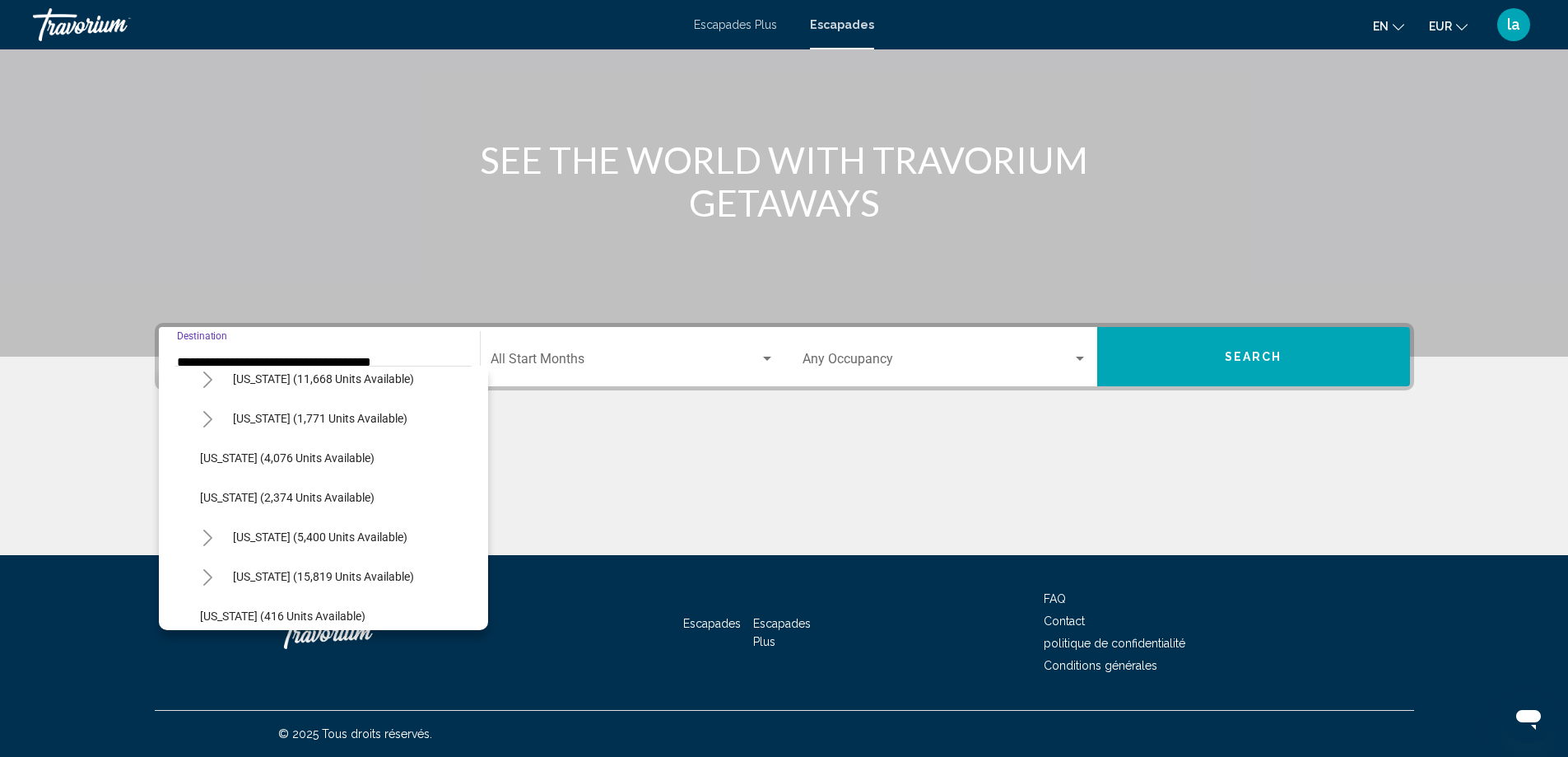
scroll to position [1070, 0]
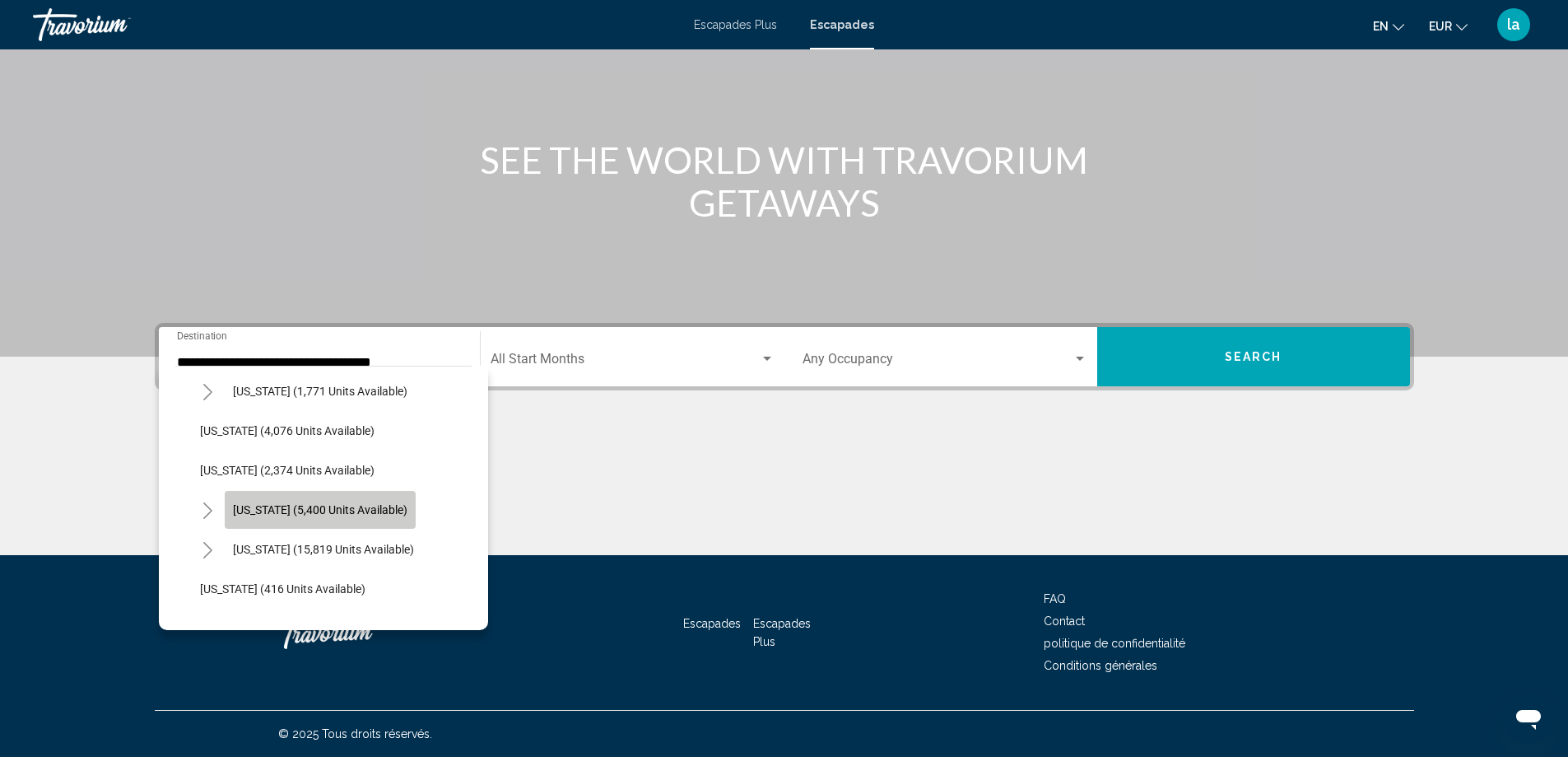
click at [337, 506] on span "[US_STATE] (5,400 units available)" at bounding box center [320, 509] width 174 height 13
type input "**********"
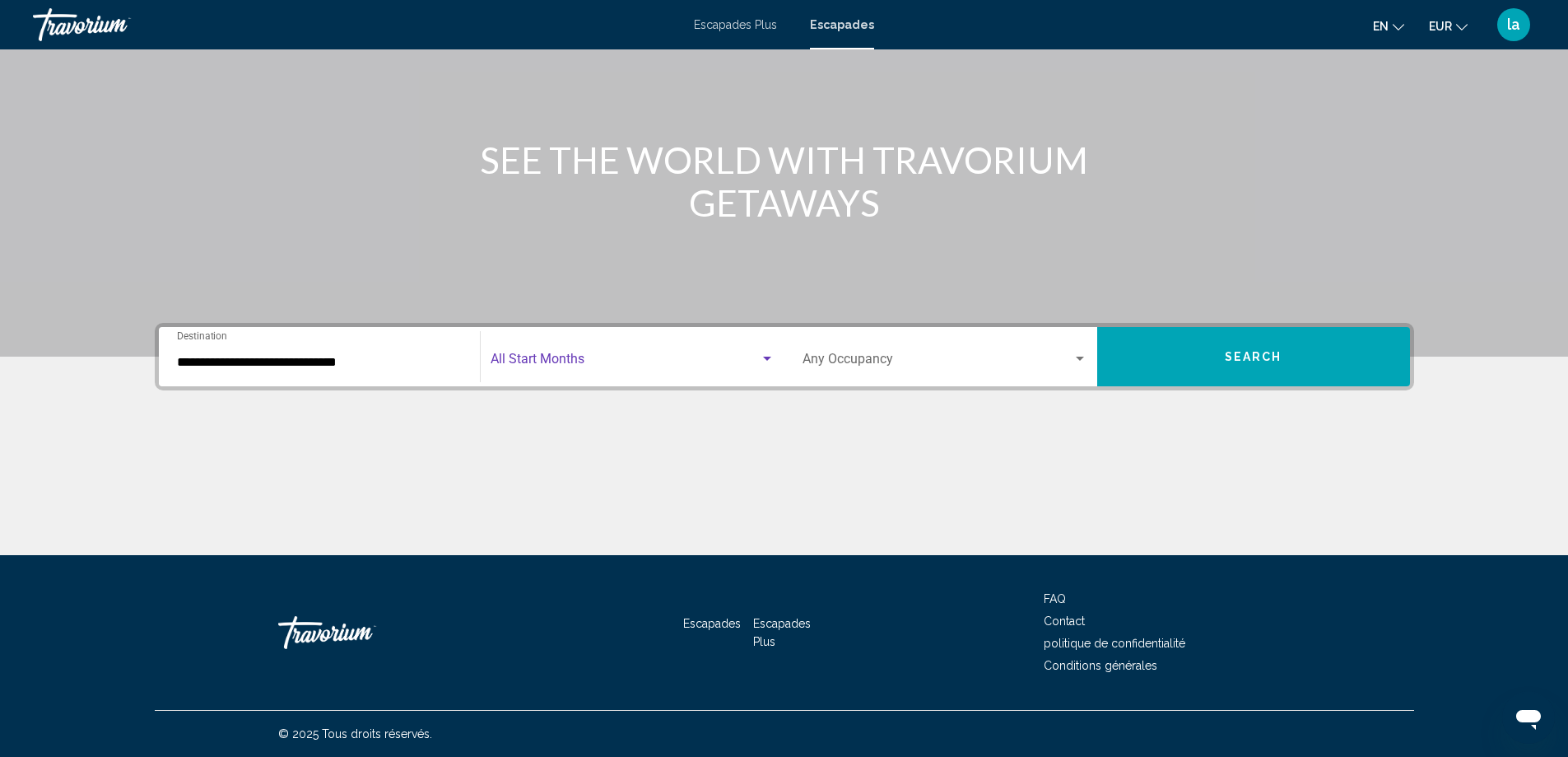
click at [598, 355] on span "Search widget" at bounding box center [626, 362] width 270 height 15
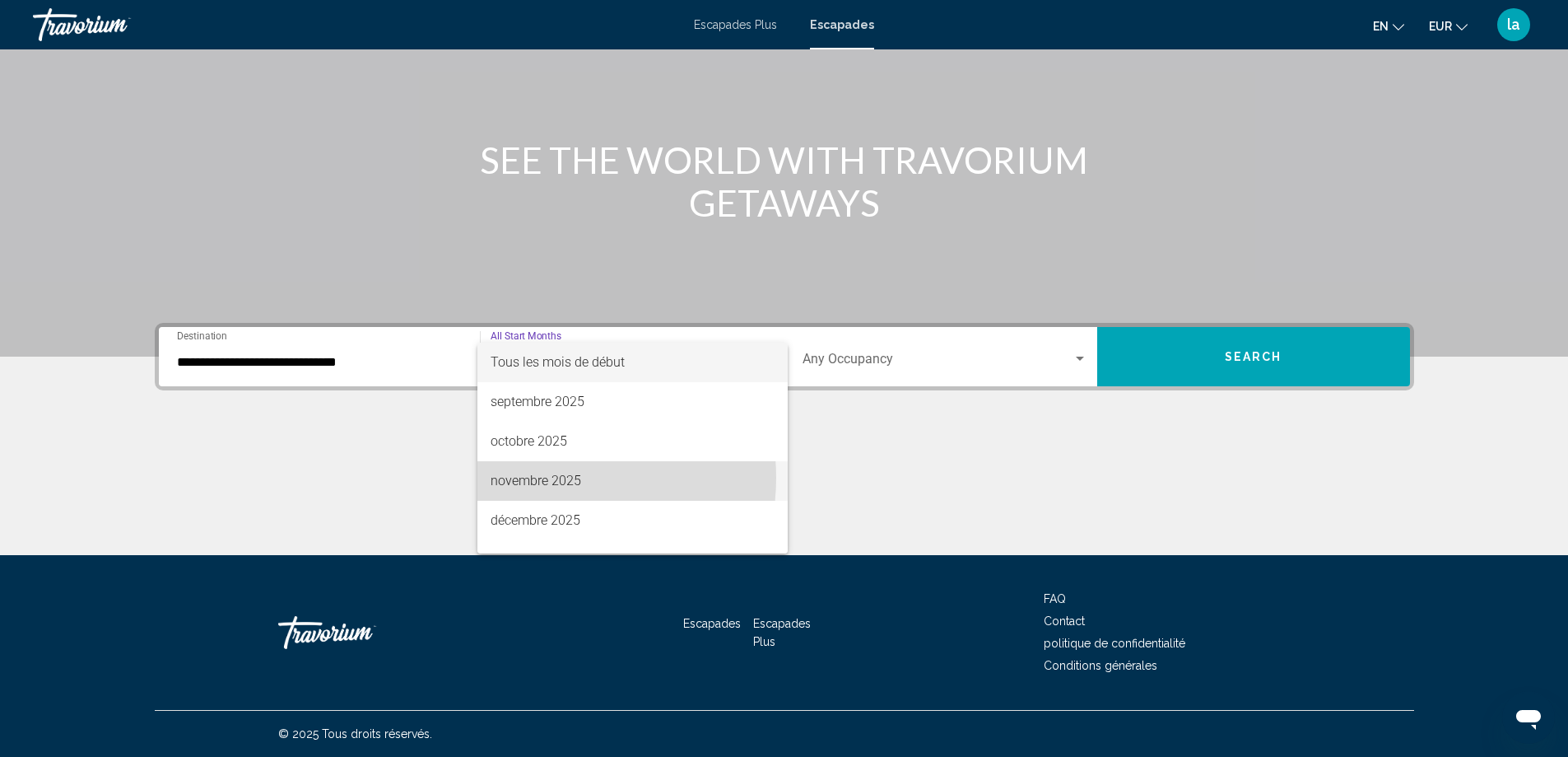
click at [548, 477] on font "novembre 2025" at bounding box center [536, 480] width 91 height 16
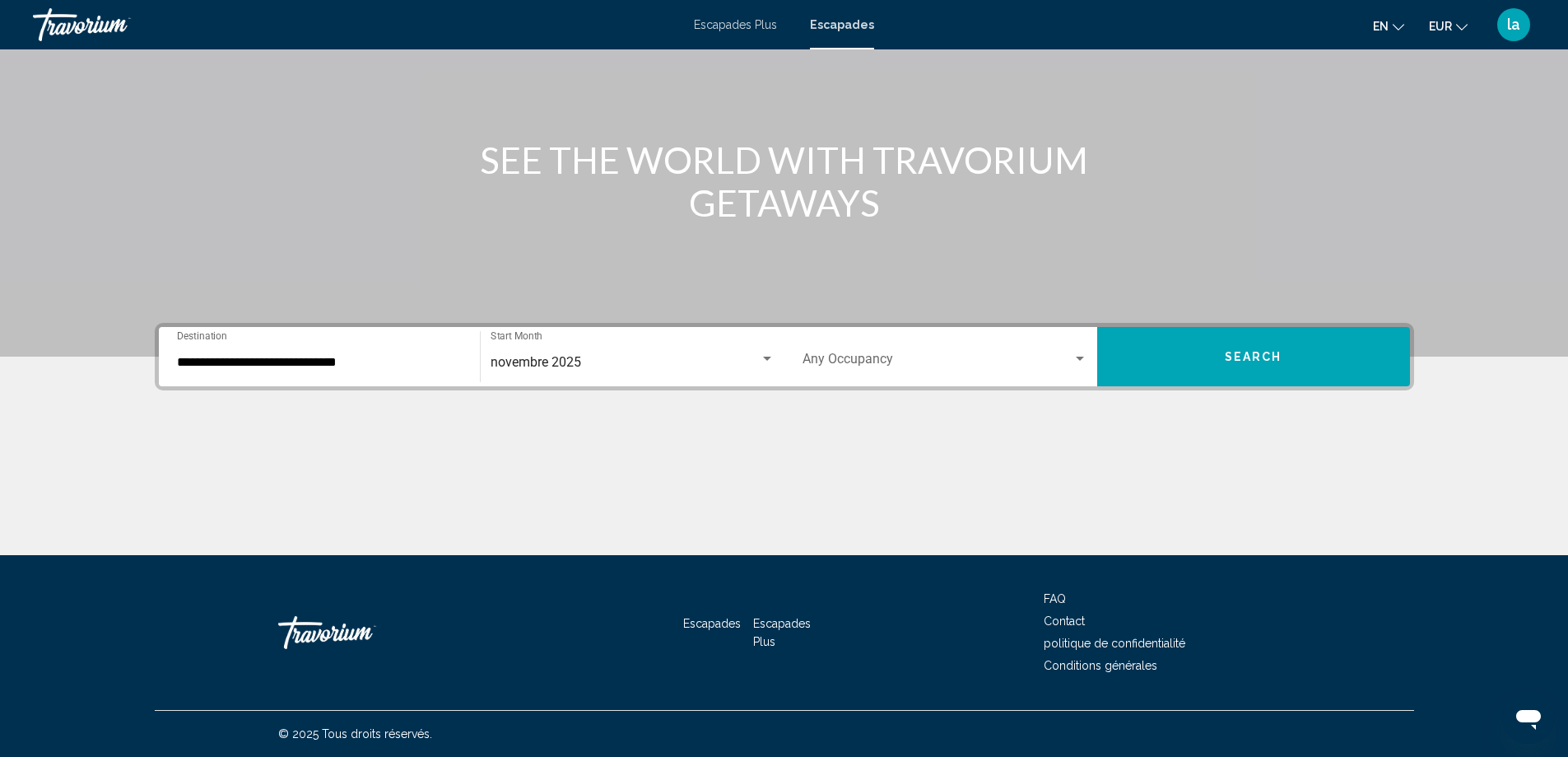
click at [954, 346] on div "Occupancy Any Occupancy" at bounding box center [945, 356] width 284 height 52
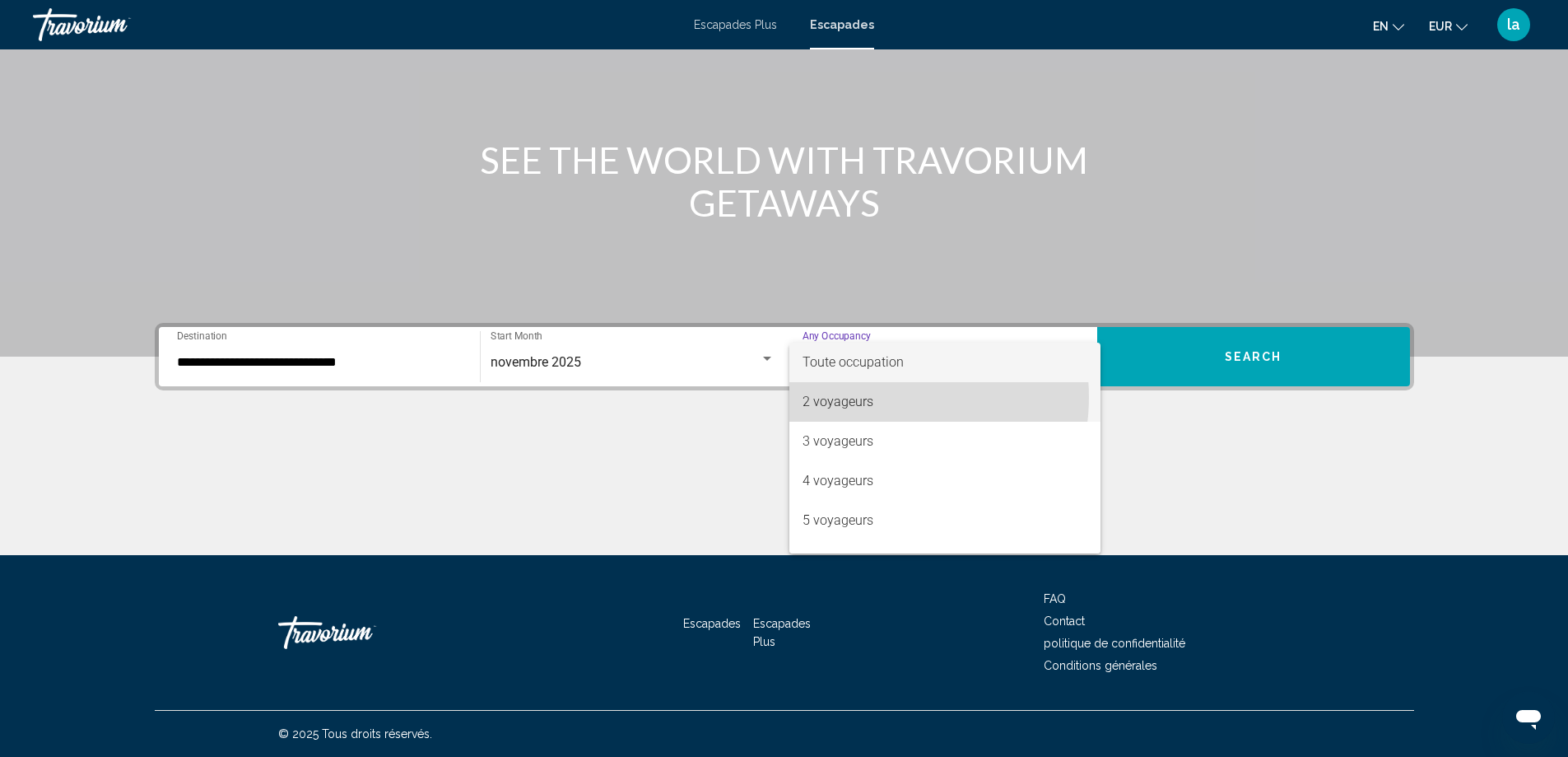
click at [878, 397] on span "2 voyageurs" at bounding box center [945, 402] width 284 height 39
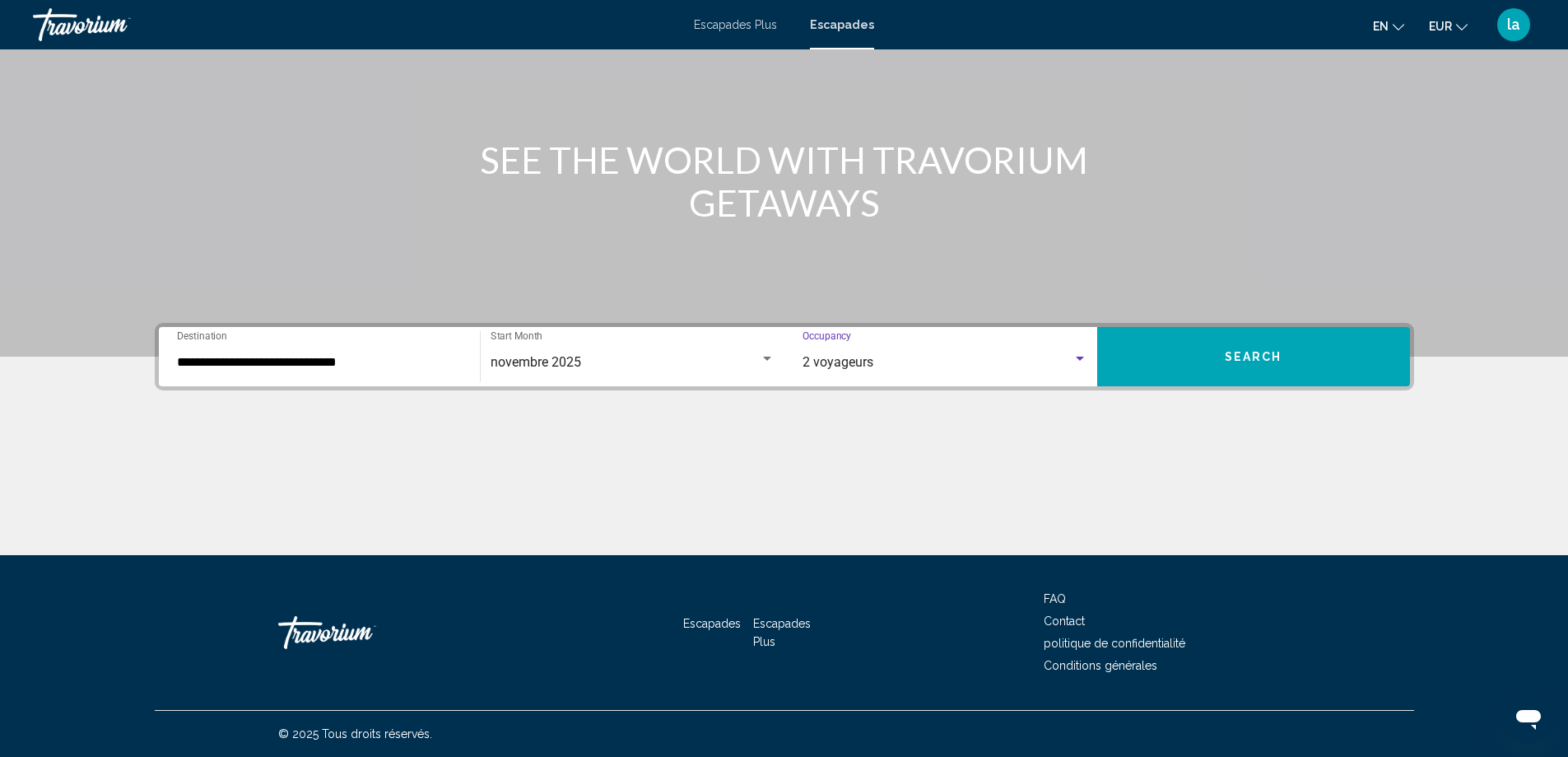
click at [1247, 350] on span "Search" at bounding box center [1254, 356] width 58 height 13
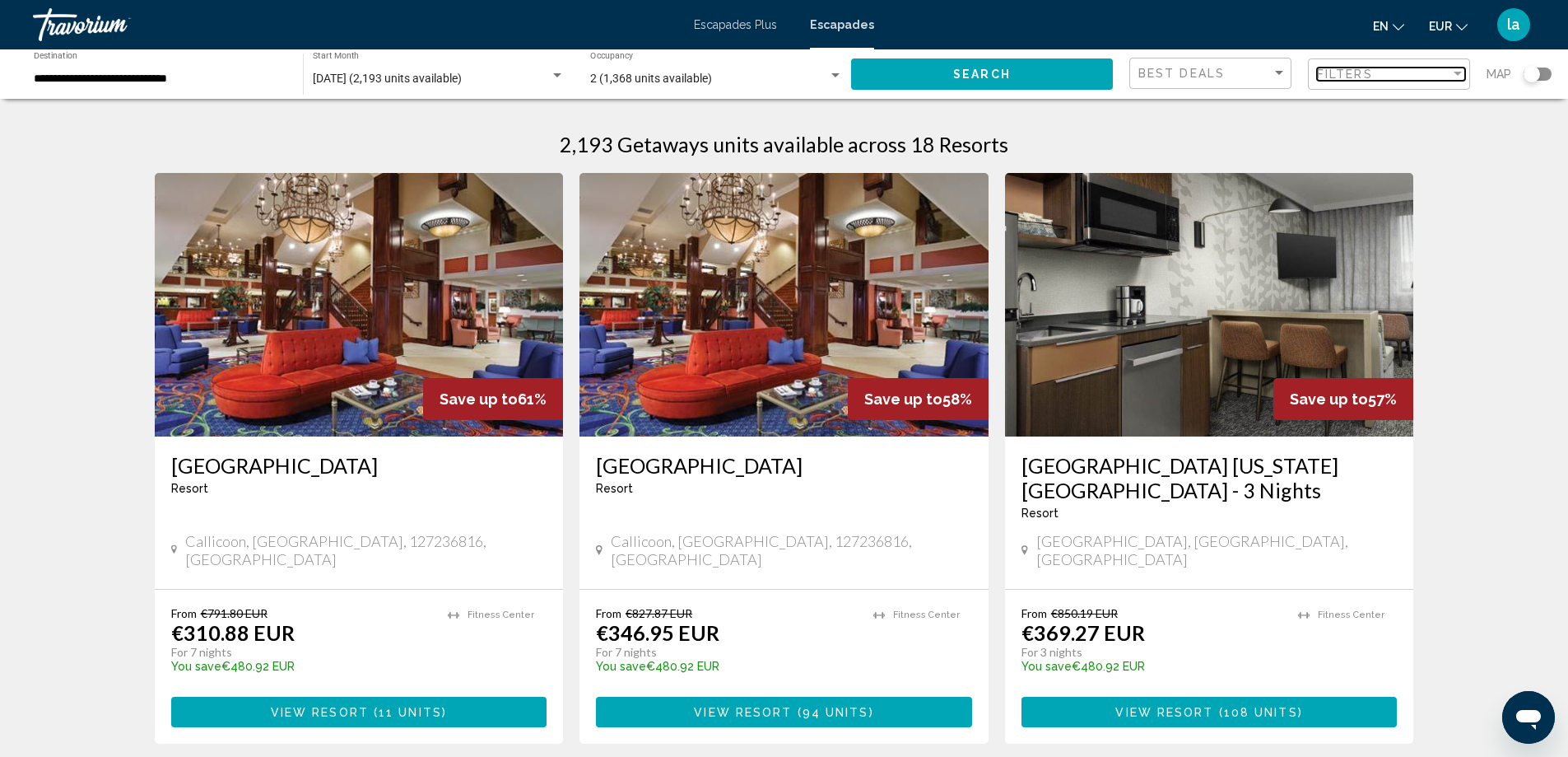
click at [1374, 75] on div "Filters" at bounding box center [1384, 74] width 134 height 13
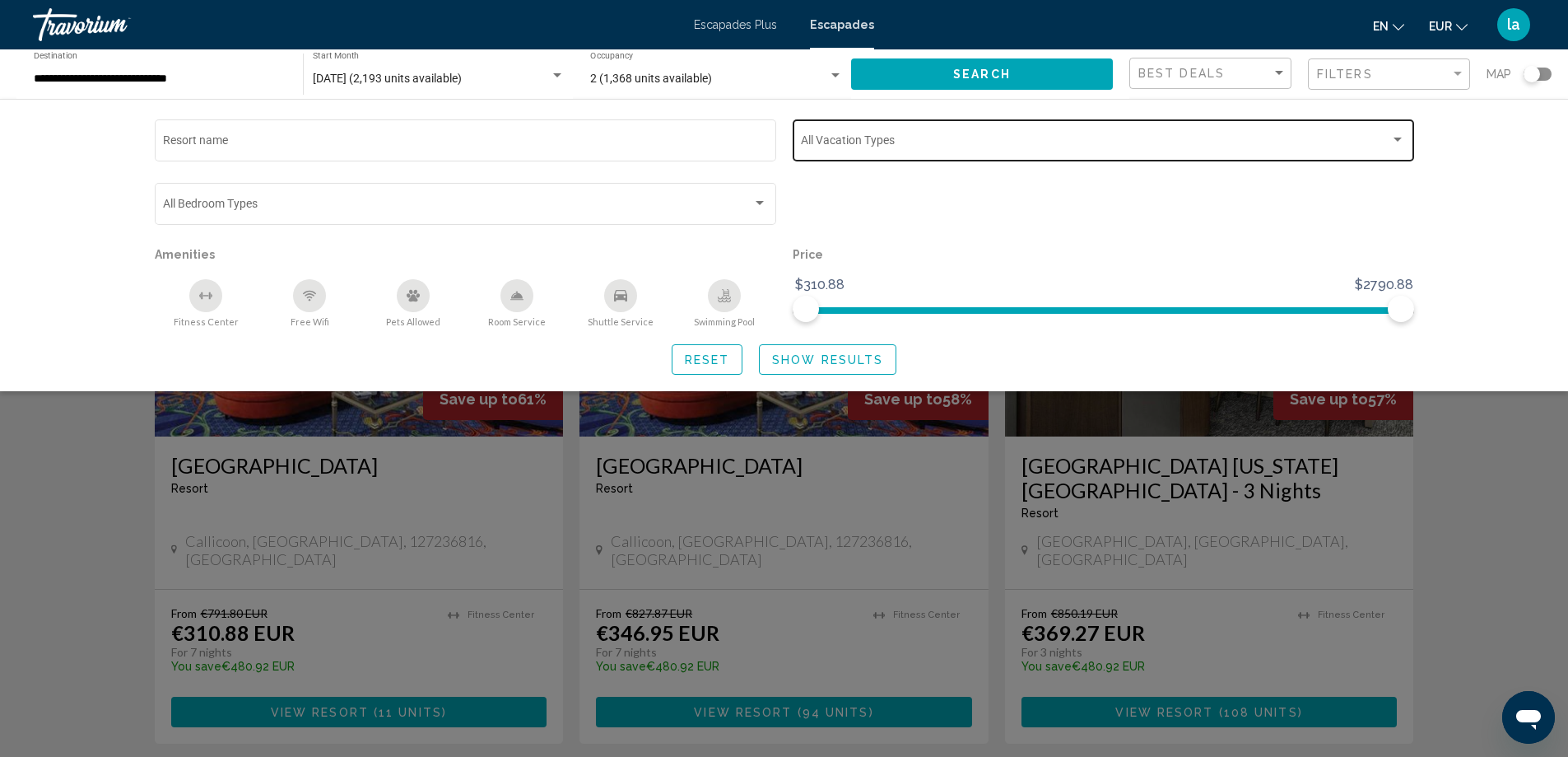
click at [886, 129] on div "Vacation Types All Vacation Types" at bounding box center [1103, 139] width 604 height 45
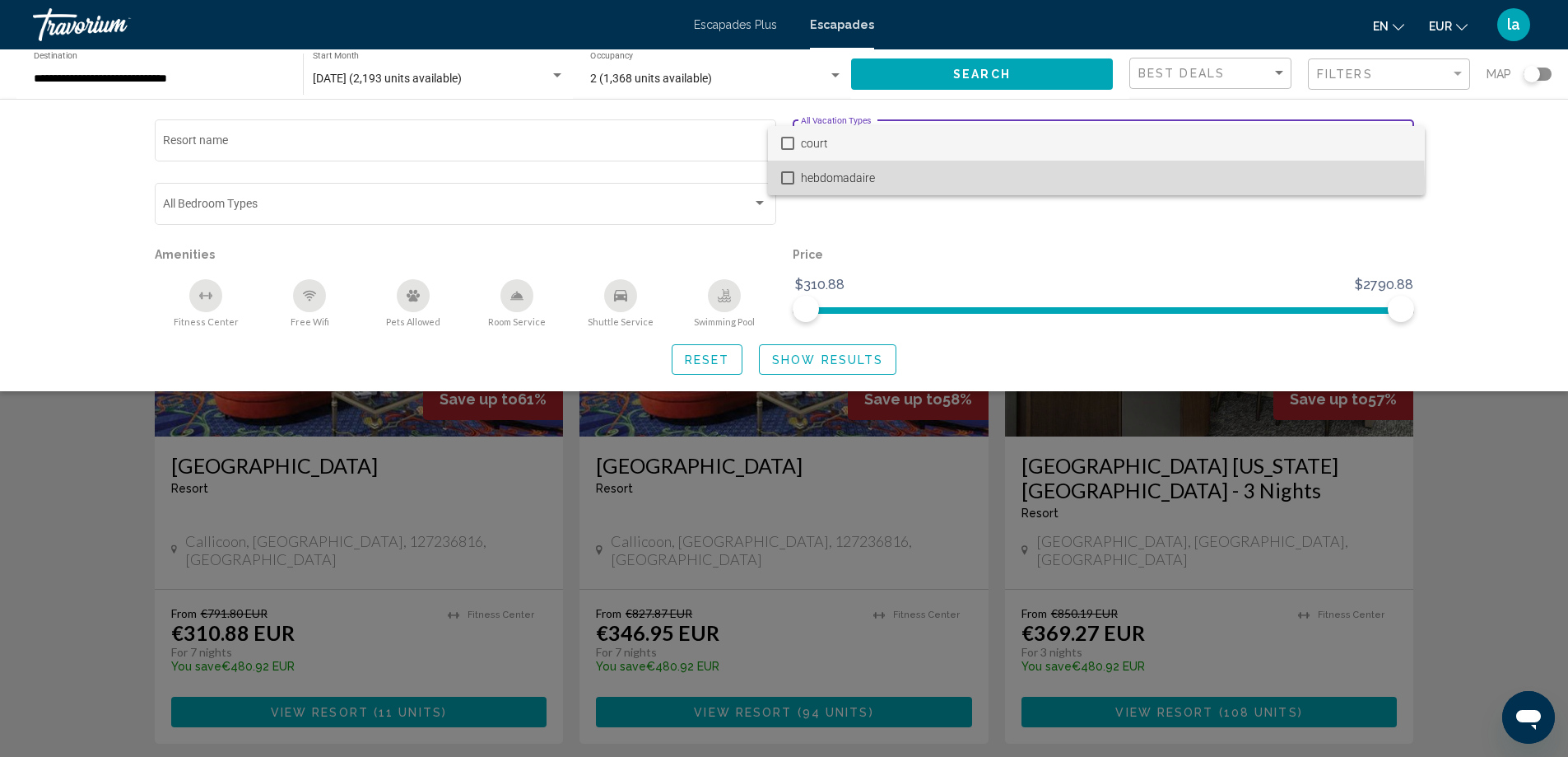
click at [822, 182] on font "hebdomadaire" at bounding box center [838, 177] width 74 height 13
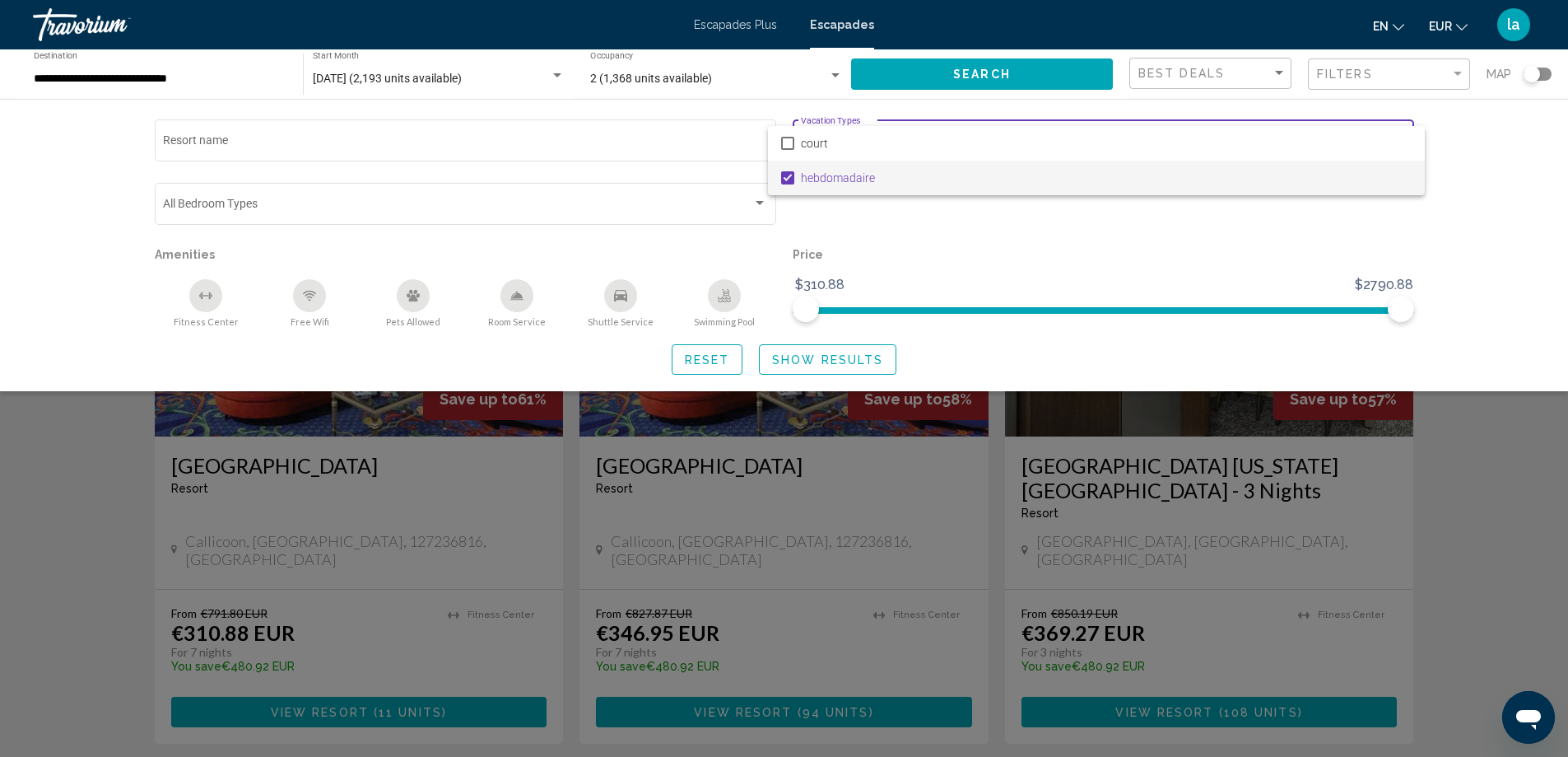
click at [314, 143] on div at bounding box center [784, 378] width 1568 height 757
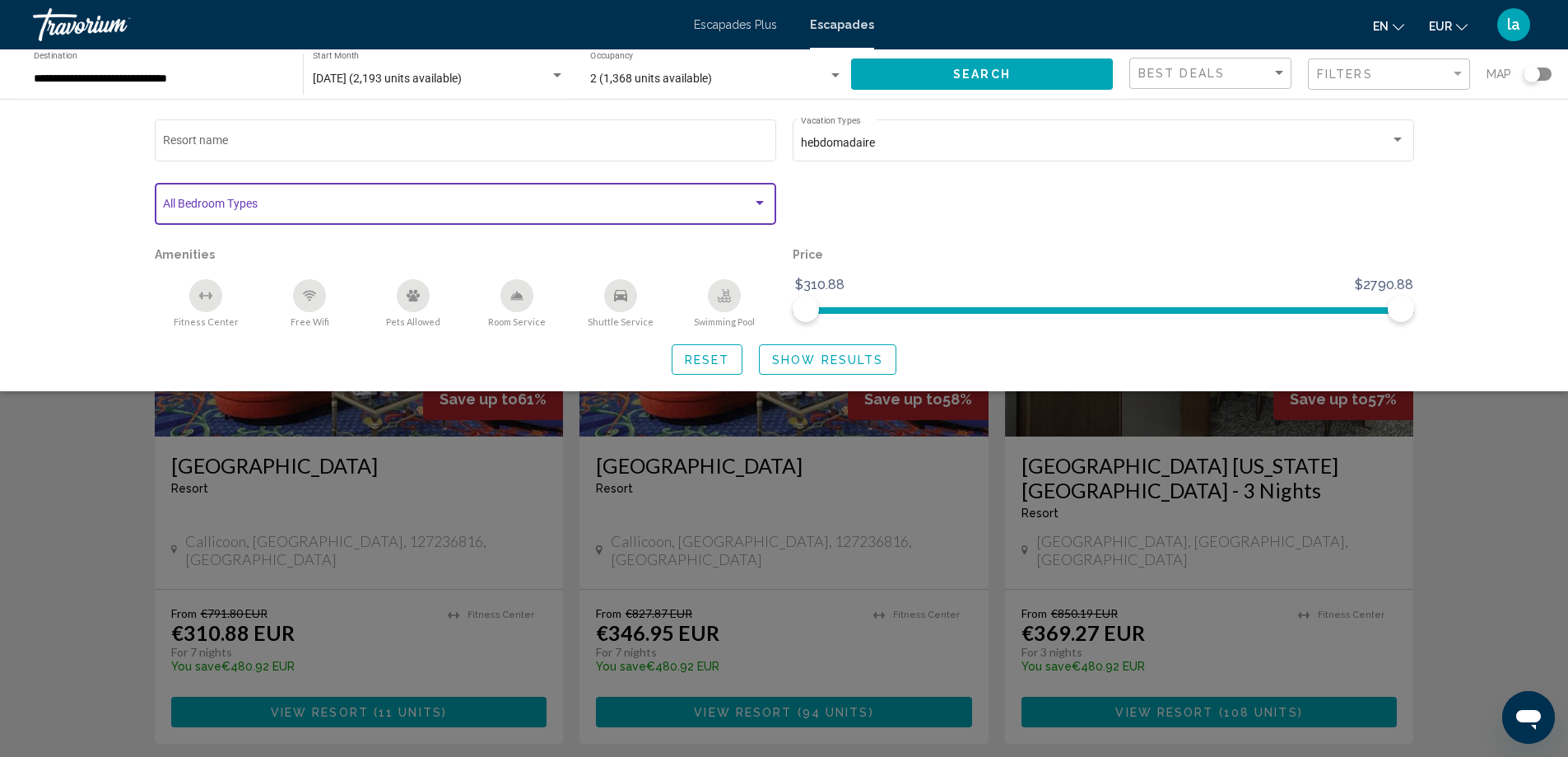
click at [262, 203] on span "Search widget" at bounding box center [458, 206] width 590 height 13
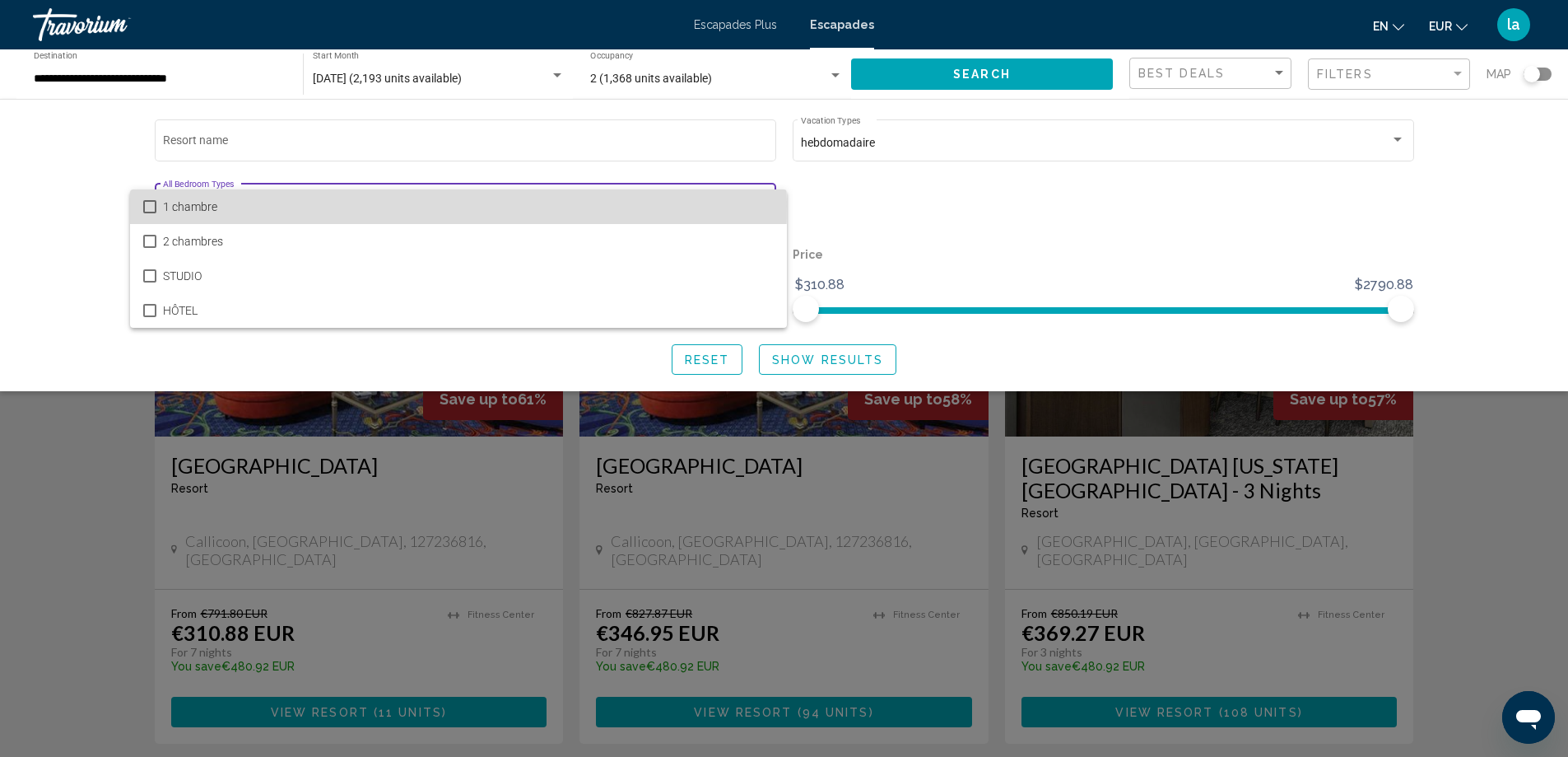
click at [155, 205] on mat-pseudo-checkbox at bounding box center [150, 206] width 13 height 13
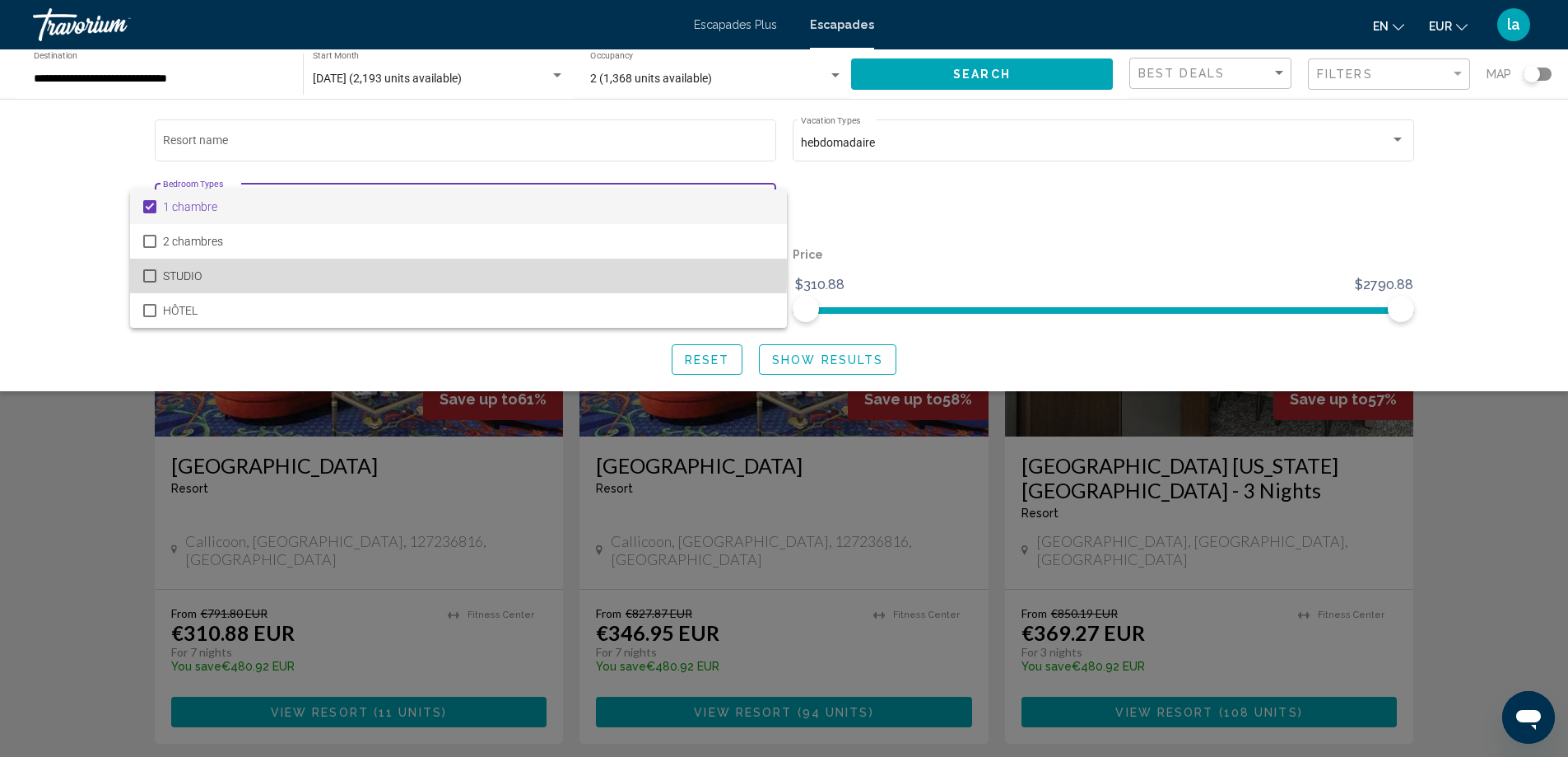
click at [146, 272] on mat-pseudo-checkbox at bounding box center [150, 276] width 13 height 13
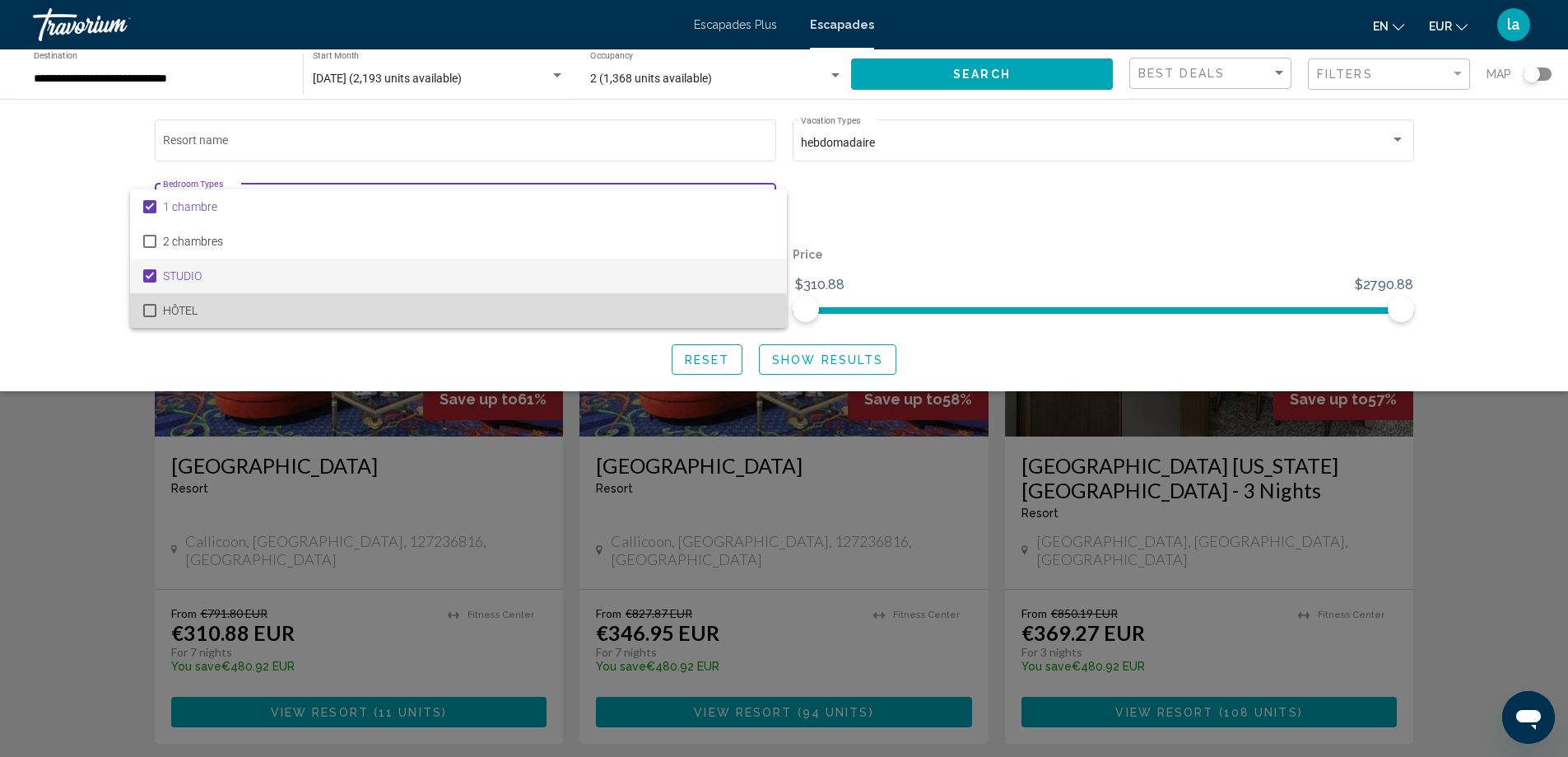
click at [150, 309] on mat-pseudo-checkbox at bounding box center [150, 310] width 13 height 13
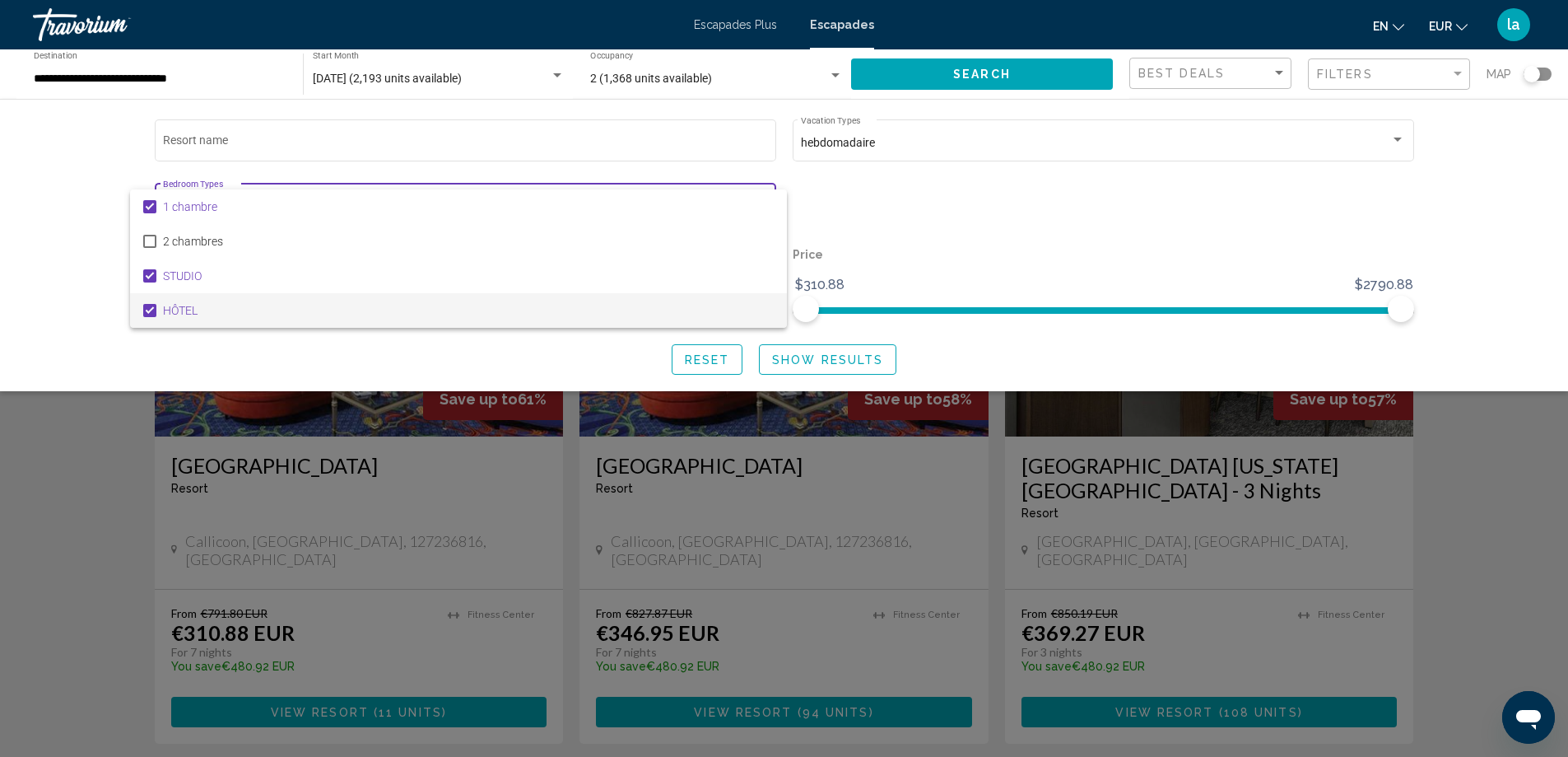
click at [1014, 247] on div at bounding box center [784, 378] width 1568 height 757
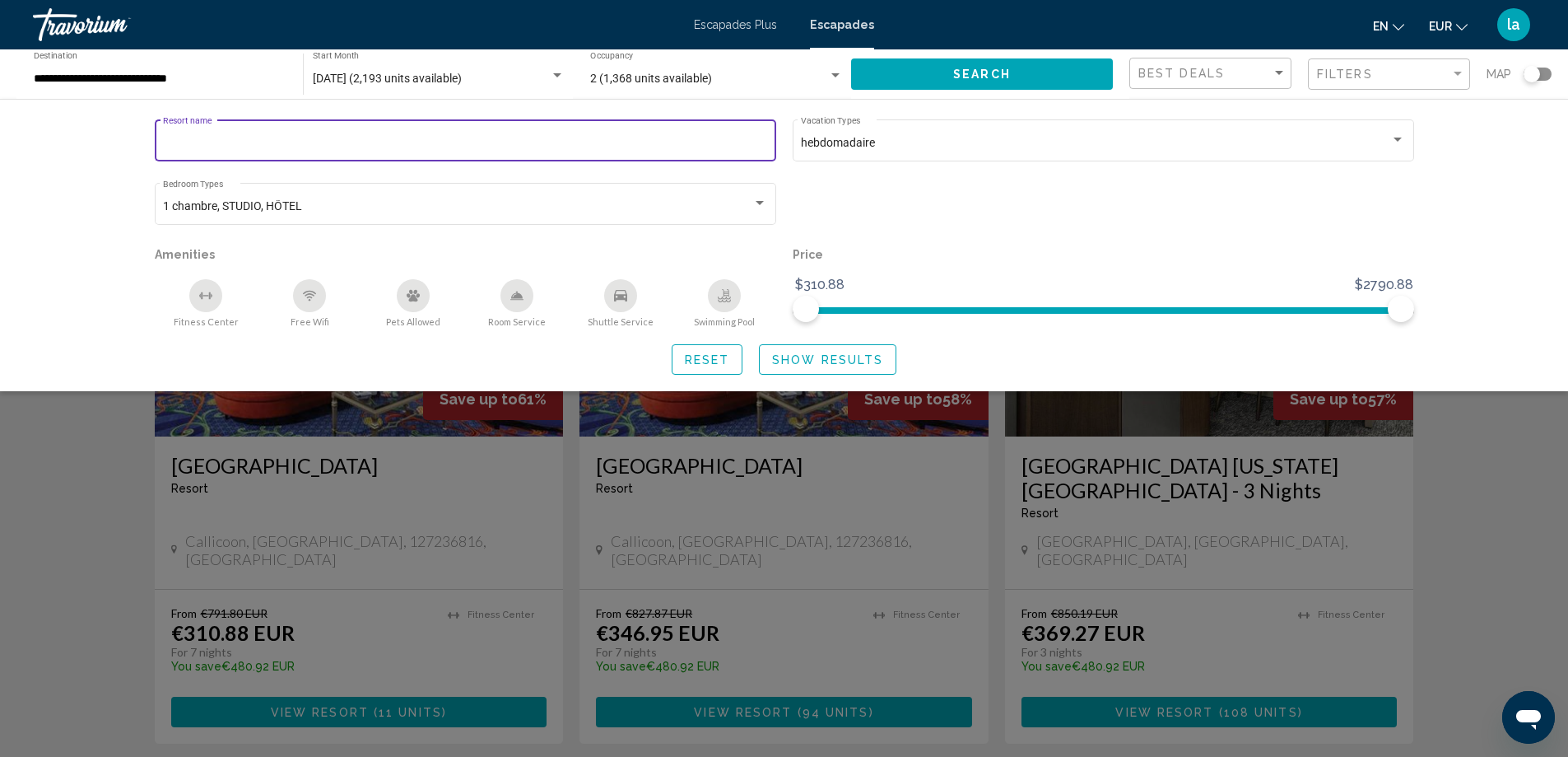
click at [461, 144] on input "Resort name" at bounding box center [466, 143] width 604 height 13
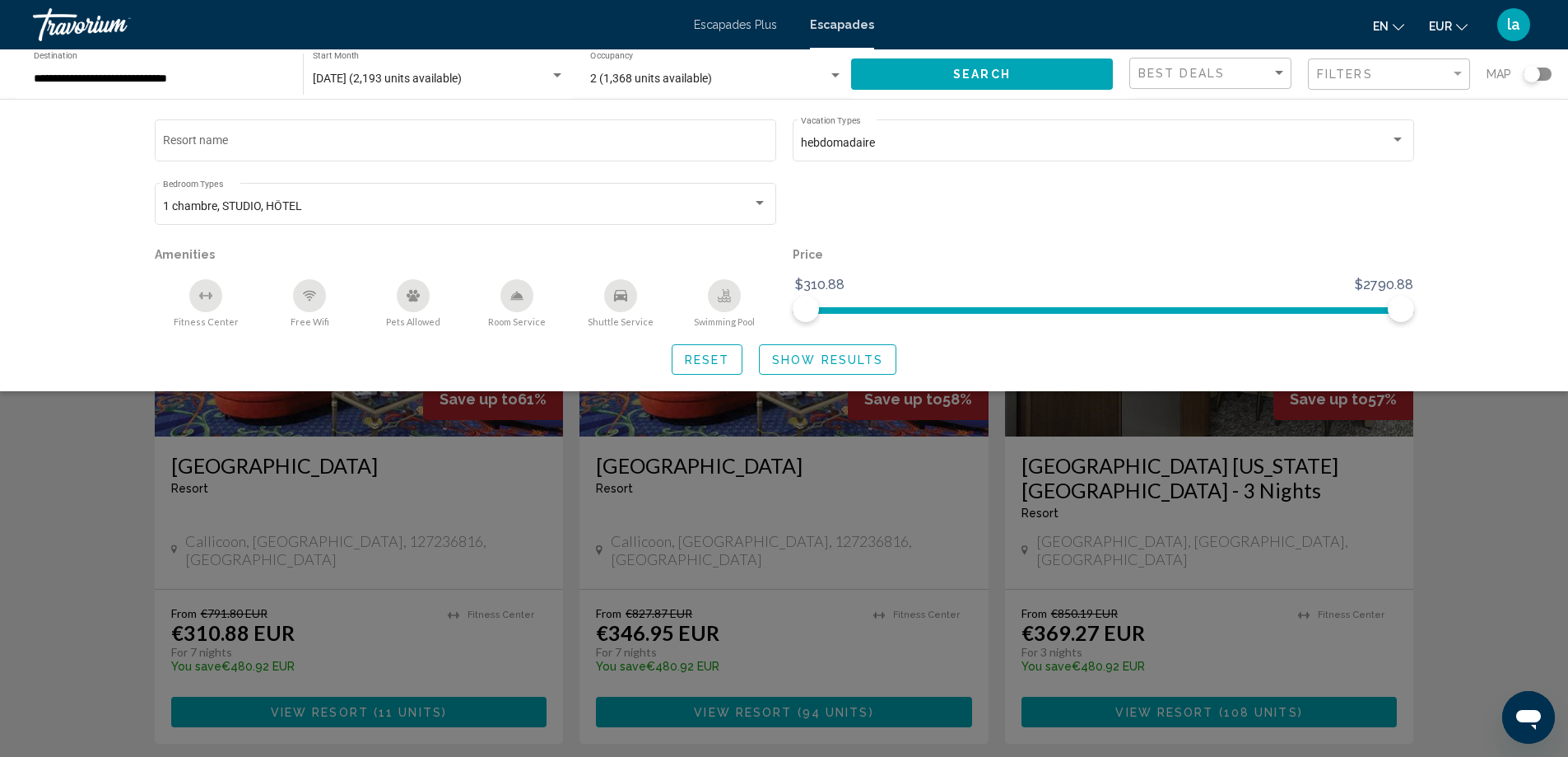
click at [1038, 222] on div "Search widget" at bounding box center [1103, 211] width 638 height 63
click at [828, 358] on span "Show Results" at bounding box center [828, 359] width 111 height 13
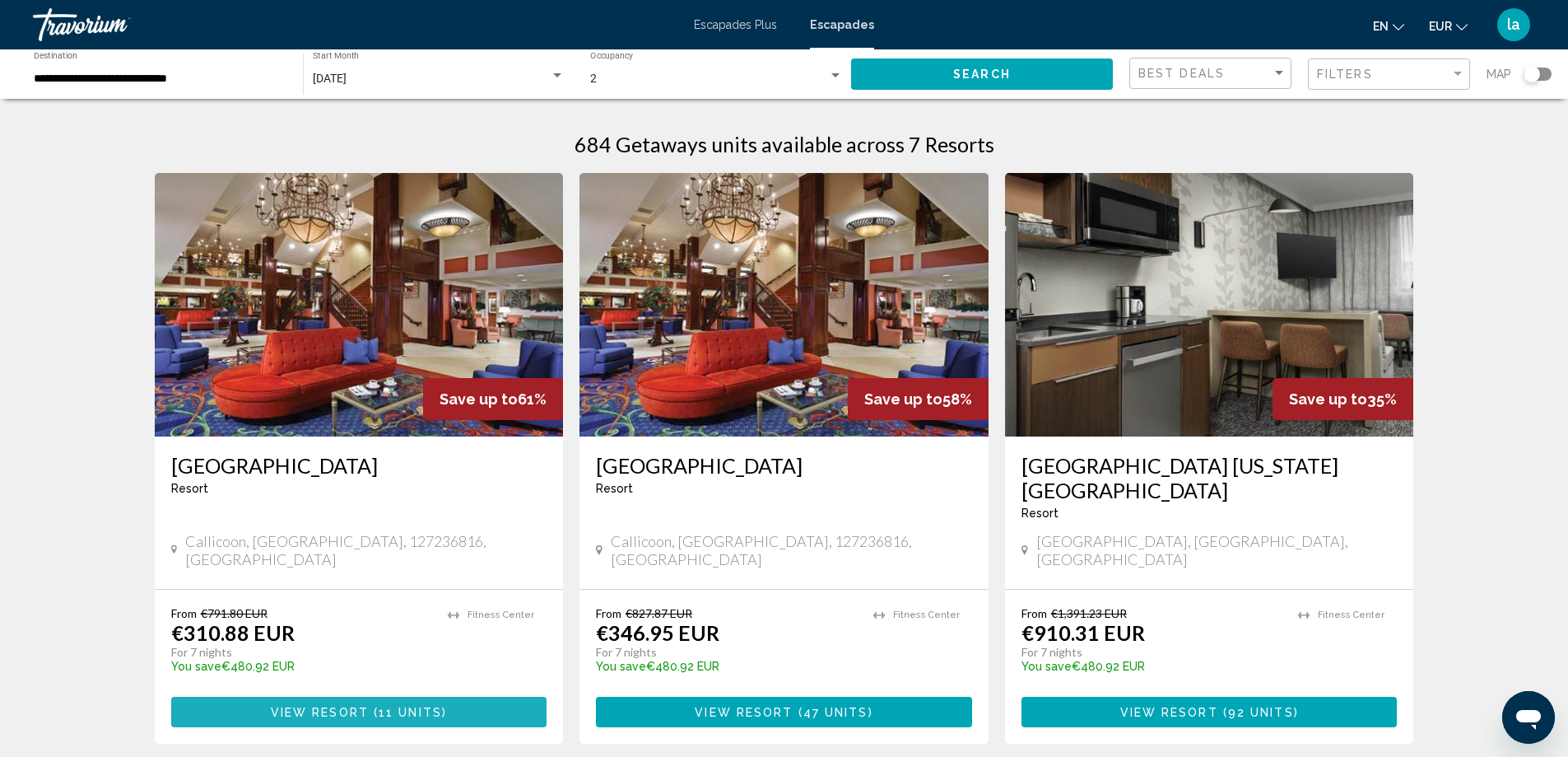
click at [319, 706] on span "View Resort" at bounding box center [320, 712] width 98 height 13
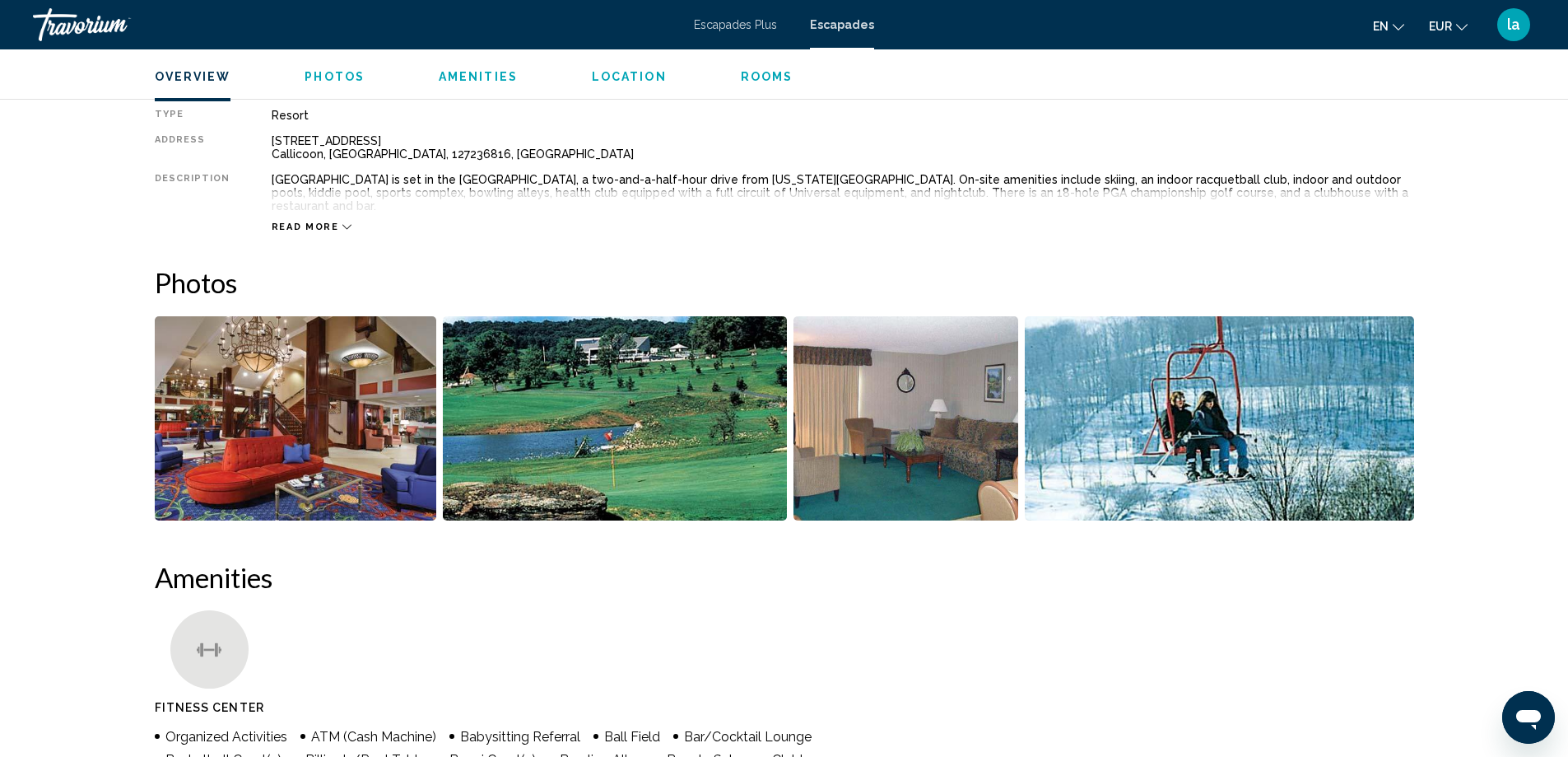
scroll to position [577, 0]
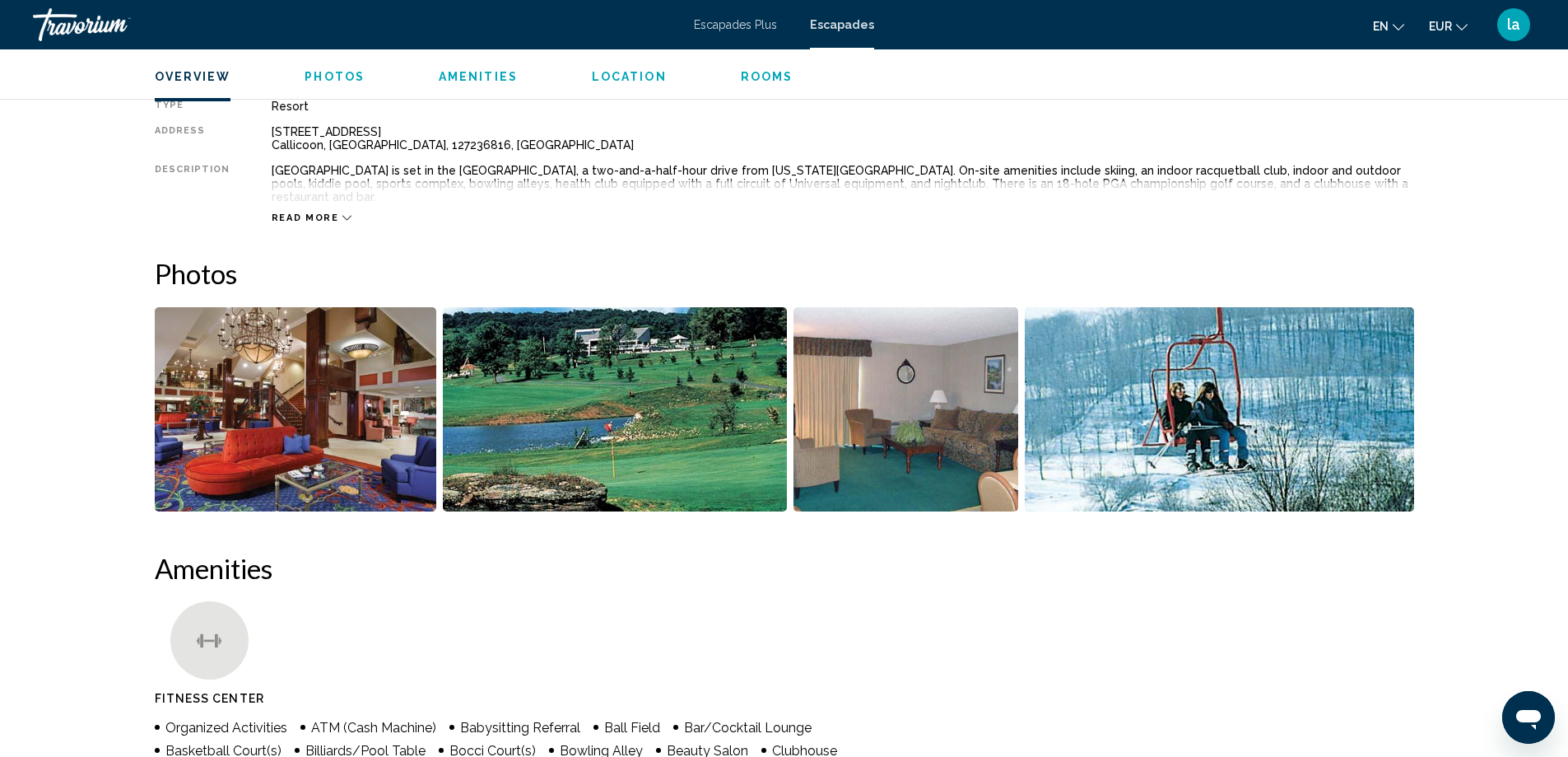
click at [343, 214] on icon "Contenu principal" at bounding box center [346, 218] width 9 height 9
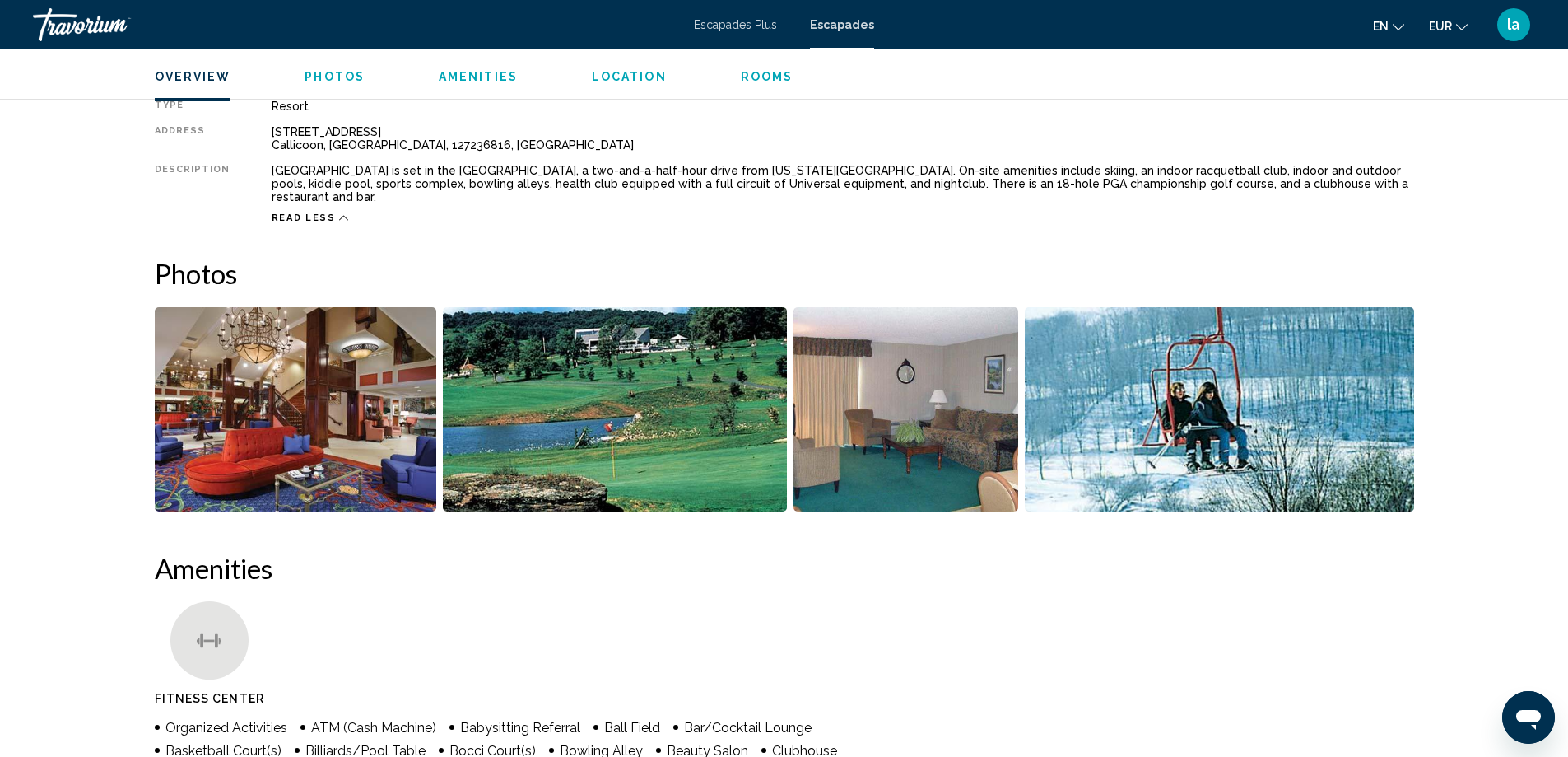
click at [1401, 22] on icon "Changer de langue" at bounding box center [1399, 28] width 12 height 12
click at [1364, 106] on button "Français" at bounding box center [1354, 109] width 77 height 22
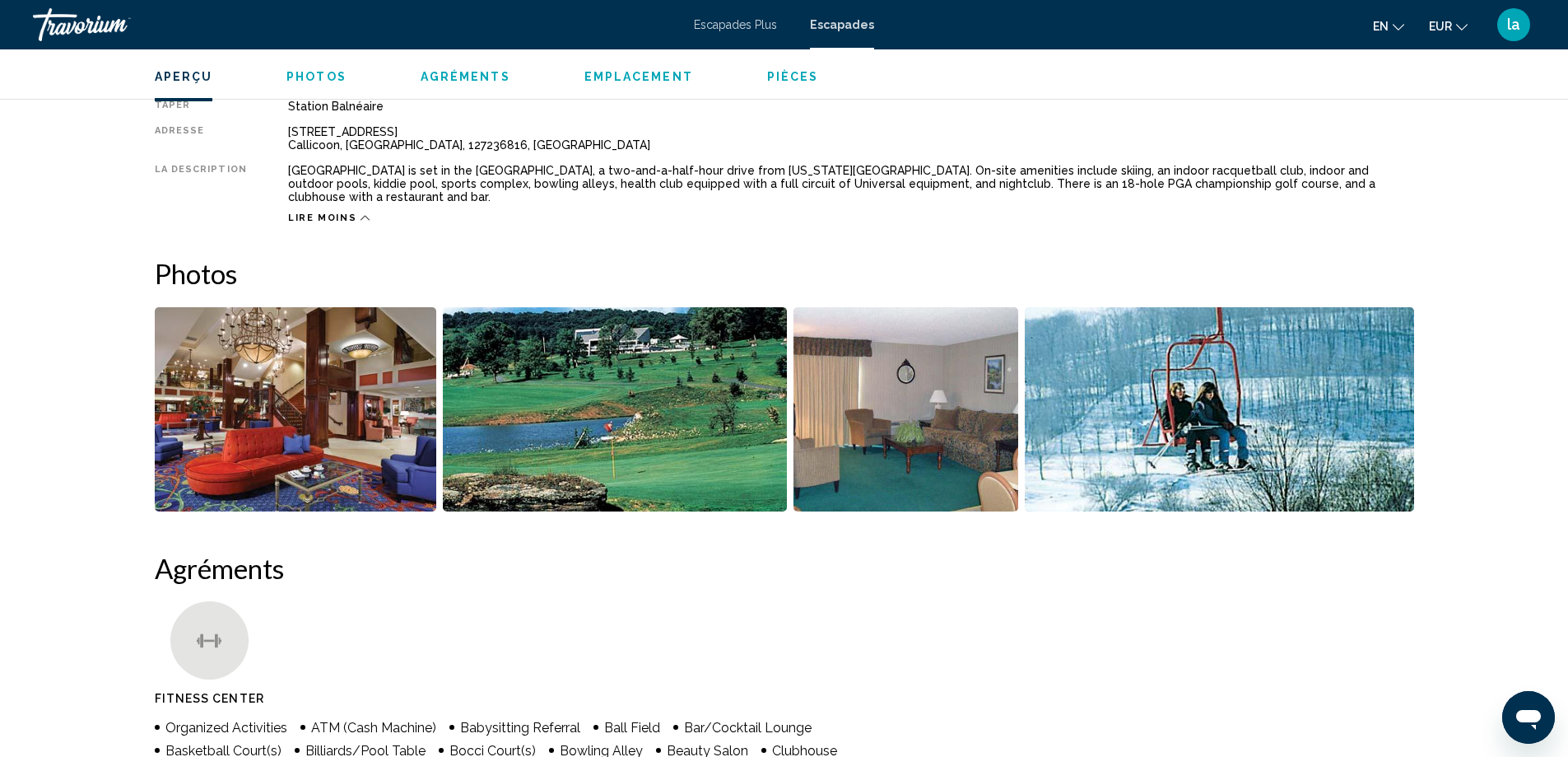
click at [1385, 24] on font "en" at bounding box center [1381, 26] width 16 height 13
click at [1366, 103] on button "Français" at bounding box center [1354, 109] width 77 height 22
click at [1366, 103] on div "Station balnéaire" at bounding box center [851, 105] width 1126 height 13
click at [1401, 27] on icon "Changer de langue" at bounding box center [1399, 28] width 12 height 12
click at [1371, 106] on button "Français" at bounding box center [1354, 109] width 77 height 22
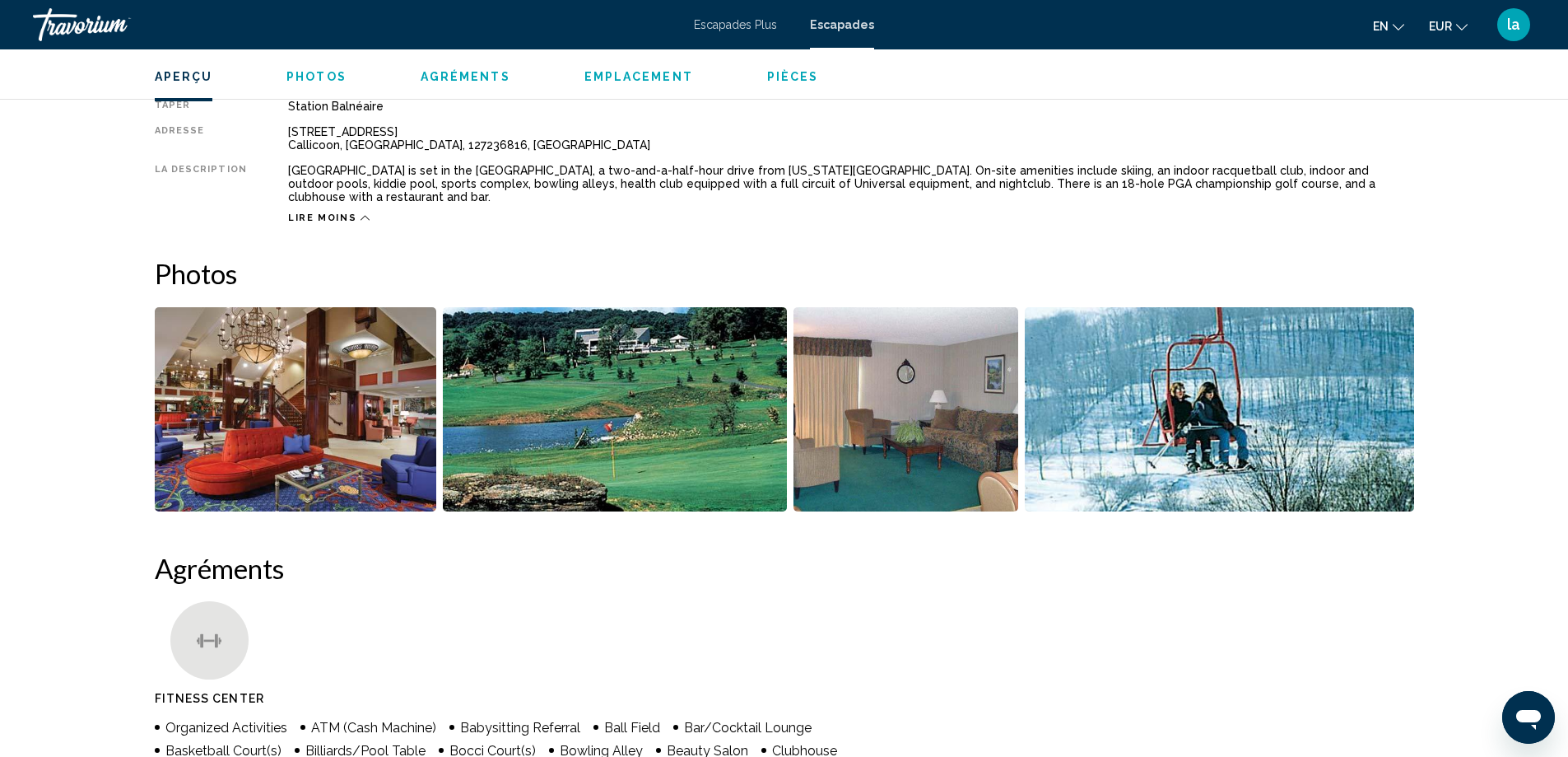
click at [627, 79] on span "Emplacement" at bounding box center [639, 76] width 108 height 13
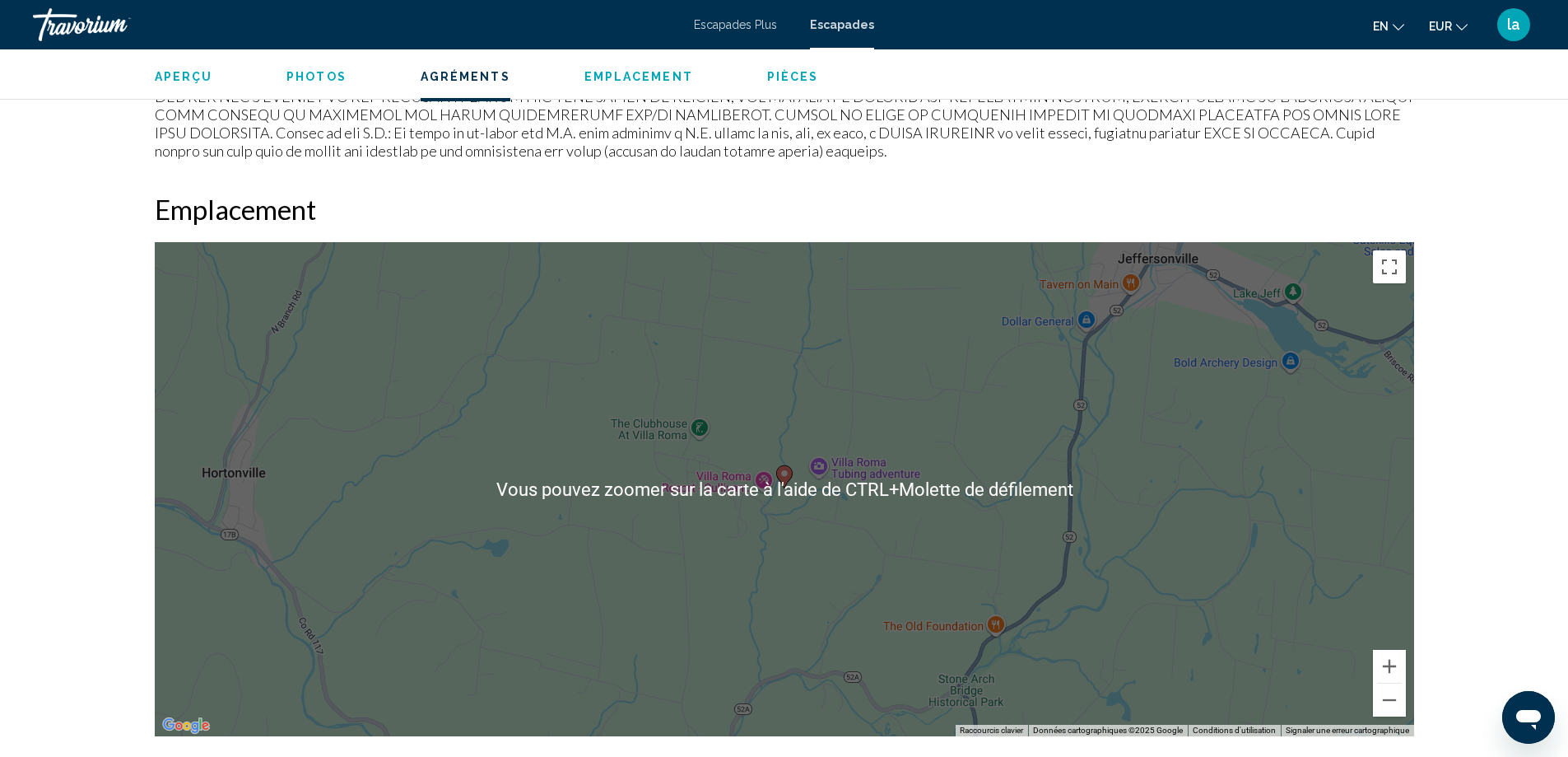
scroll to position [1629, 0]
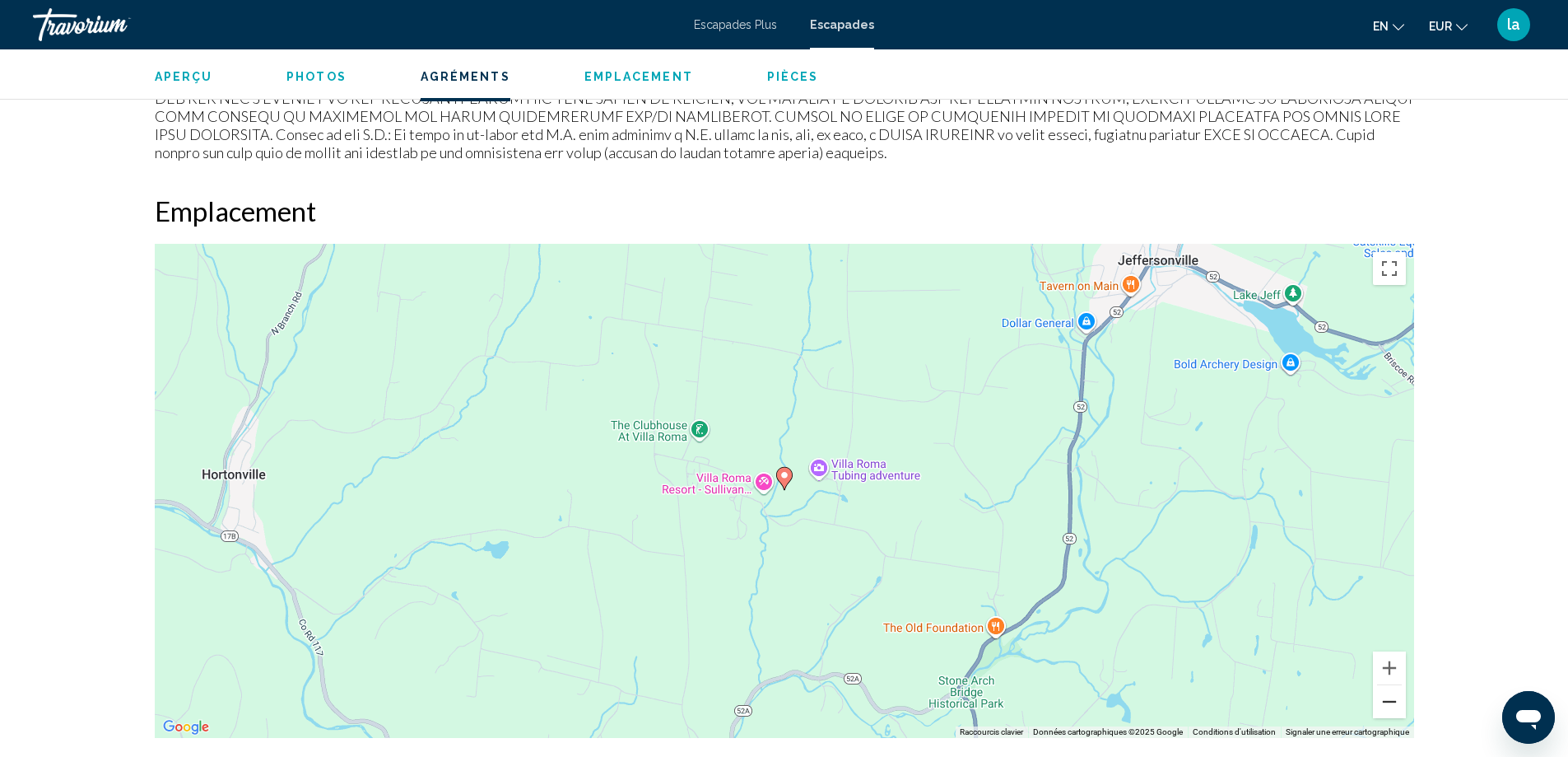
click at [1387, 685] on button "Zoom arrière" at bounding box center [1389, 701] width 32 height 32
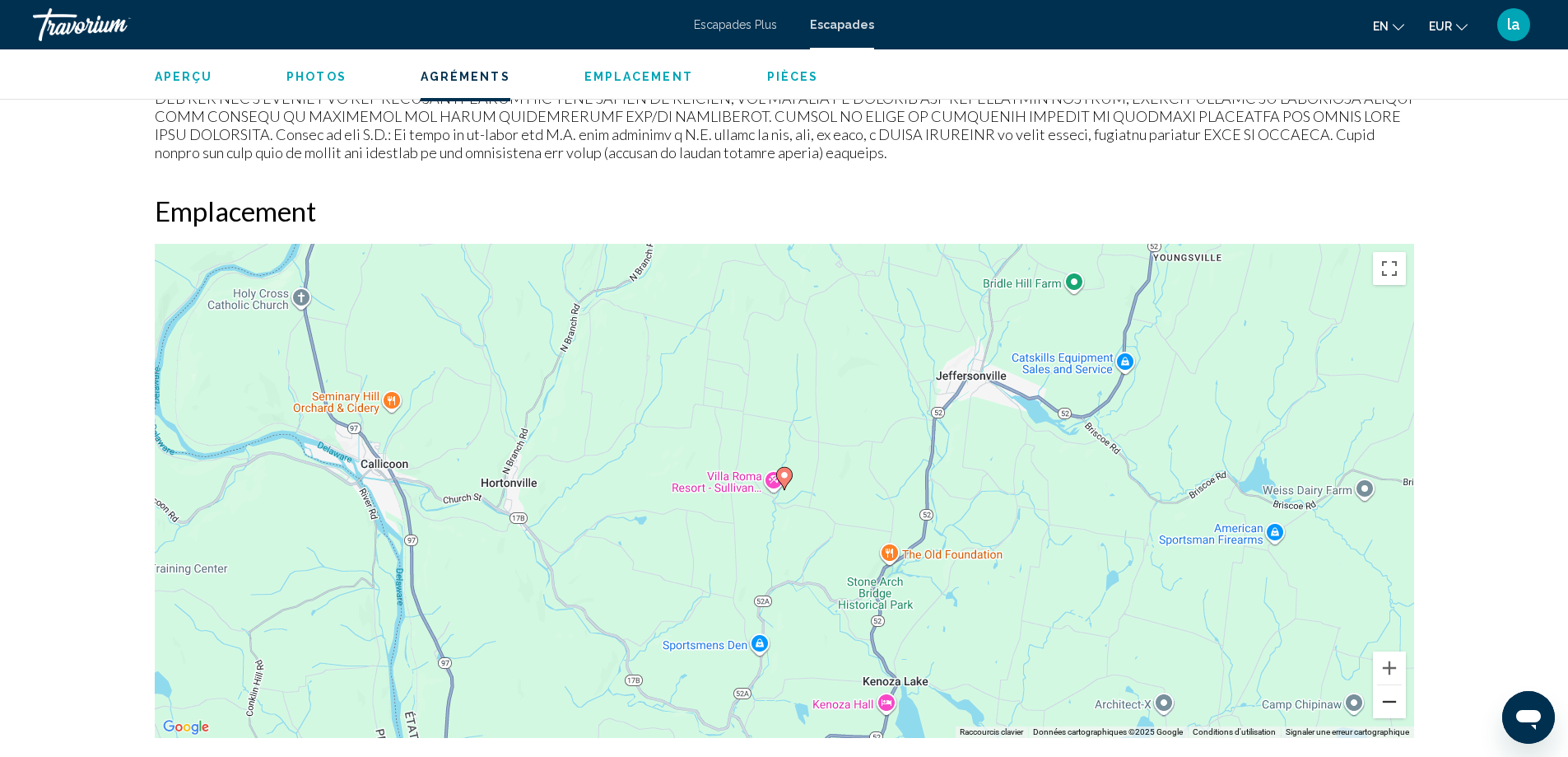
click at [1387, 685] on button "Zoom arrière" at bounding box center [1389, 701] width 32 height 32
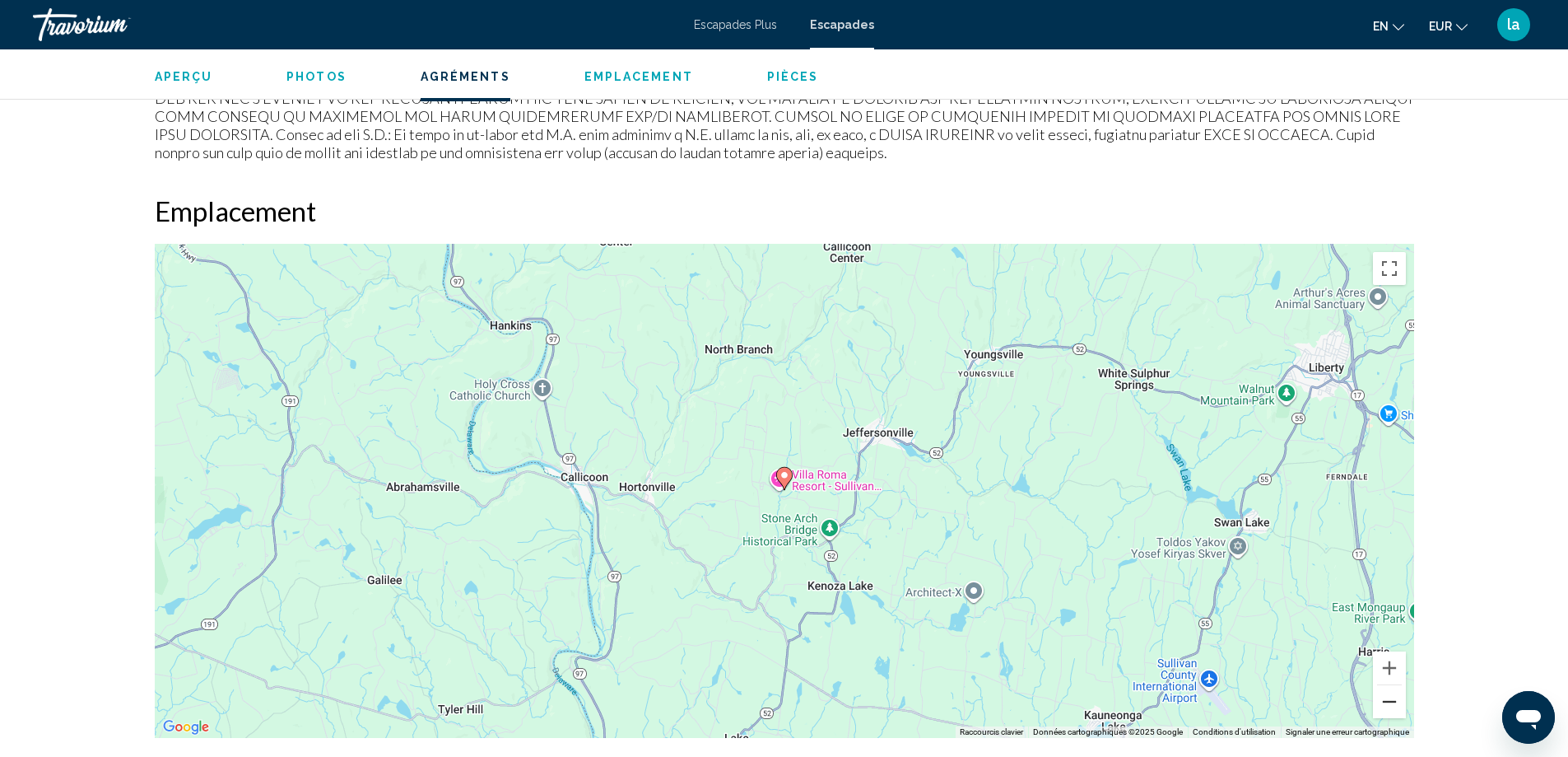
click at [1387, 685] on button "Zoom arrière" at bounding box center [1389, 701] width 32 height 32
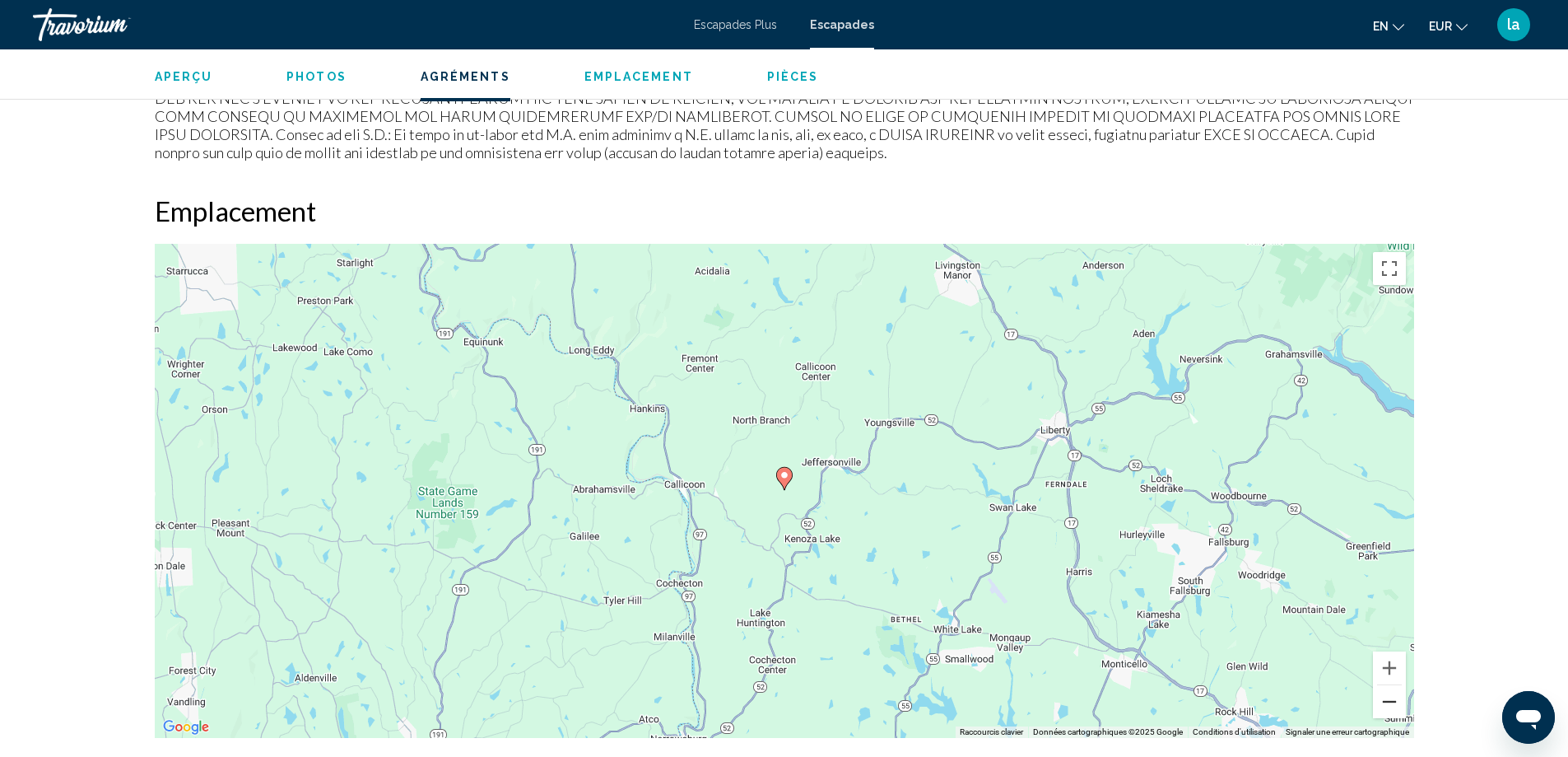
click at [1382, 685] on button "Zoom arrière" at bounding box center [1389, 701] width 32 height 32
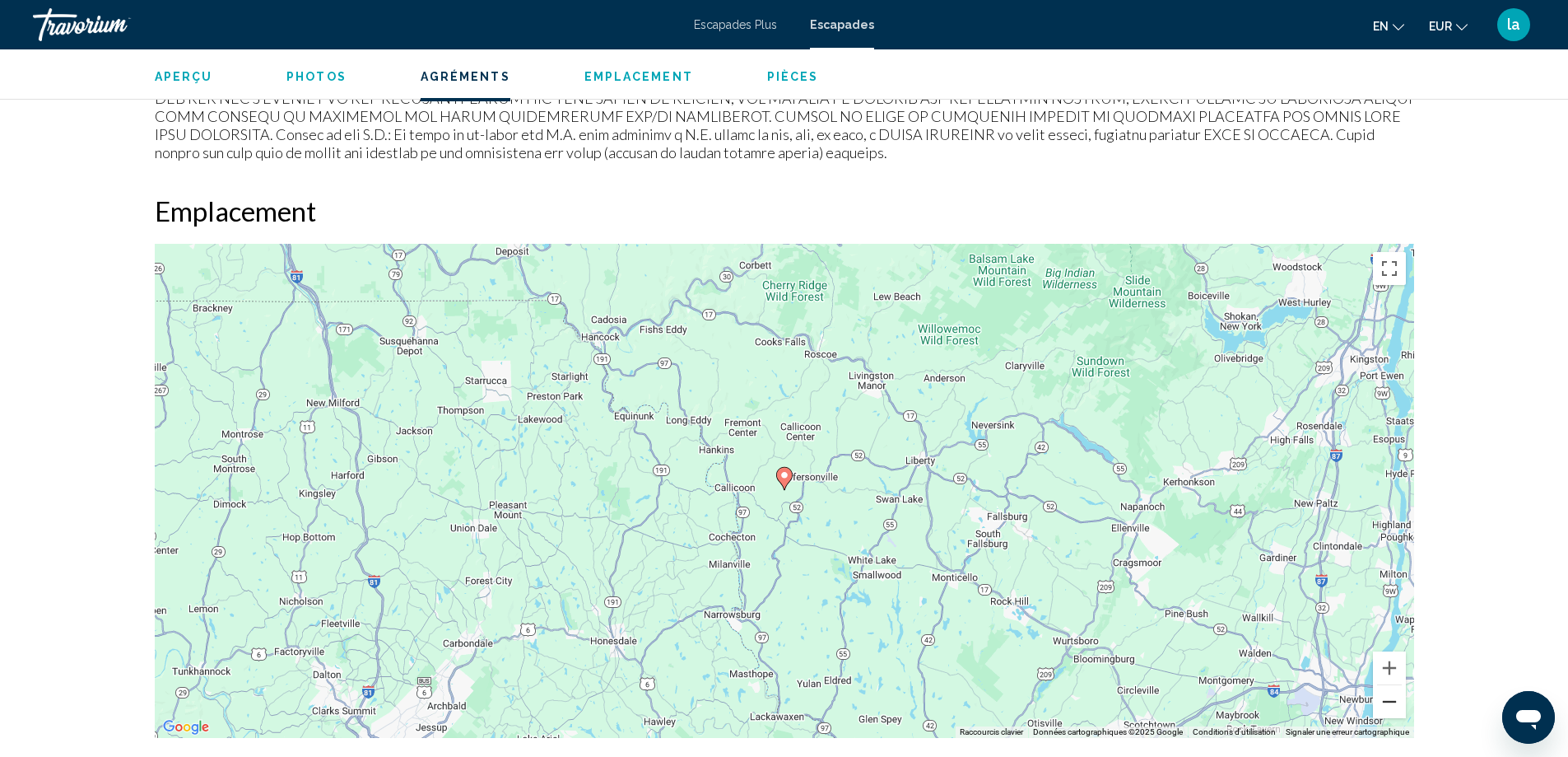
click at [1385, 690] on button "Zoom arrière" at bounding box center [1389, 701] width 32 height 32
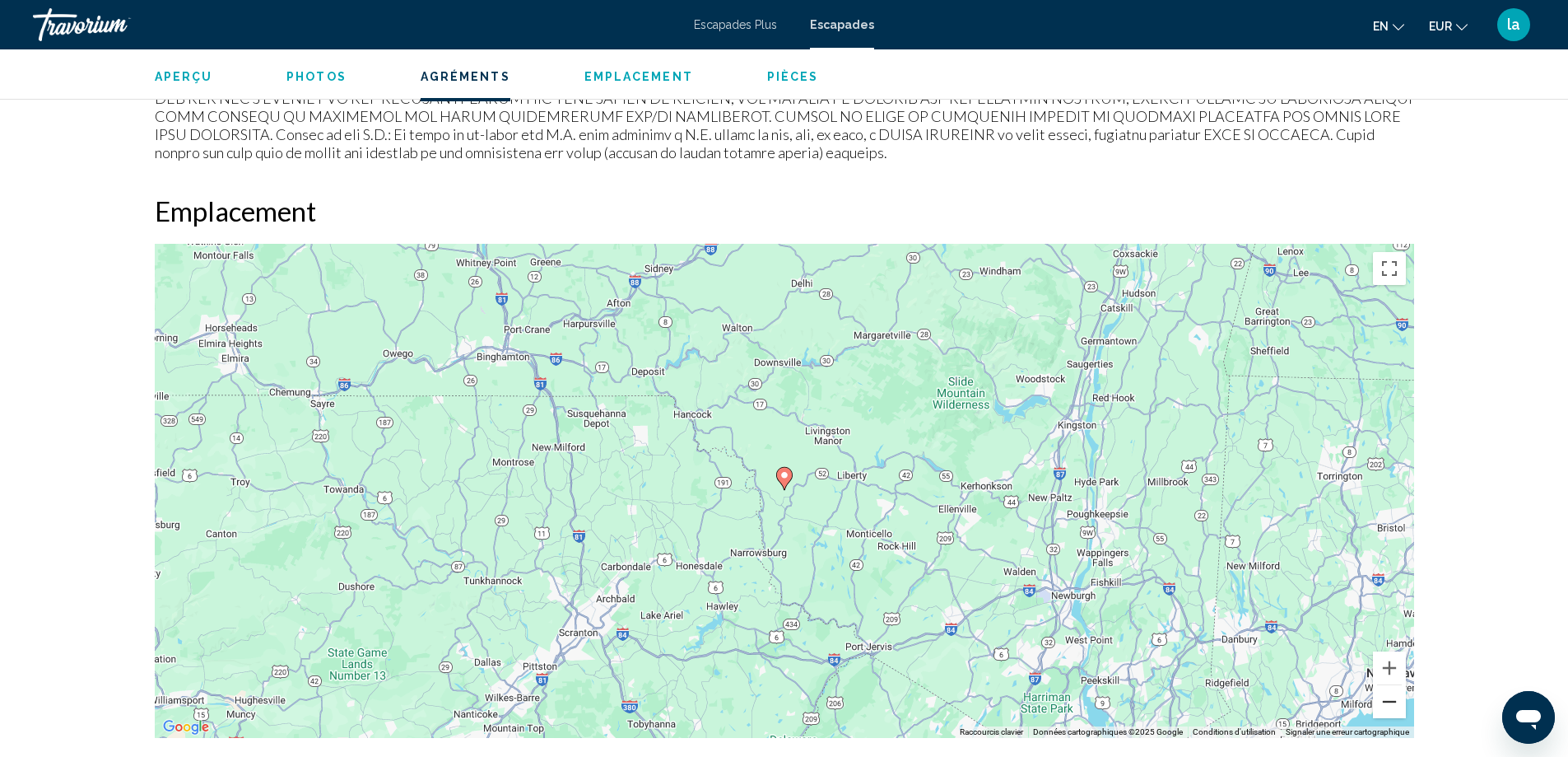
click at [1385, 687] on button "Zoom arrière" at bounding box center [1389, 701] width 32 height 32
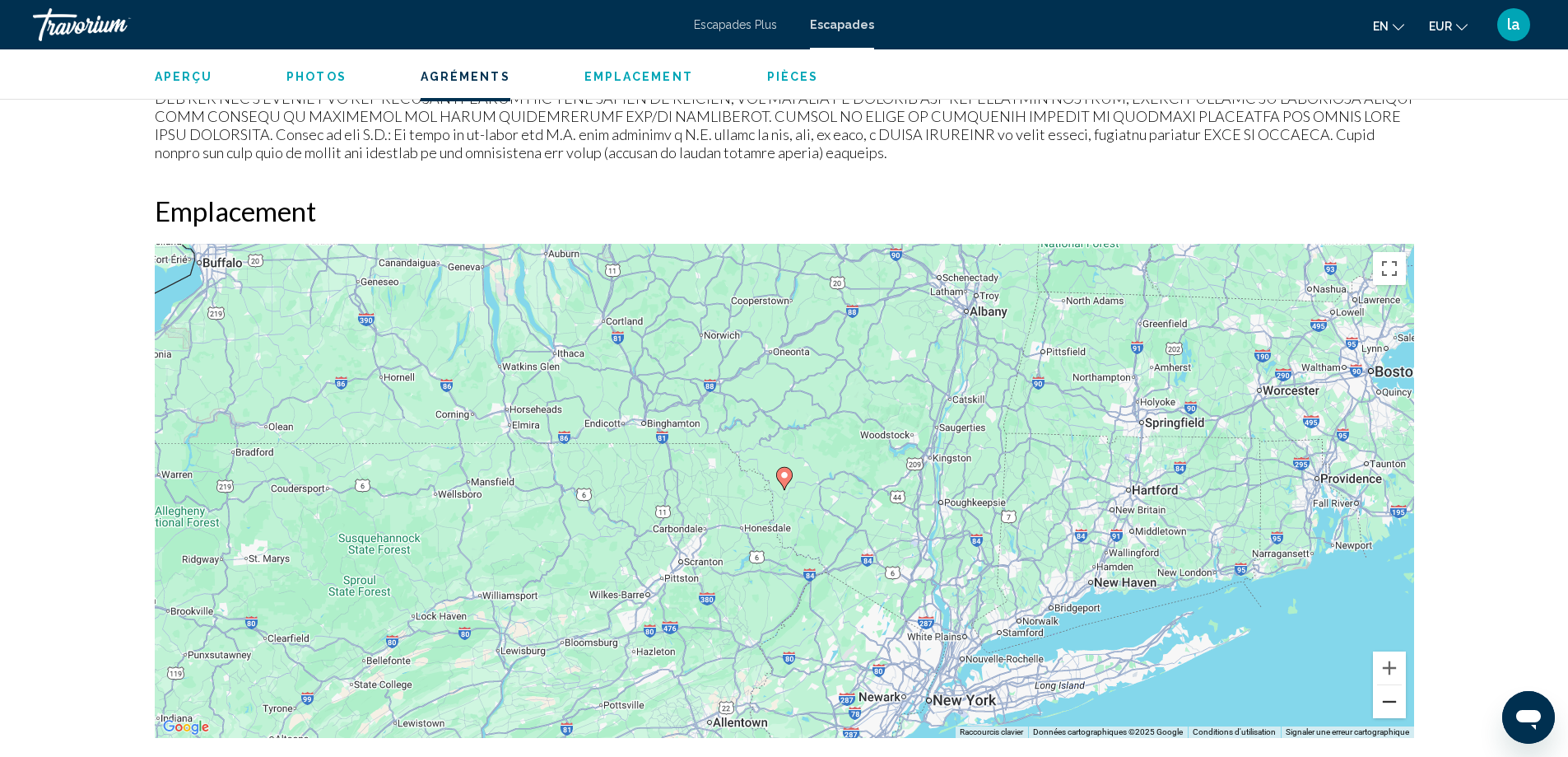
click at [1385, 687] on button "Zoom arrière" at bounding box center [1389, 701] width 32 height 32
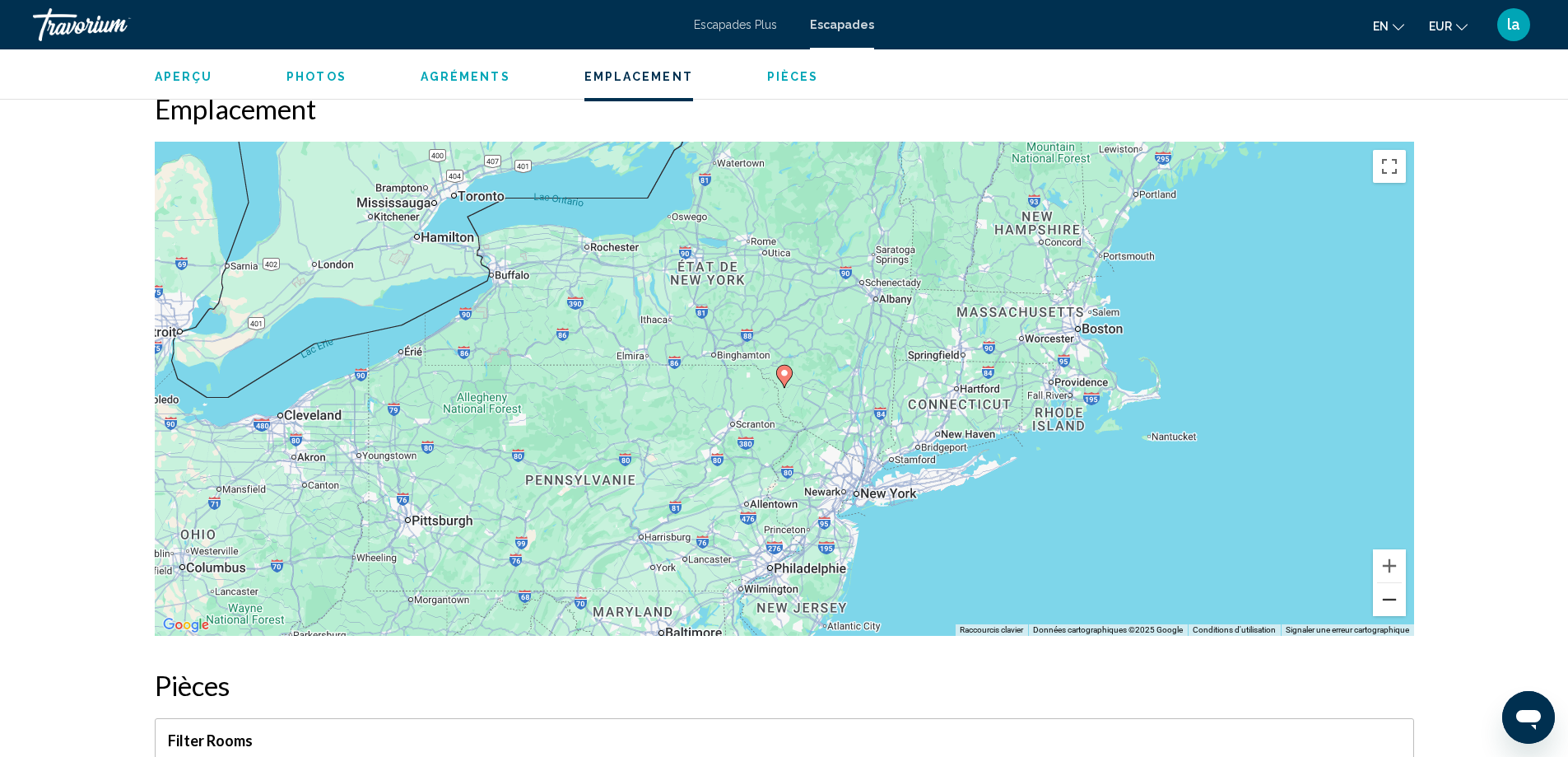
scroll to position [1712, 0]
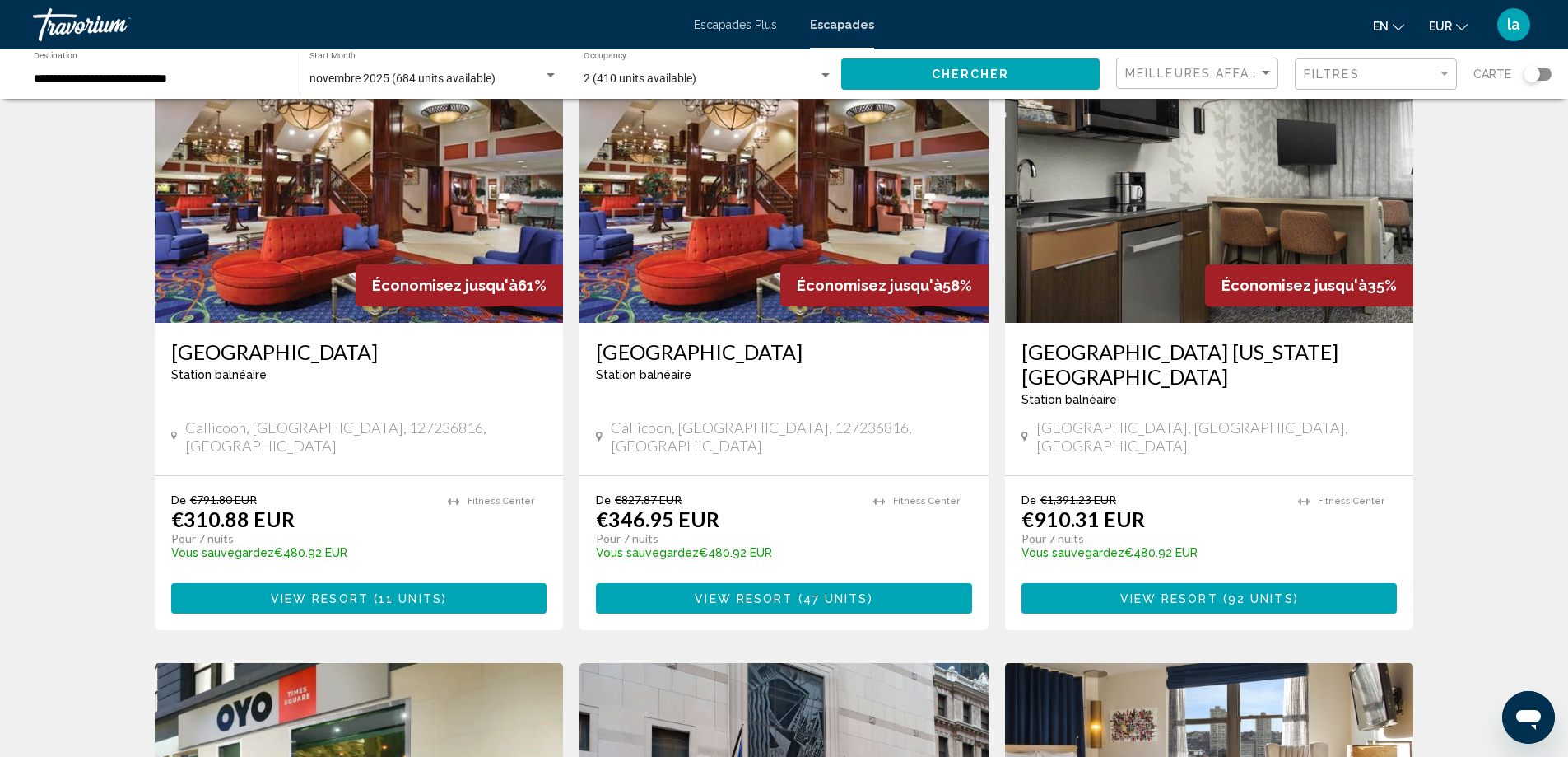
scroll to position [164, 0]
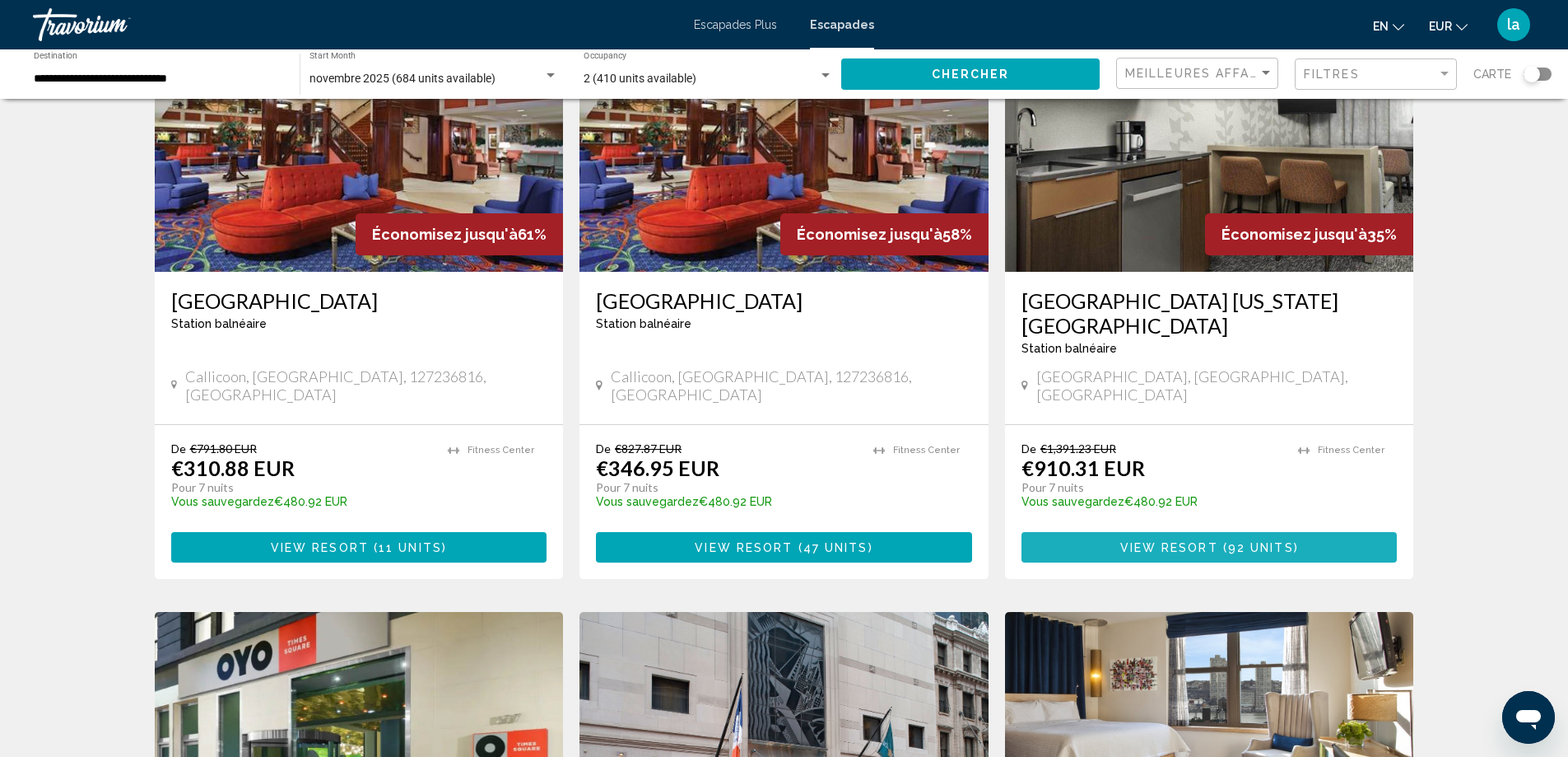
click at [1186, 541] on span "View Resort" at bounding box center [1169, 547] width 98 height 13
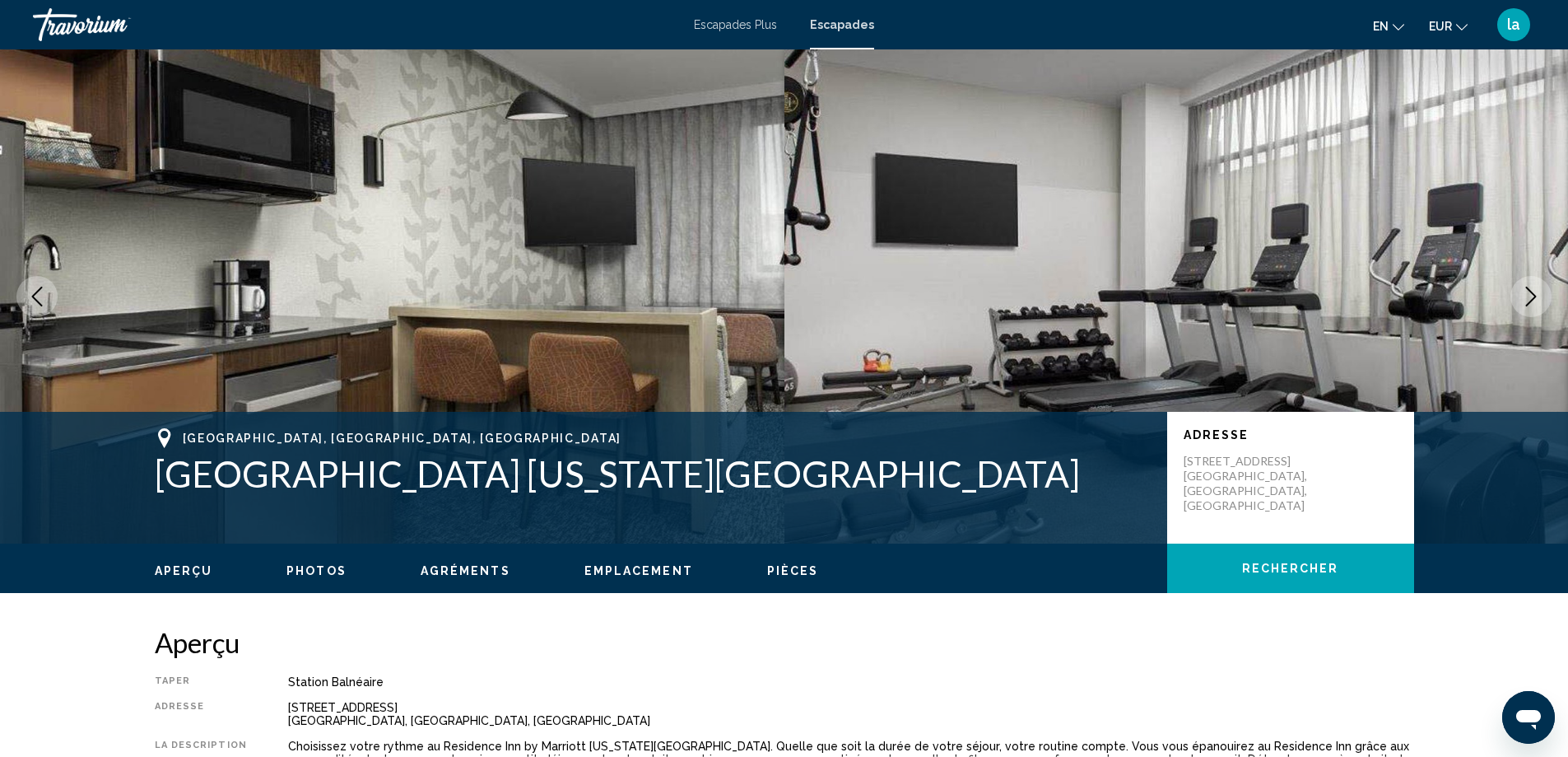
click at [609, 566] on span "Emplacement" at bounding box center [639, 570] width 108 height 13
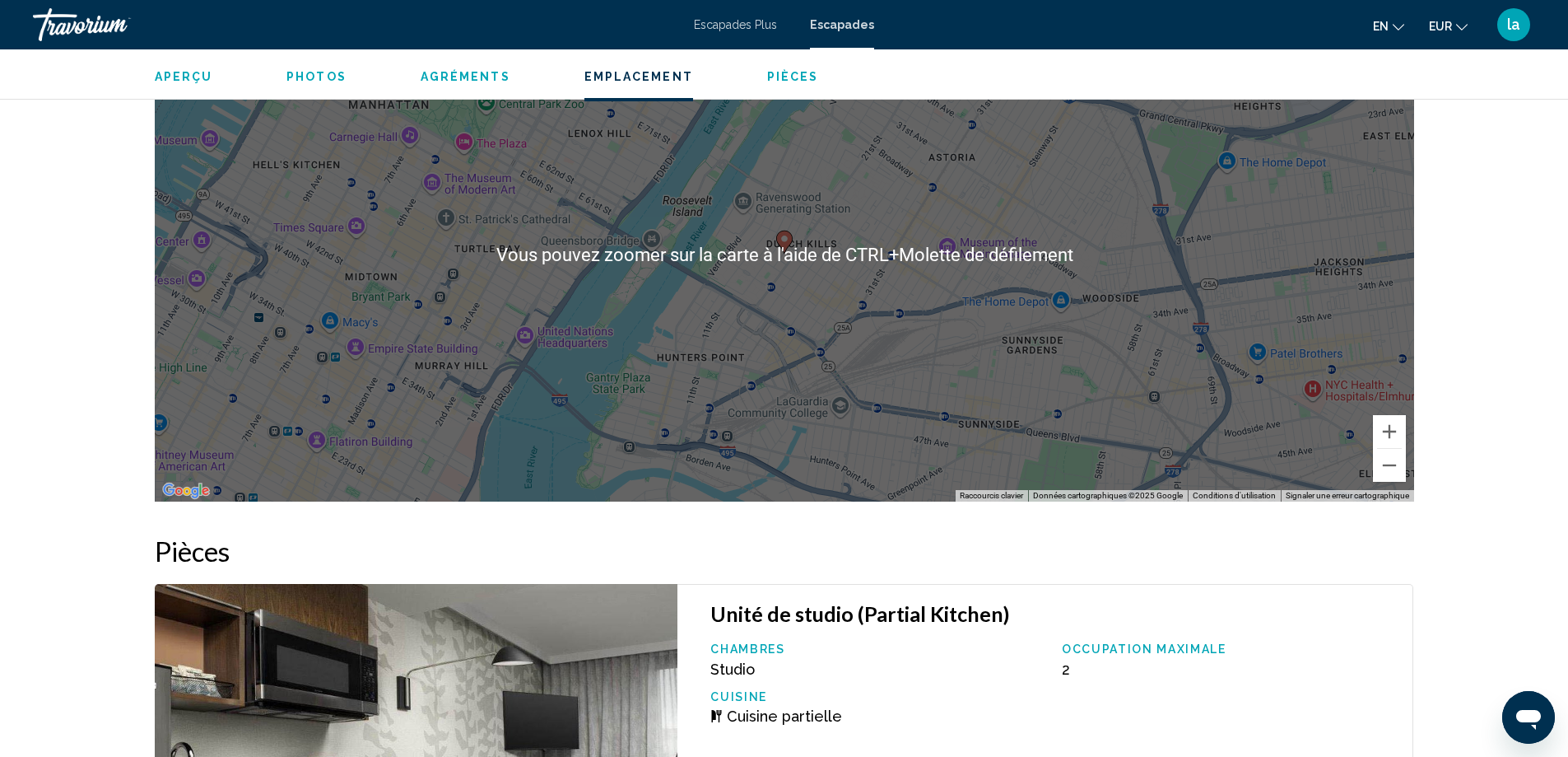
scroll to position [1506, 0]
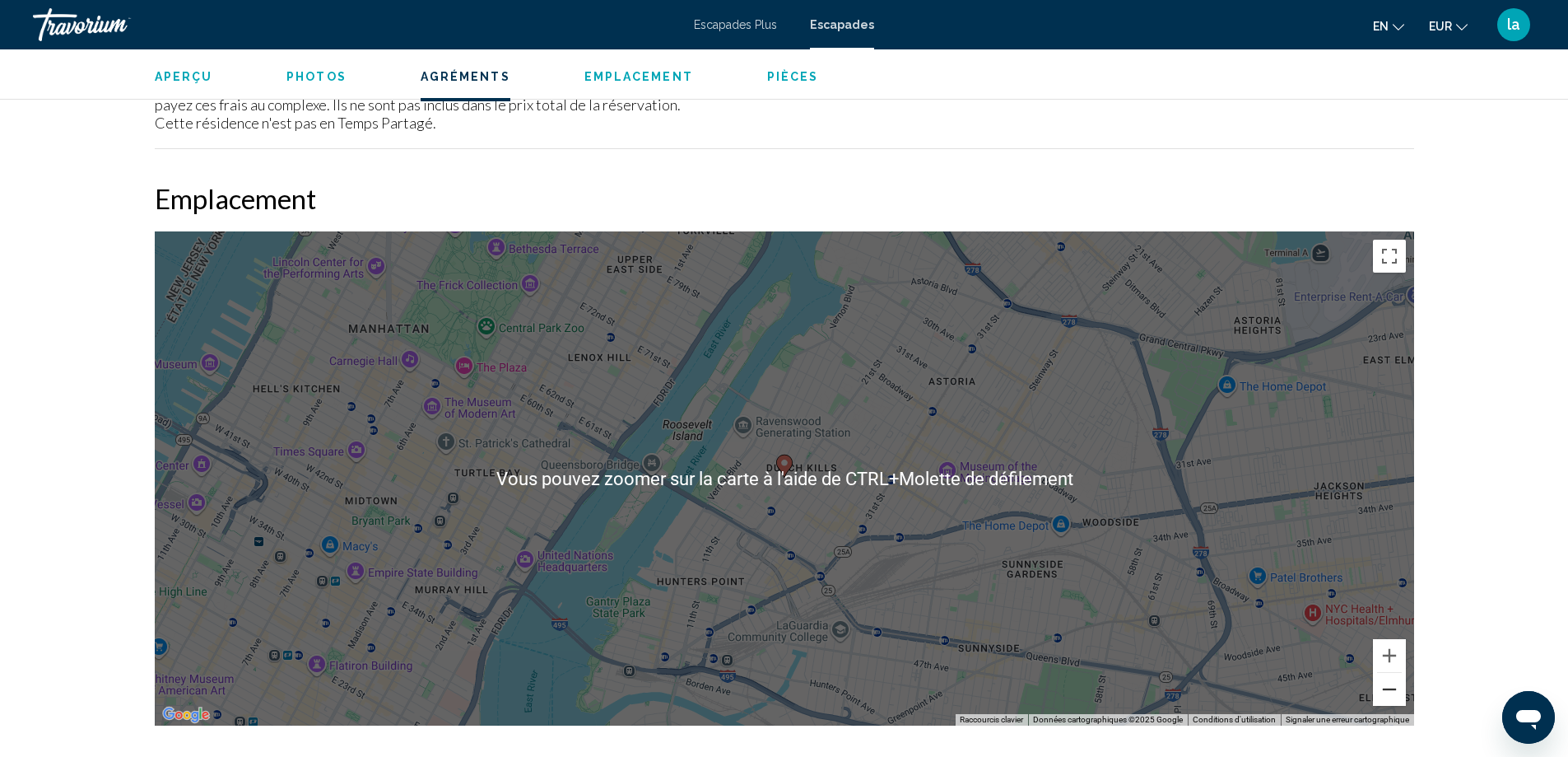
click at [1382, 687] on button "Zoom arrière" at bounding box center [1389, 688] width 32 height 32
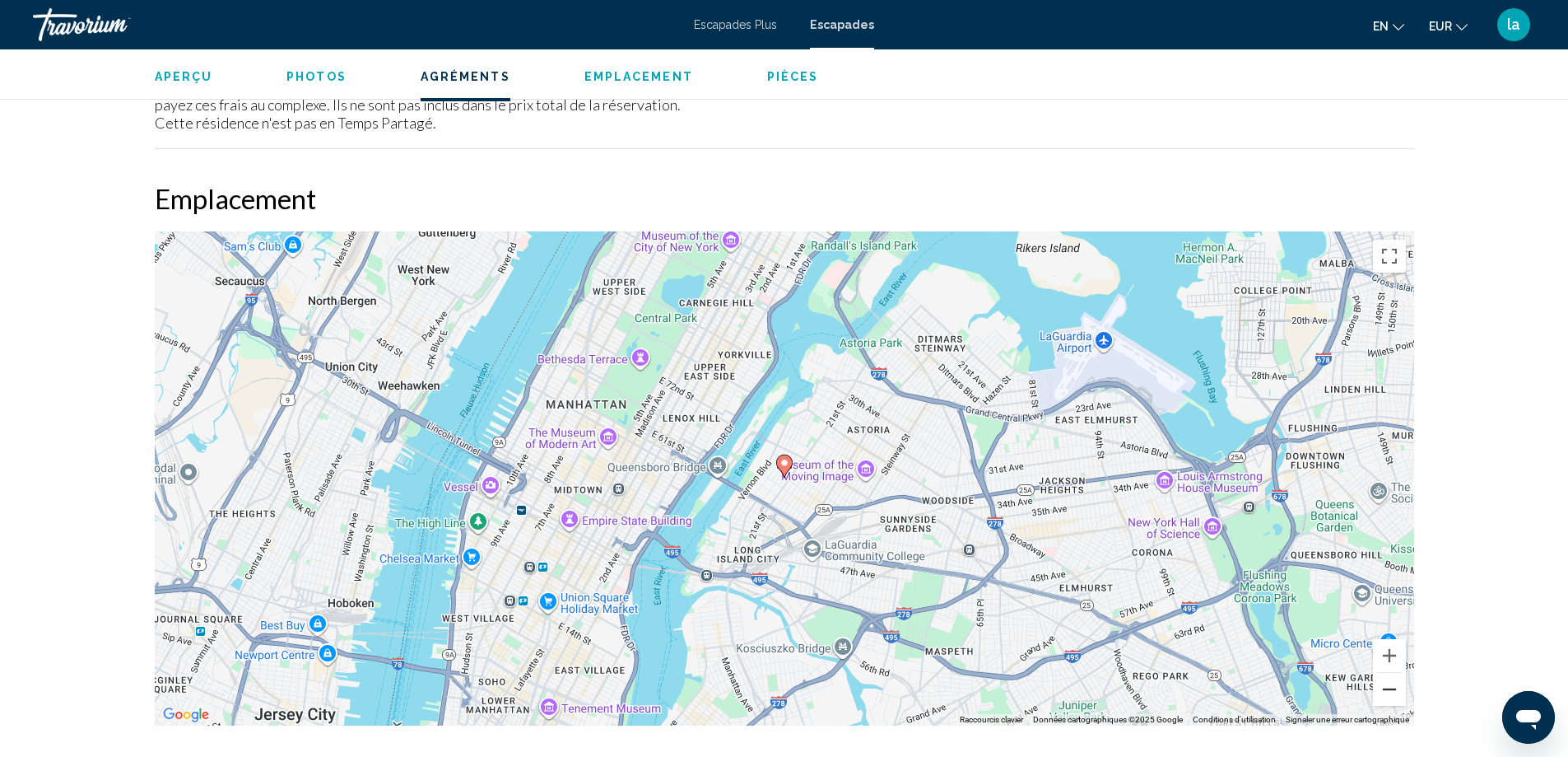
click at [1382, 685] on button "Zoom arrière" at bounding box center [1389, 688] width 32 height 32
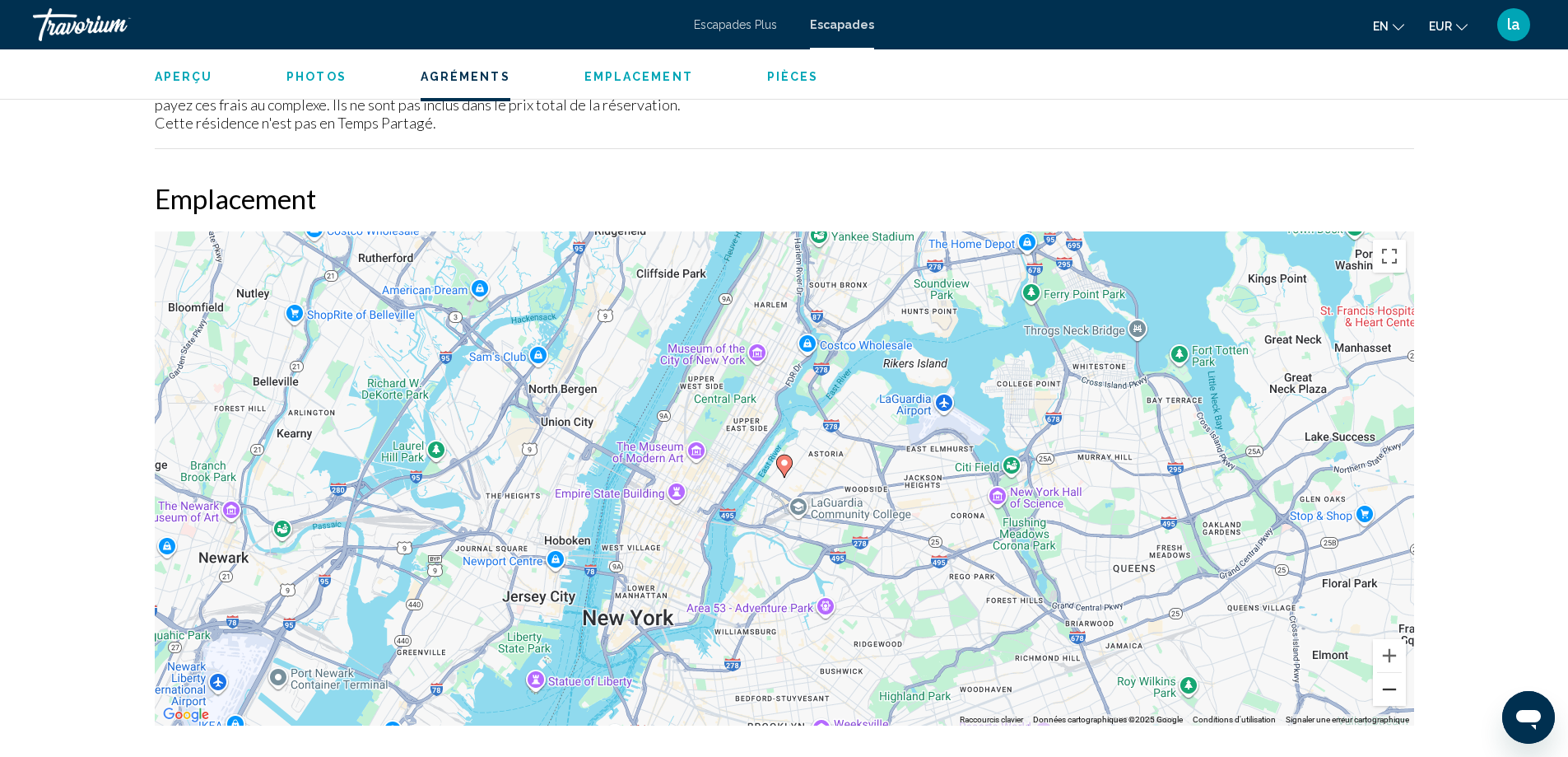
click at [1390, 684] on button "Zoom arrière" at bounding box center [1389, 688] width 32 height 32
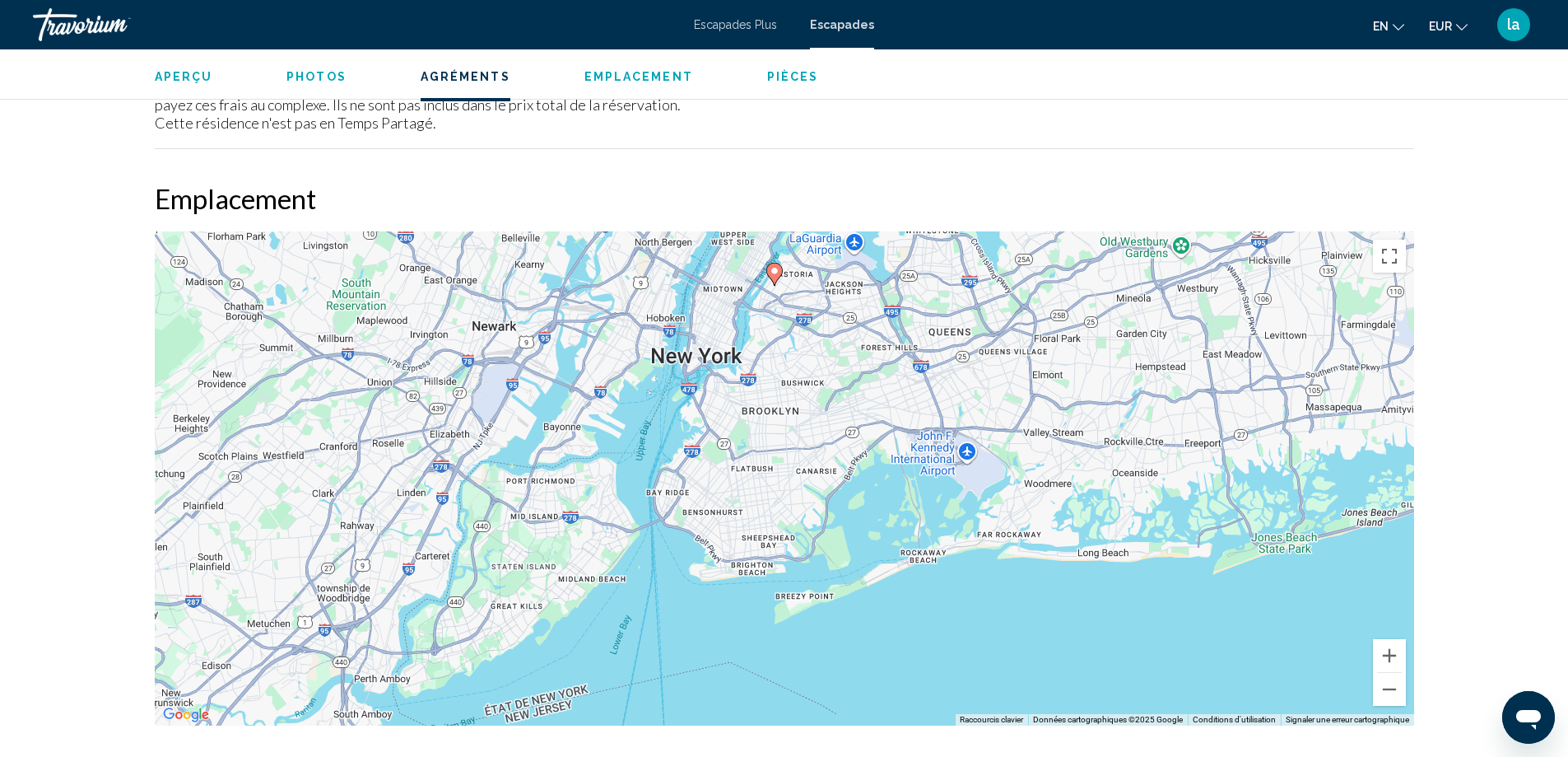
drag, startPoint x: 1031, startPoint y: 601, endPoint x: 1020, endPoint y: 415, distance: 186.3
click at [1020, 415] on div "Pour activer le glissement avec le clavier, appuyez sur Alt+Entrée. Une fois ce…" at bounding box center [784, 478] width 1260 height 494
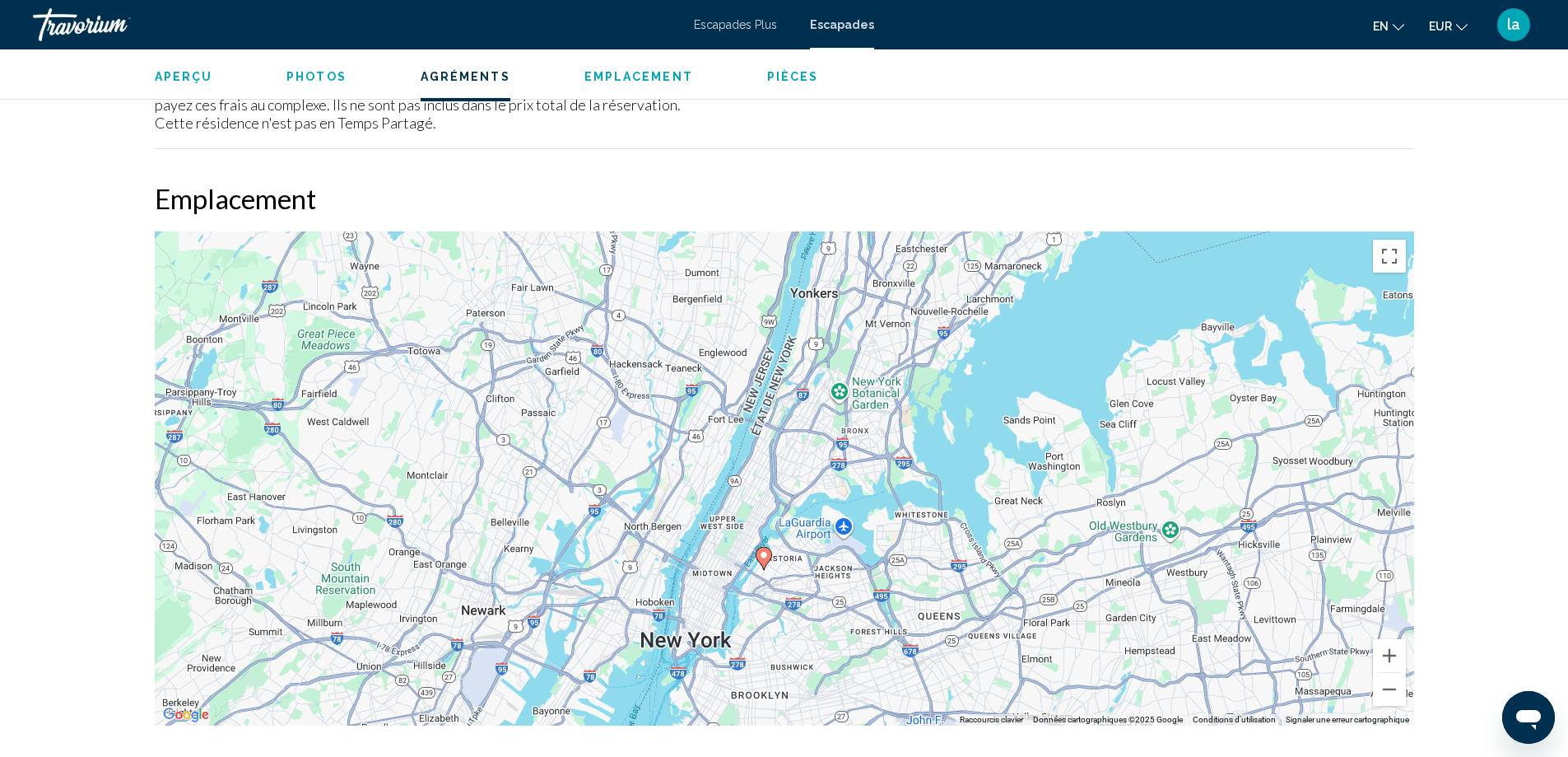
drag, startPoint x: 986, startPoint y: 395, endPoint x: 972, endPoint y: 662, distance: 267.4
click at [972, 662] on div "Pour activer le glissement avec le clavier, appuyez sur Alt+Entrée. Une fois ce…" at bounding box center [784, 478] width 1260 height 494
click at [1389, 654] on button "Zoom avant" at bounding box center [1389, 655] width 32 height 32
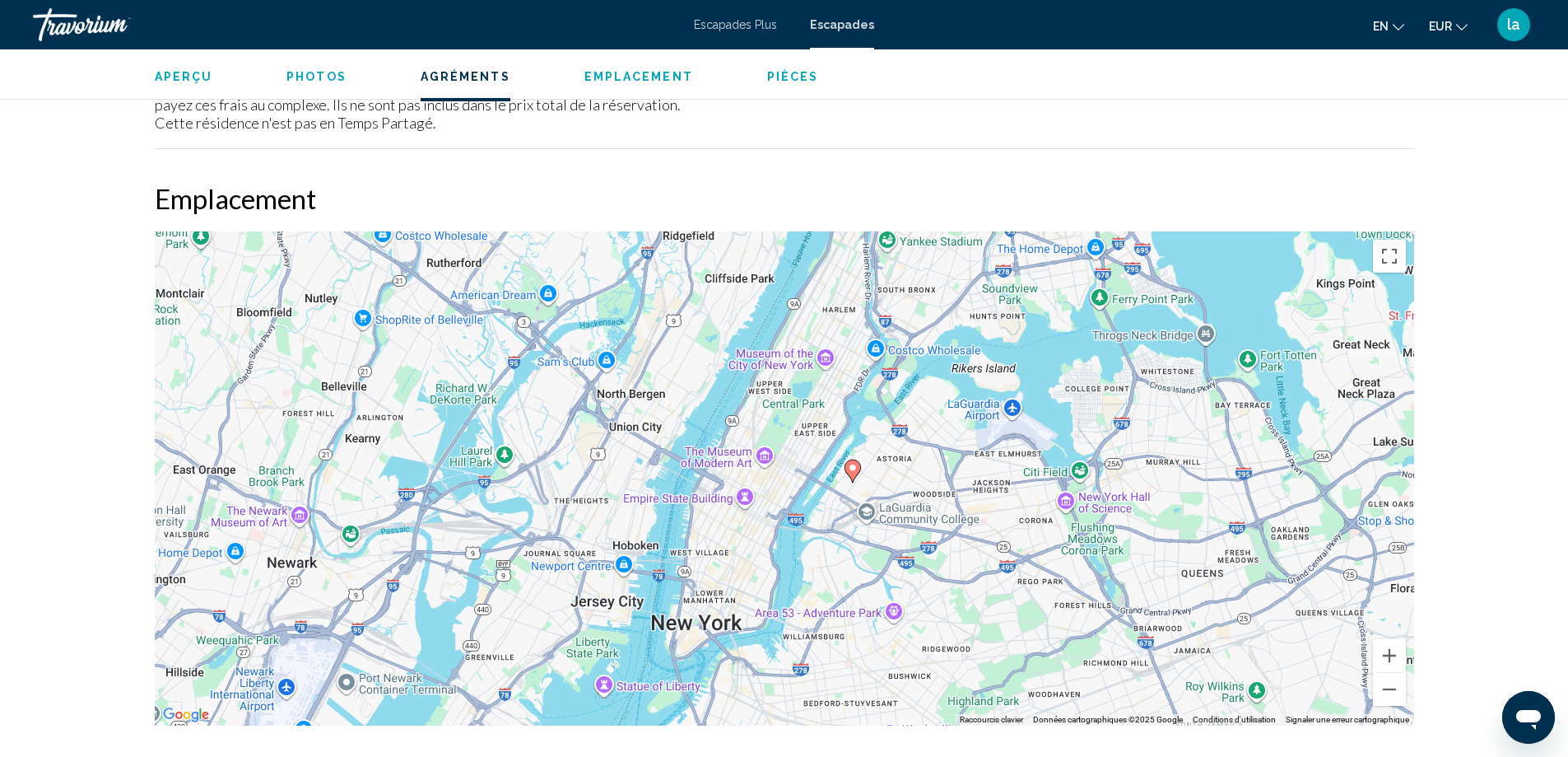
drag, startPoint x: 793, startPoint y: 643, endPoint x: 914, endPoint y: 452, distance: 226.1
click at [914, 452] on div "Pour activer le glissement avec le clavier, appuyez sur Alt+Entrée. Une fois ce…" at bounding box center [784, 478] width 1260 height 494
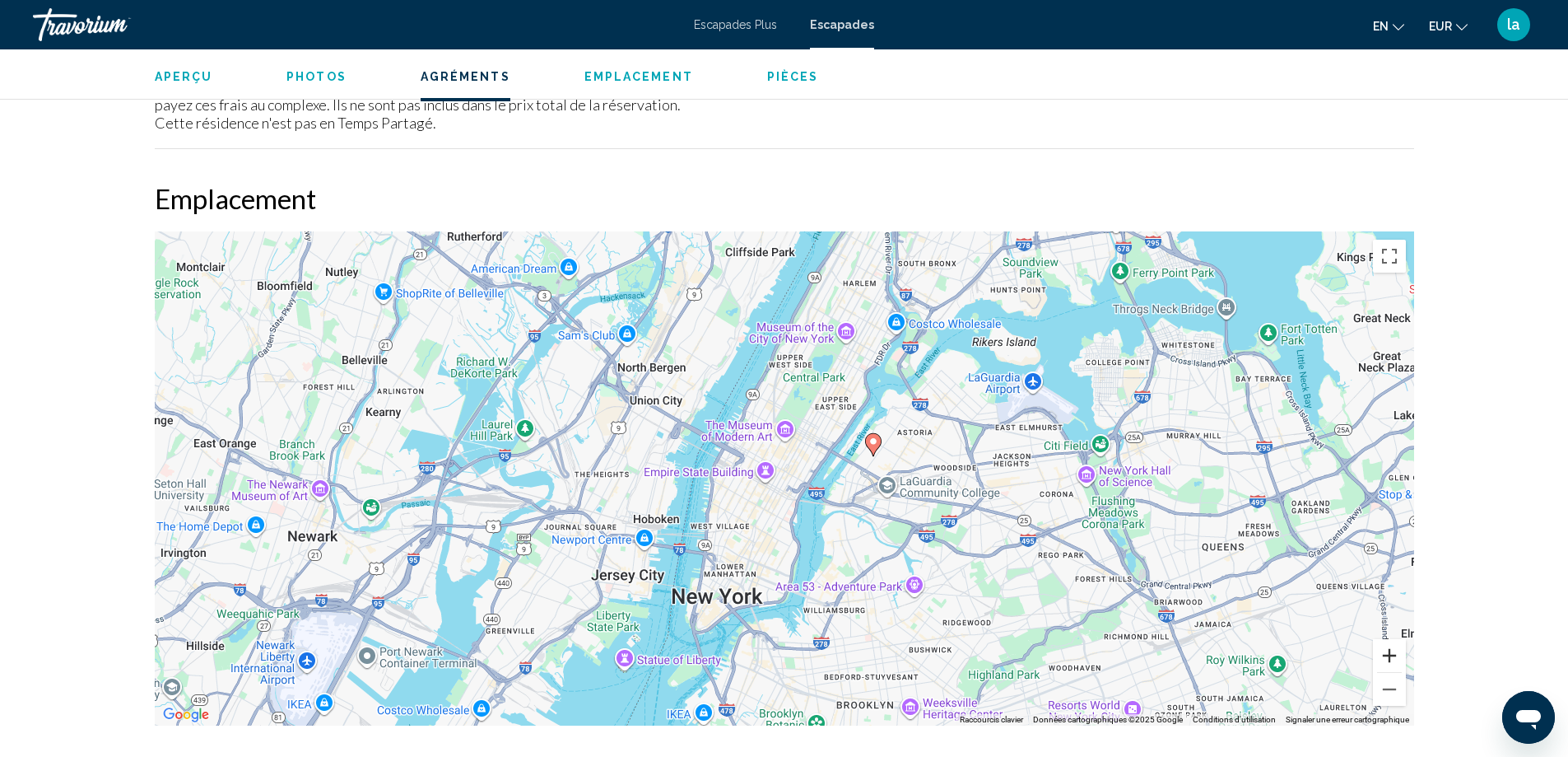
click at [1383, 655] on button "Zoom avant" at bounding box center [1389, 655] width 32 height 32
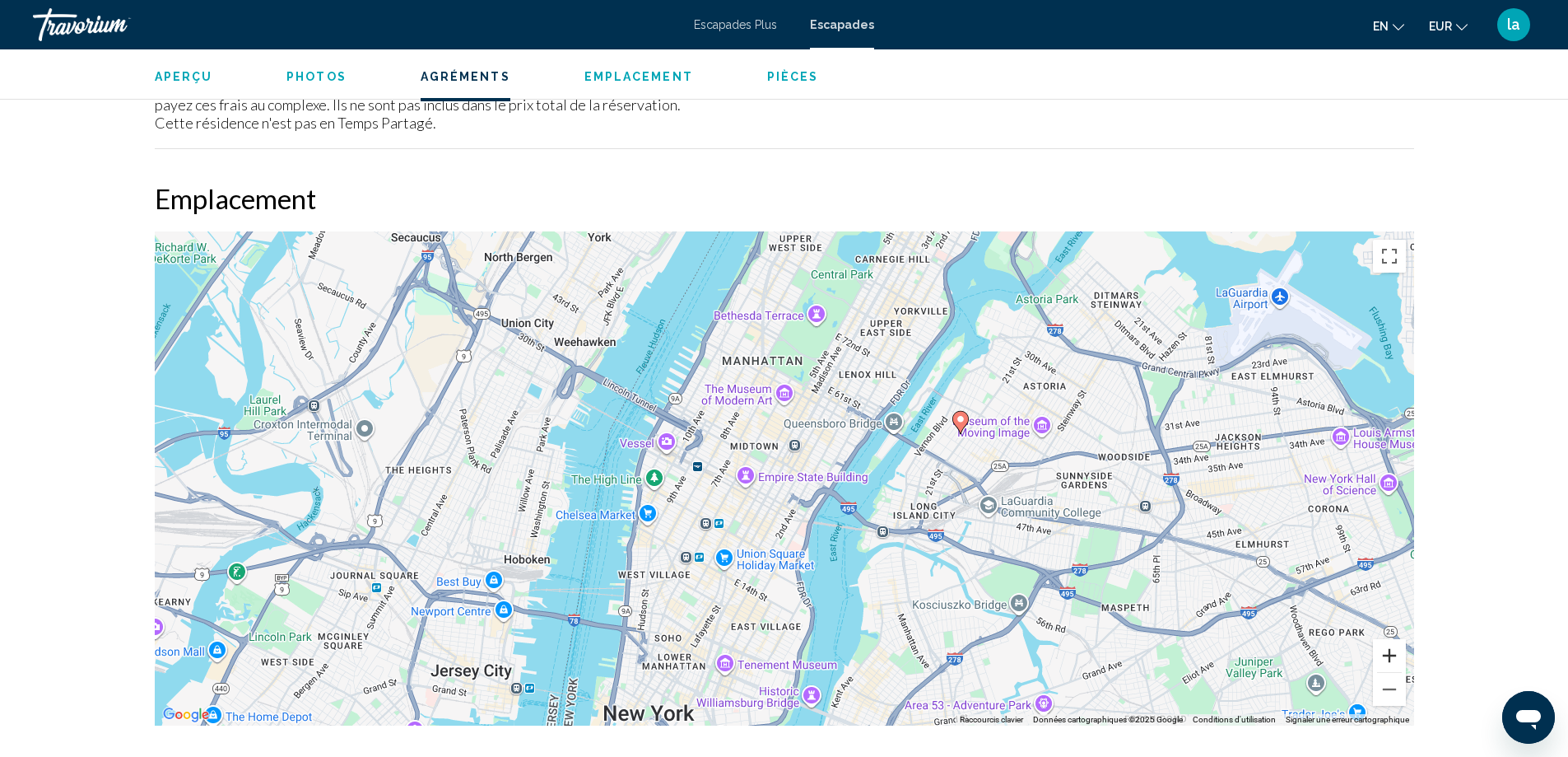
click at [1384, 650] on button "Zoom avant" at bounding box center [1389, 655] width 32 height 32
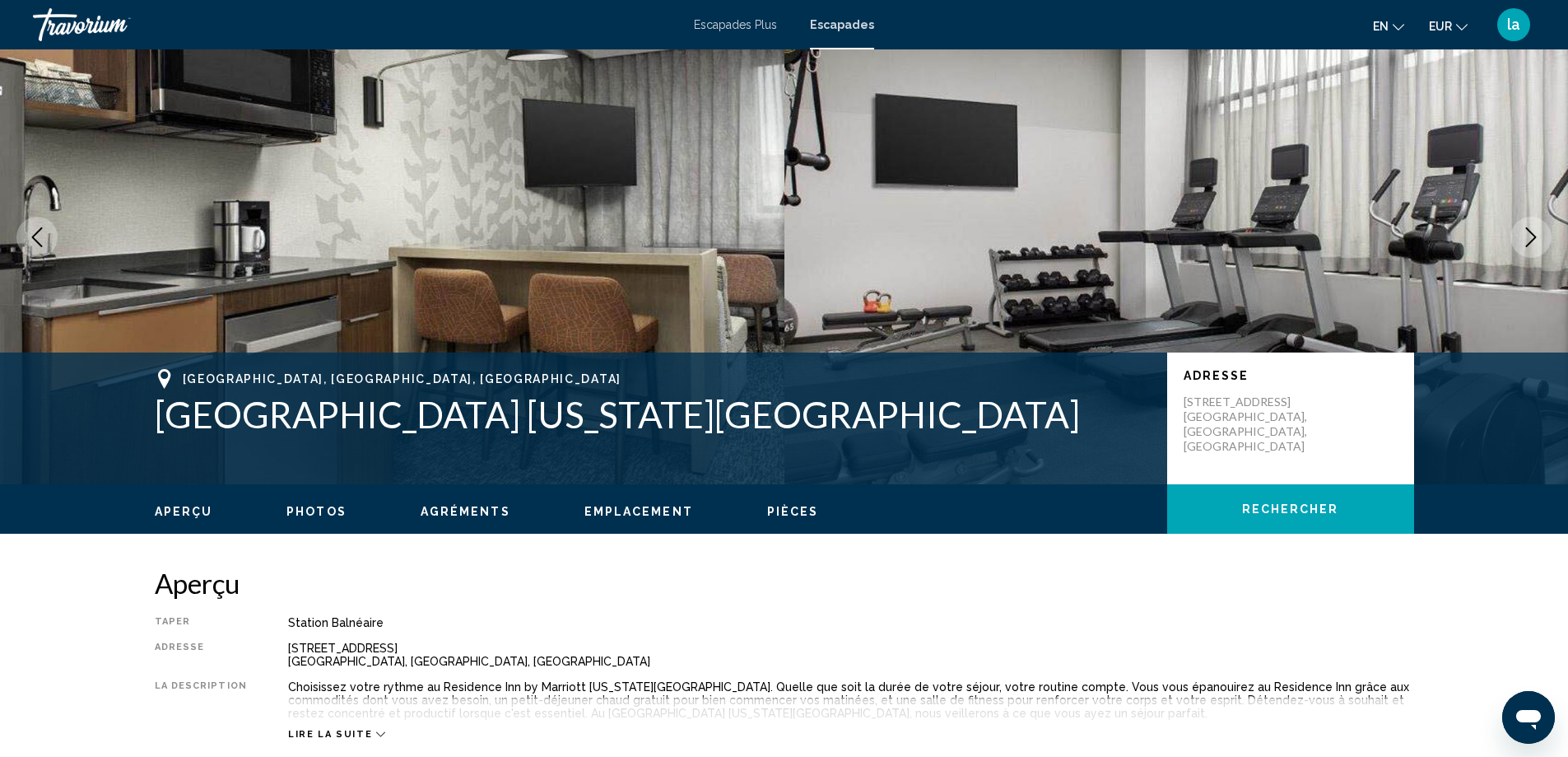
scroll to position [0, 0]
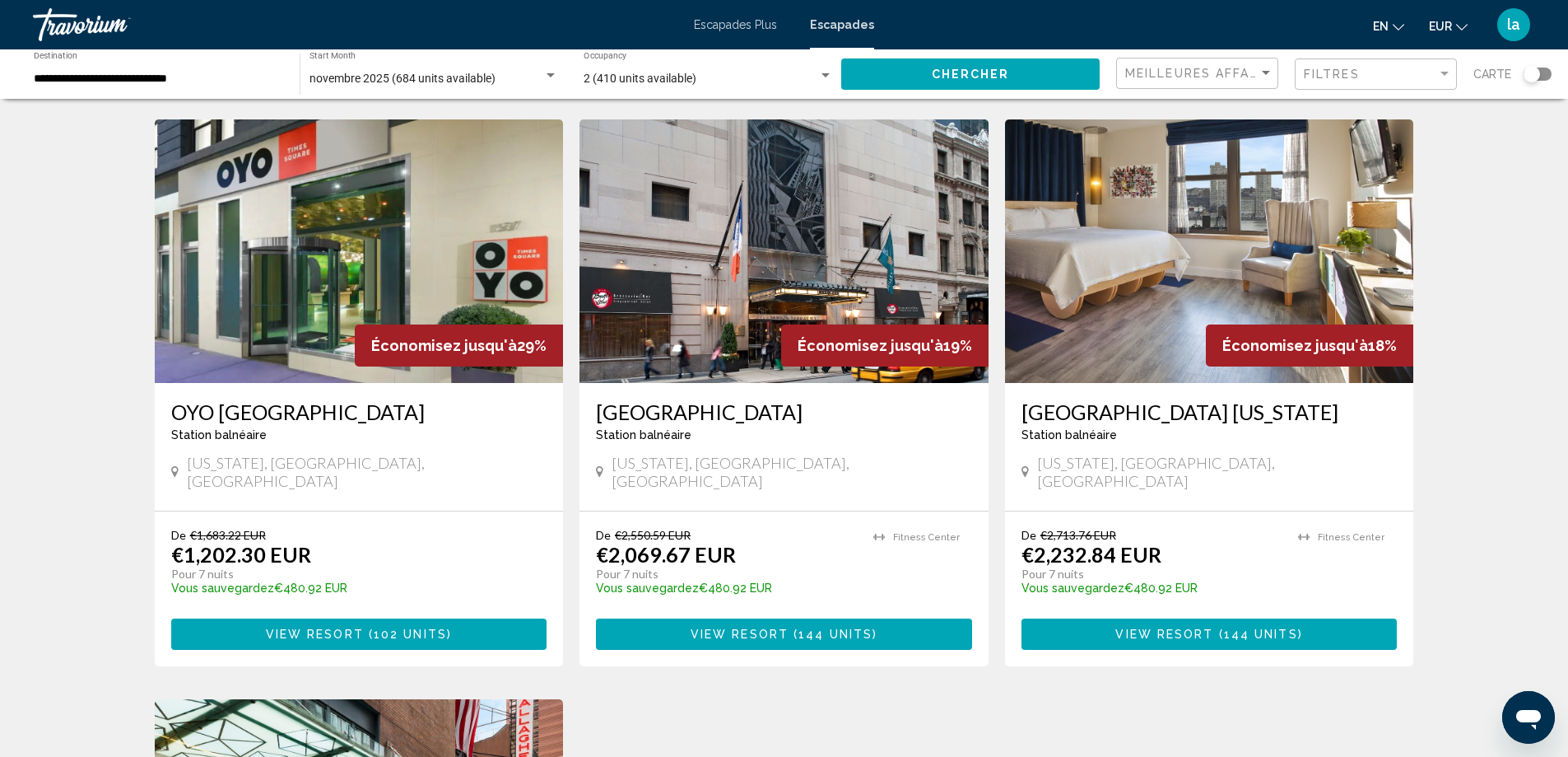
scroll to position [659, 0]
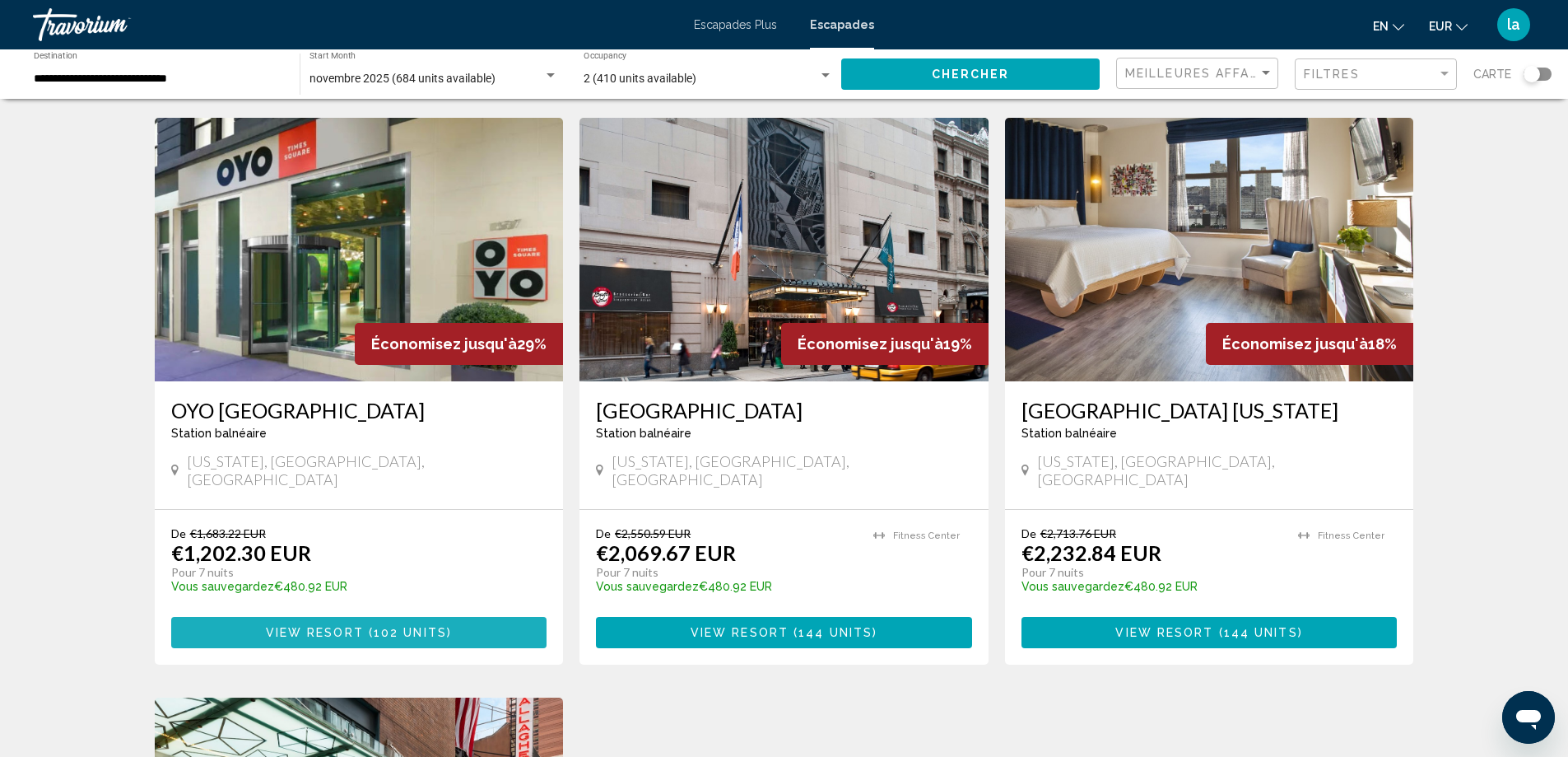
click at [365, 627] on span "Contenu principal" at bounding box center [366, 633] width 5 height 13
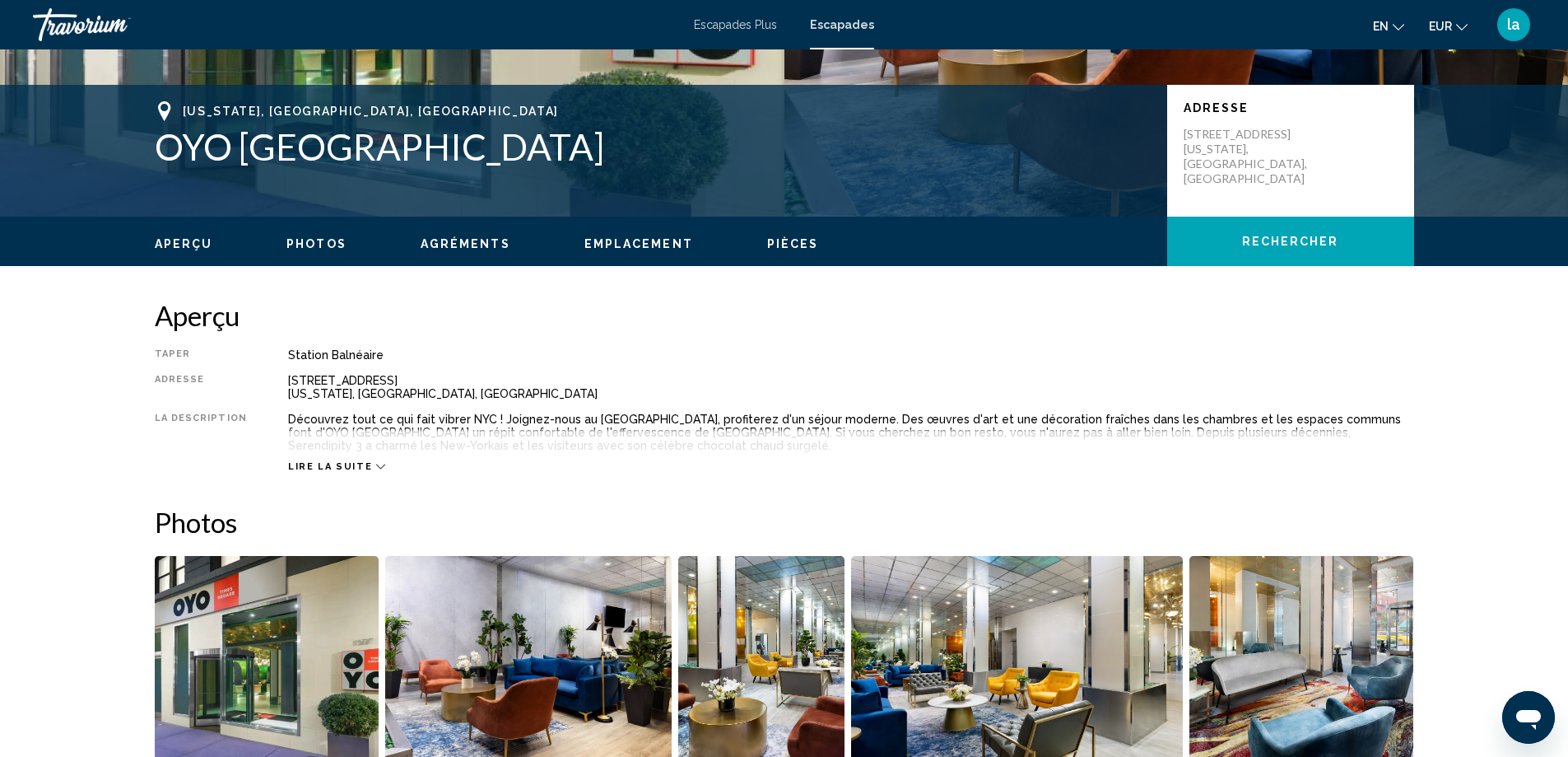
scroll to position [330, 0]
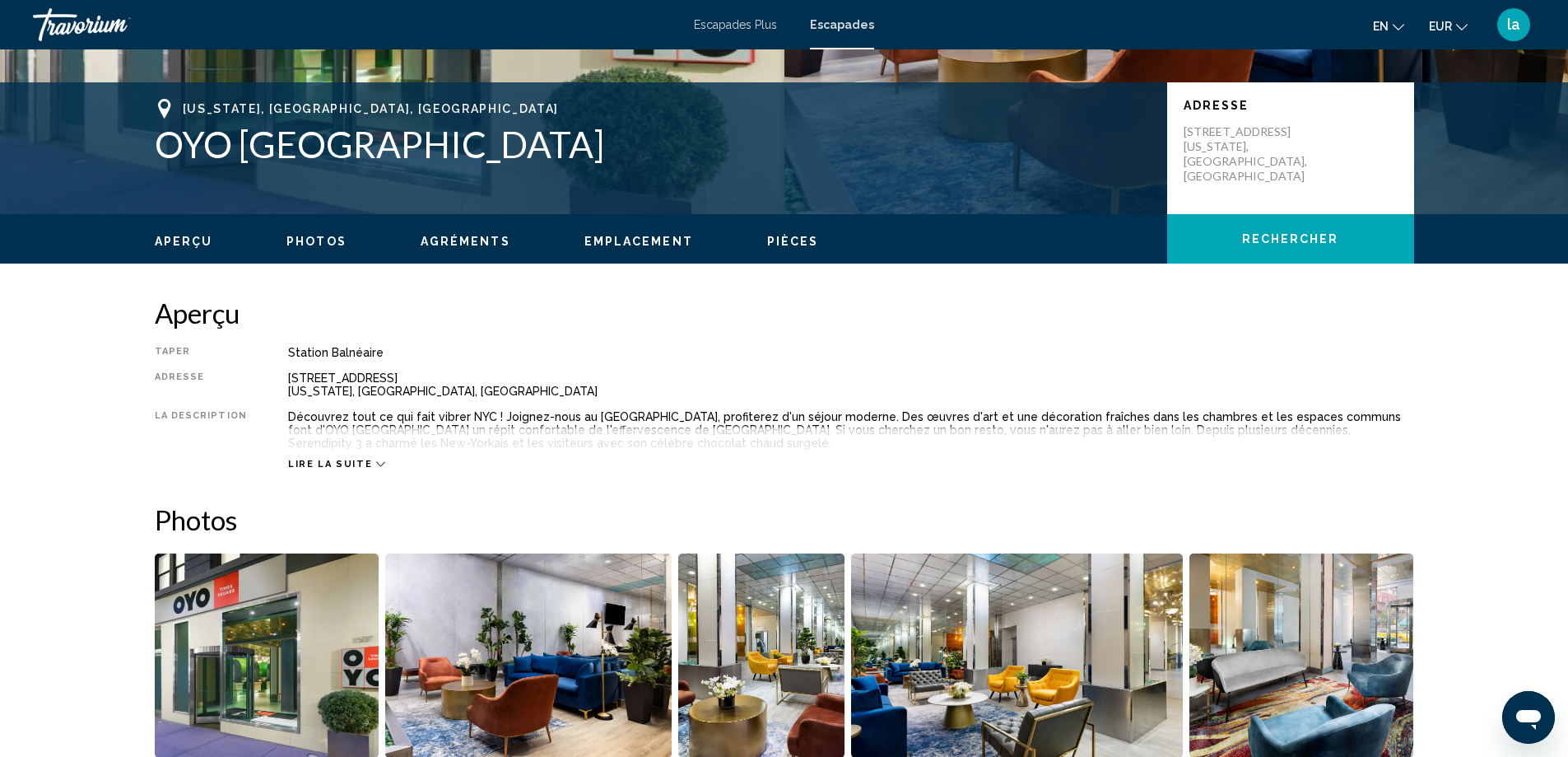
click at [606, 233] on ul "Aperçu Photos Agréments Emplacement Pièces Rechercher" at bounding box center [784, 239] width 1260 height 18
click at [613, 245] on span "Emplacement" at bounding box center [639, 240] width 108 height 13
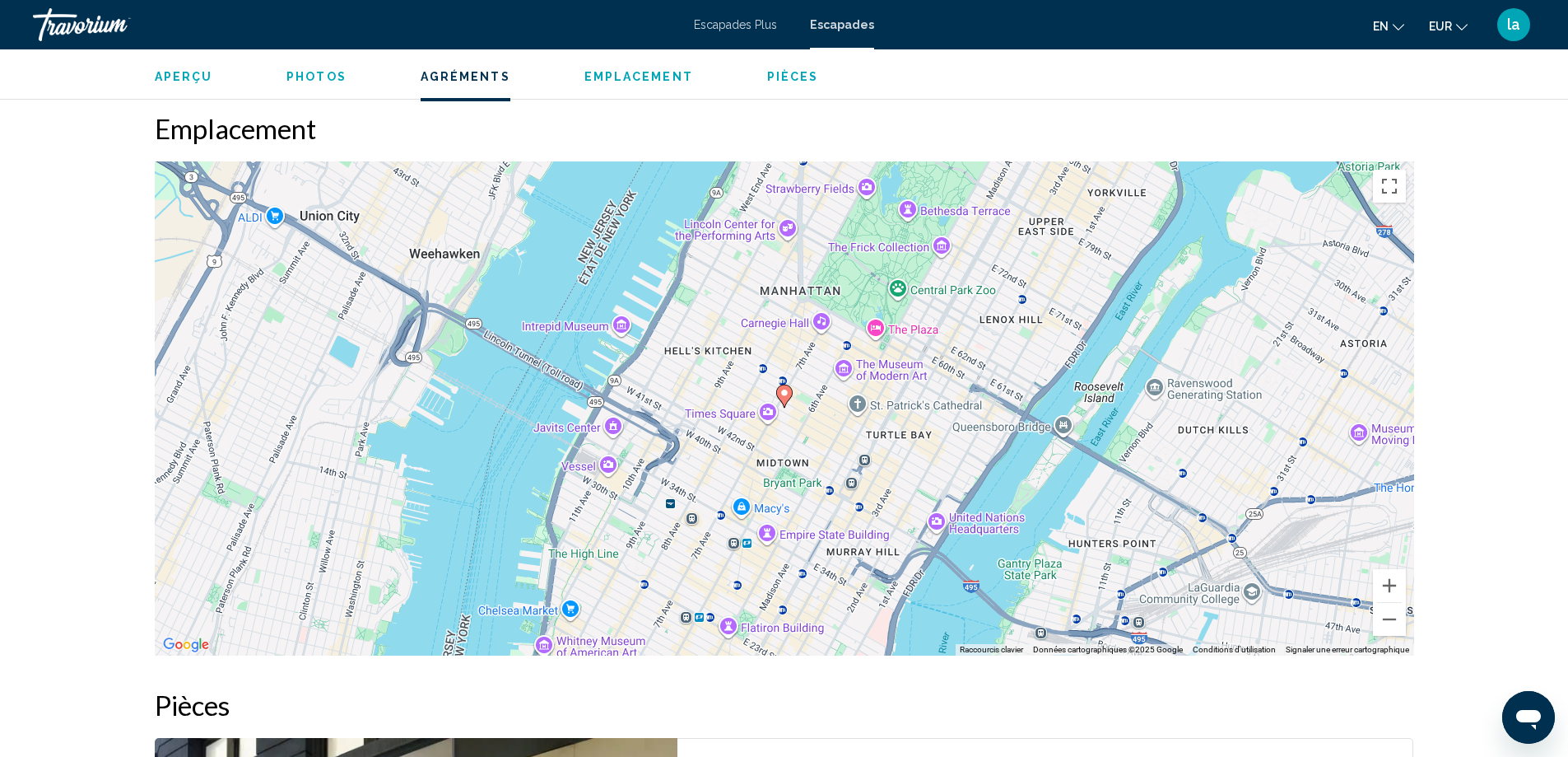
scroll to position [1734, 0]
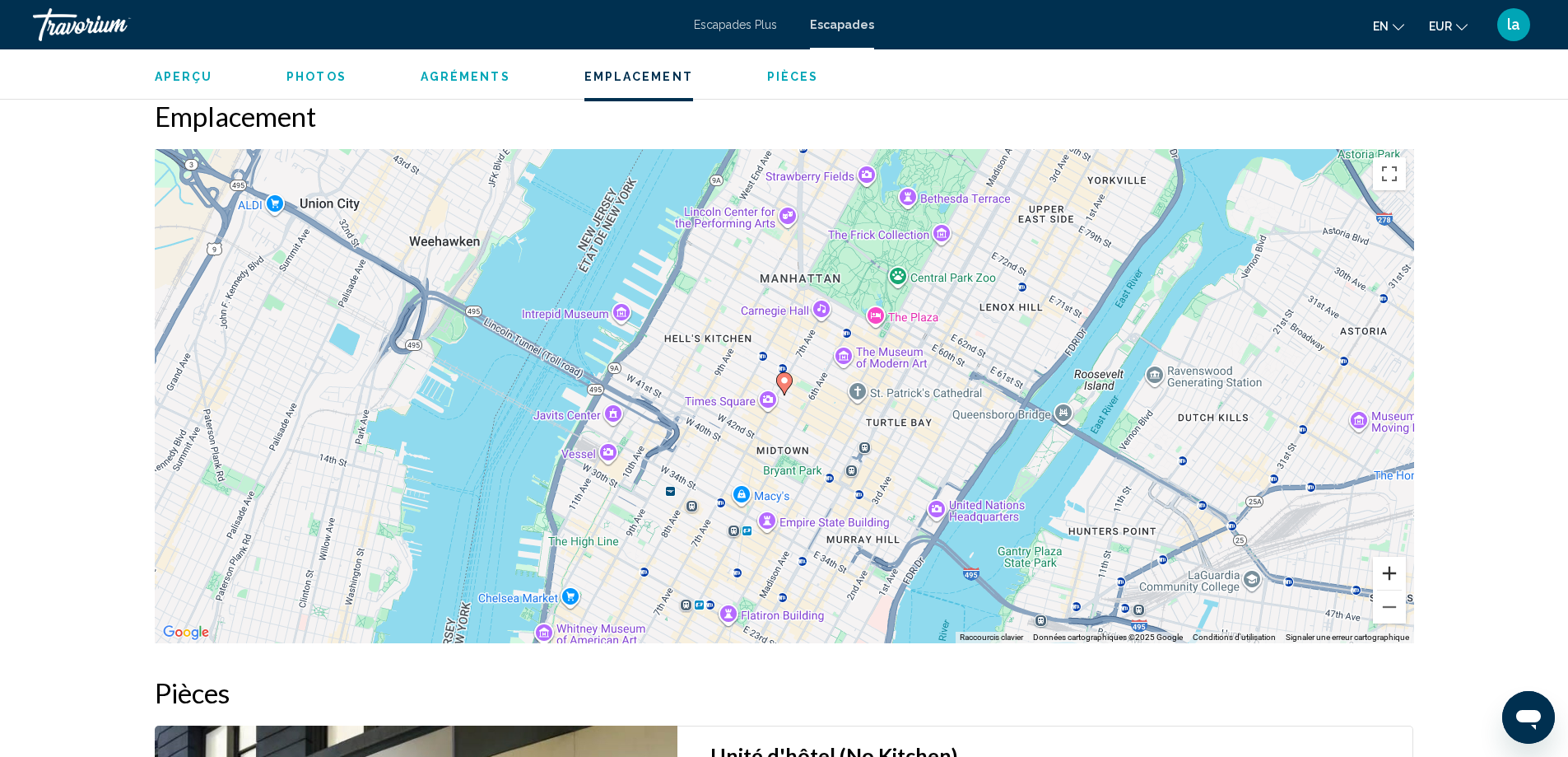
click at [1385, 567] on button "Zoom avant" at bounding box center [1389, 572] width 32 height 32
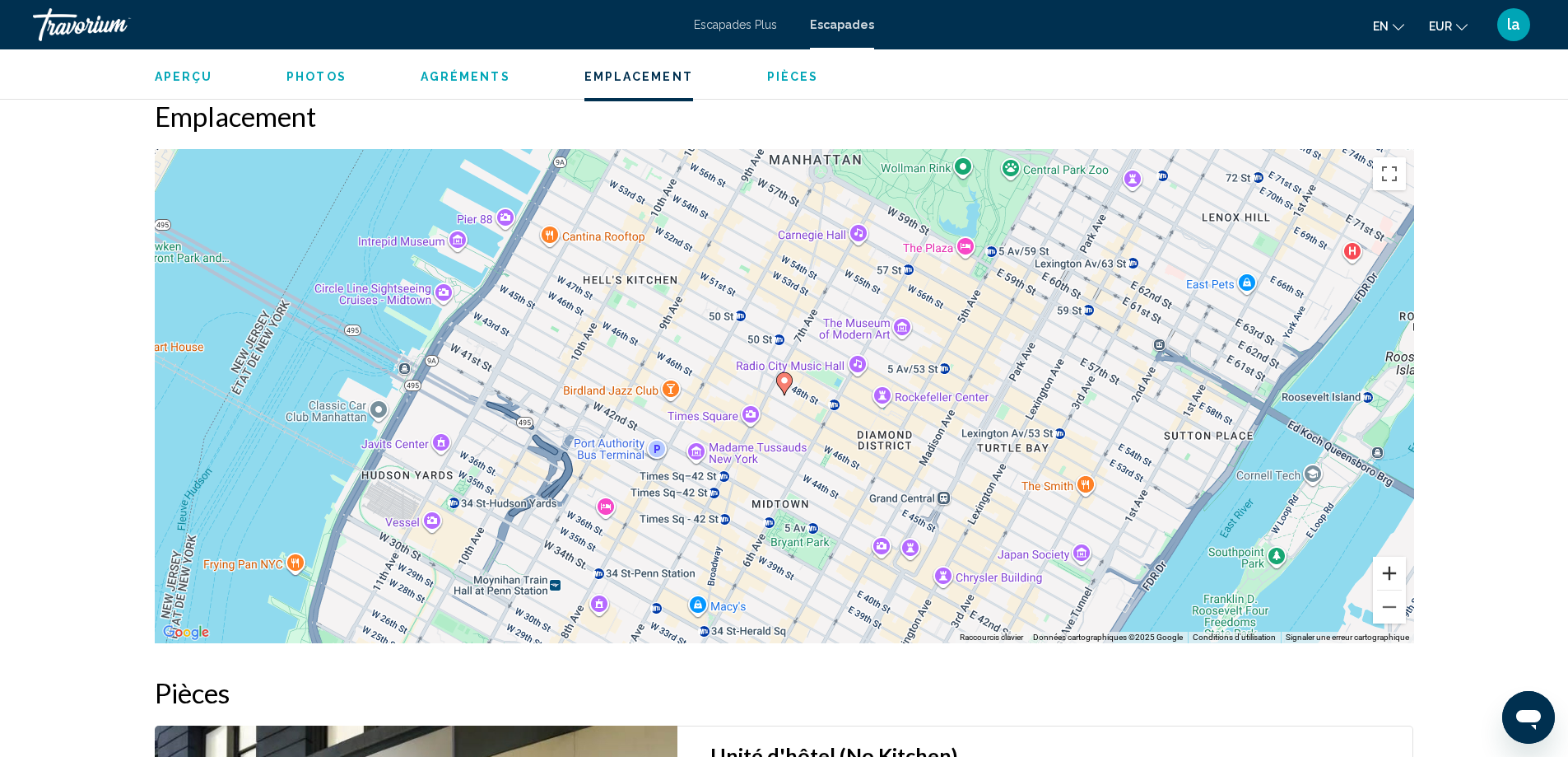
click at [1385, 567] on button "Zoom avant" at bounding box center [1389, 572] width 32 height 32
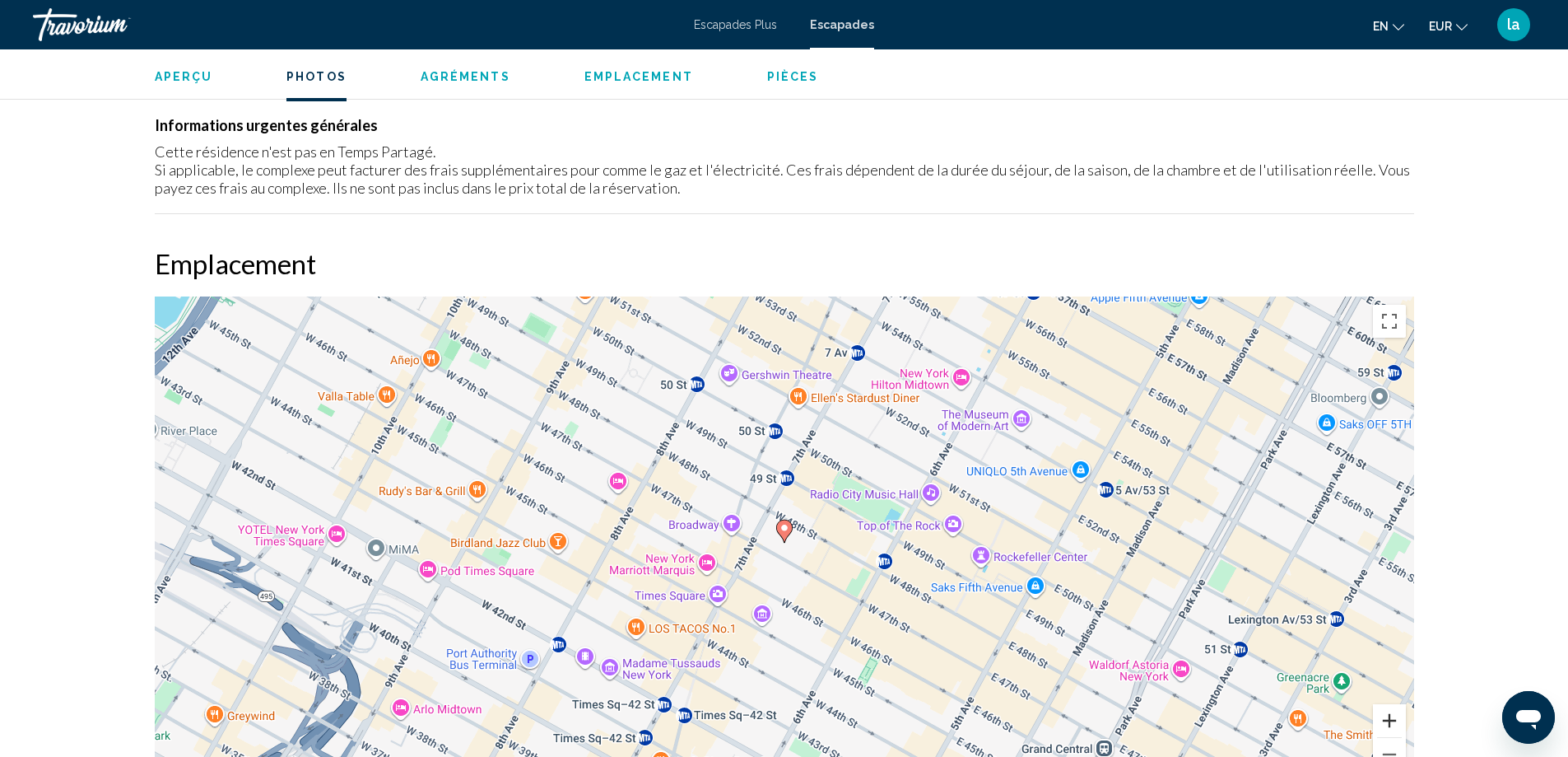
scroll to position [1157, 0]
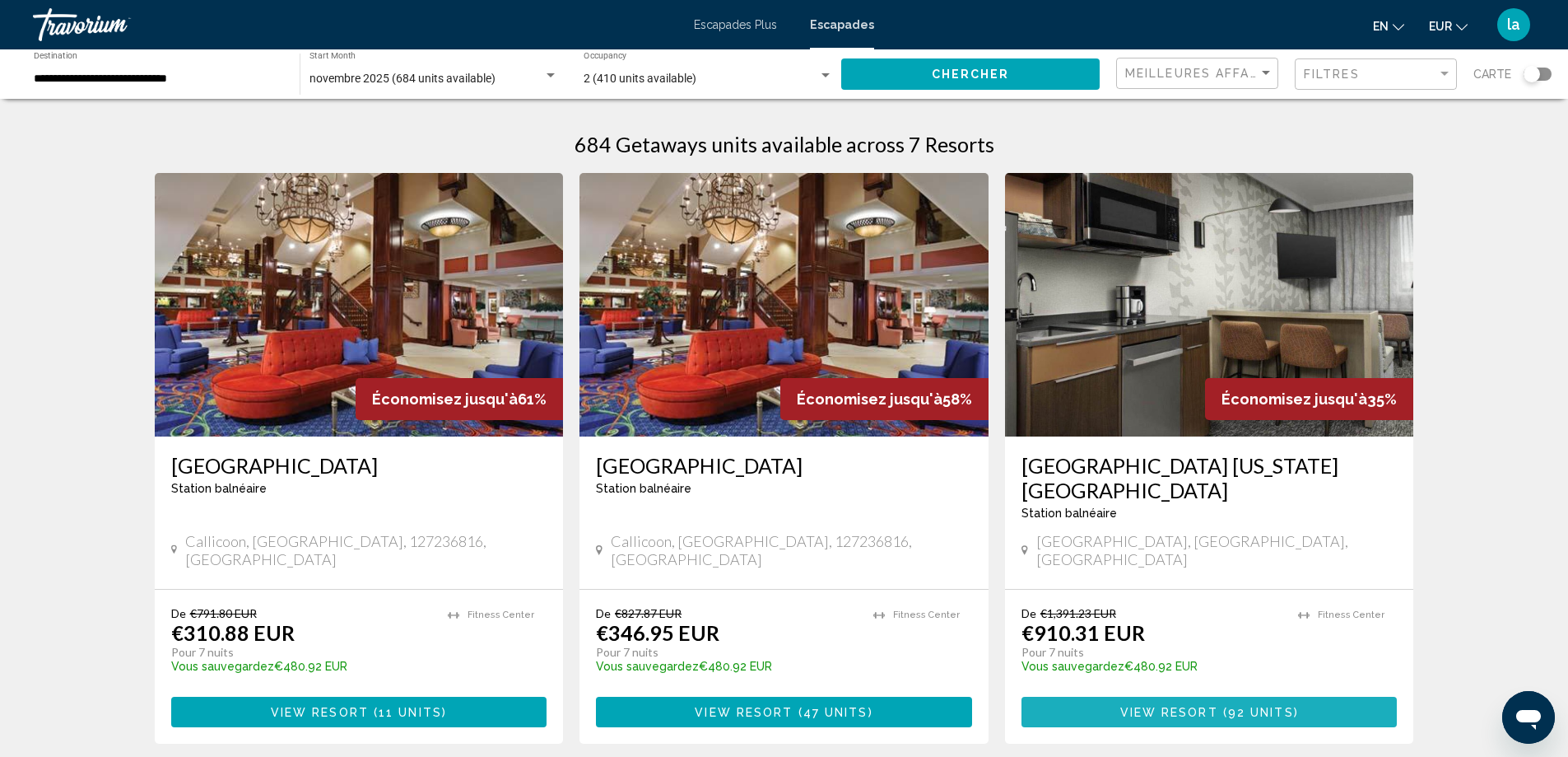
click at [1175, 706] on span "View Resort" at bounding box center [1169, 712] width 98 height 13
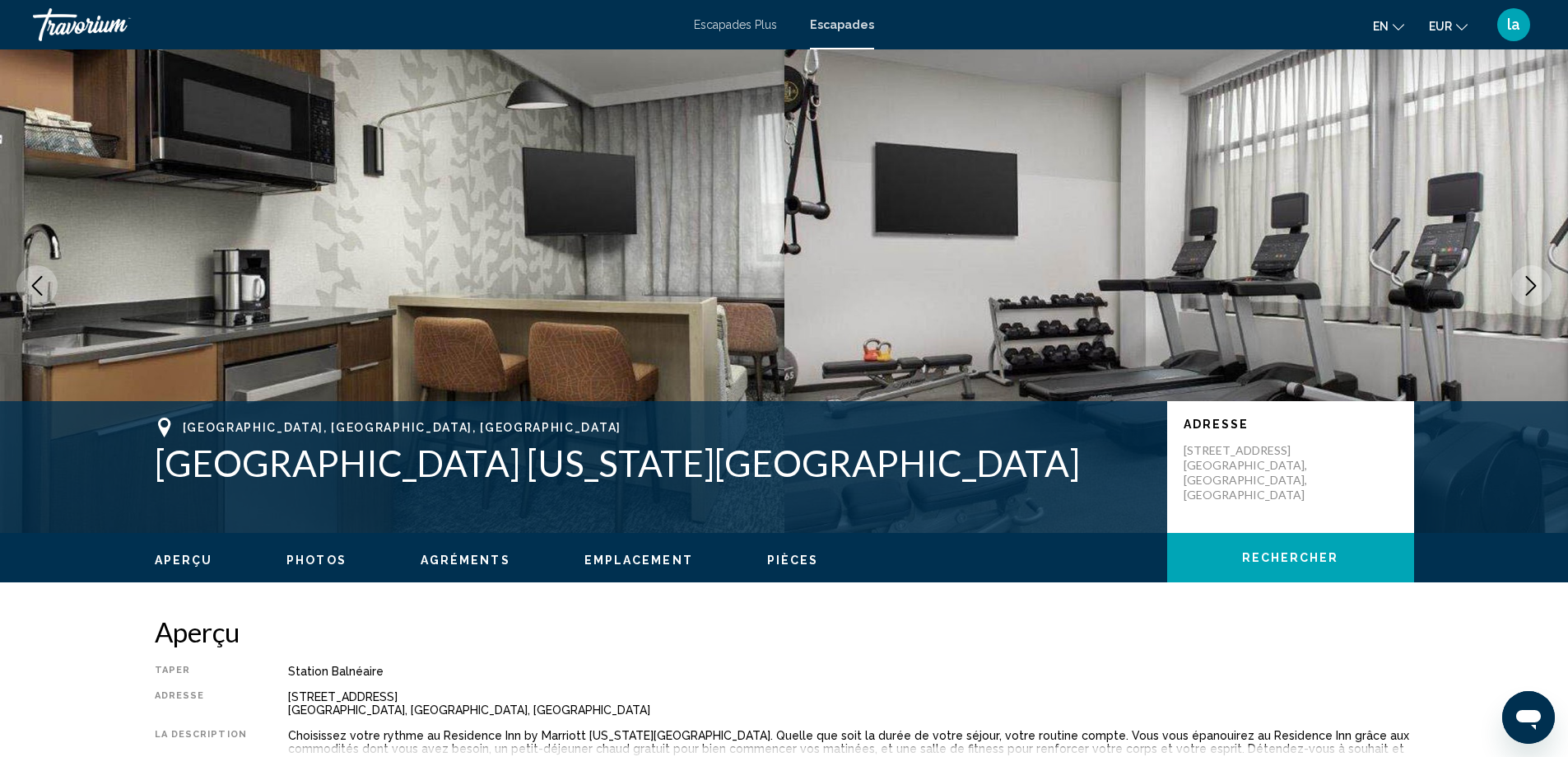
scroll to position [83, 0]
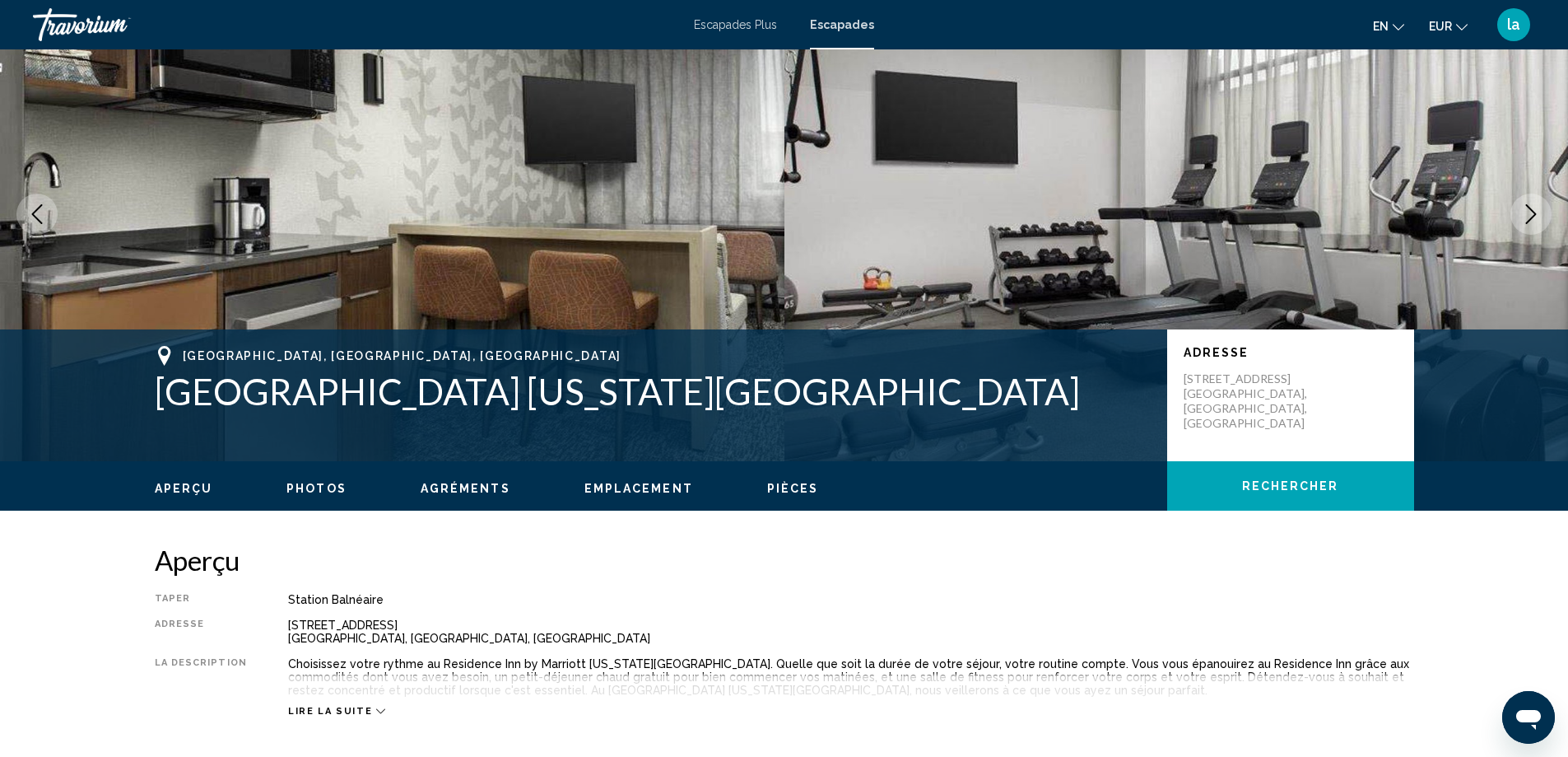
click at [326, 707] on span "Lire la suite" at bounding box center [330, 711] width 84 height 11
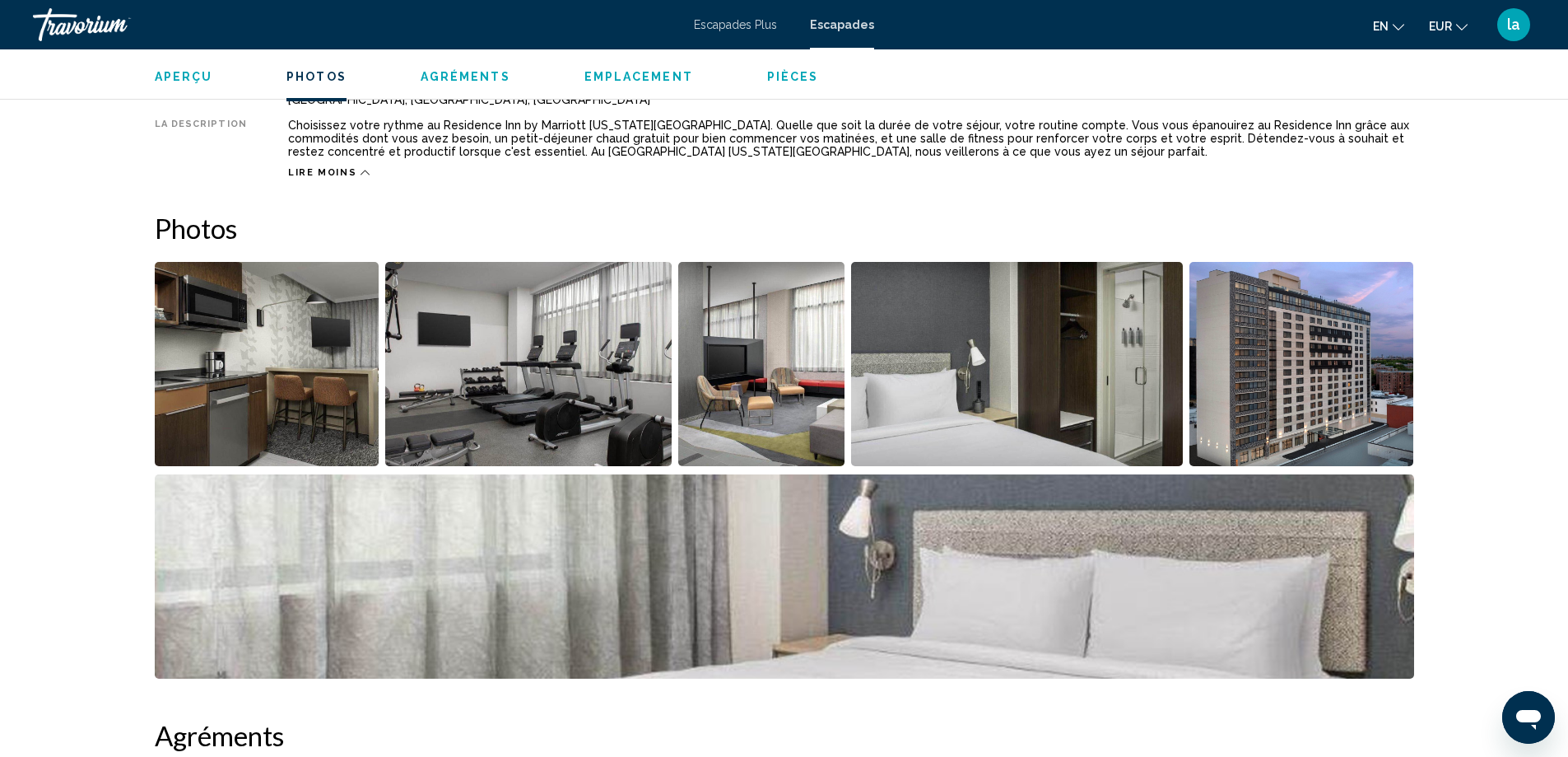
scroll to position [577, 0]
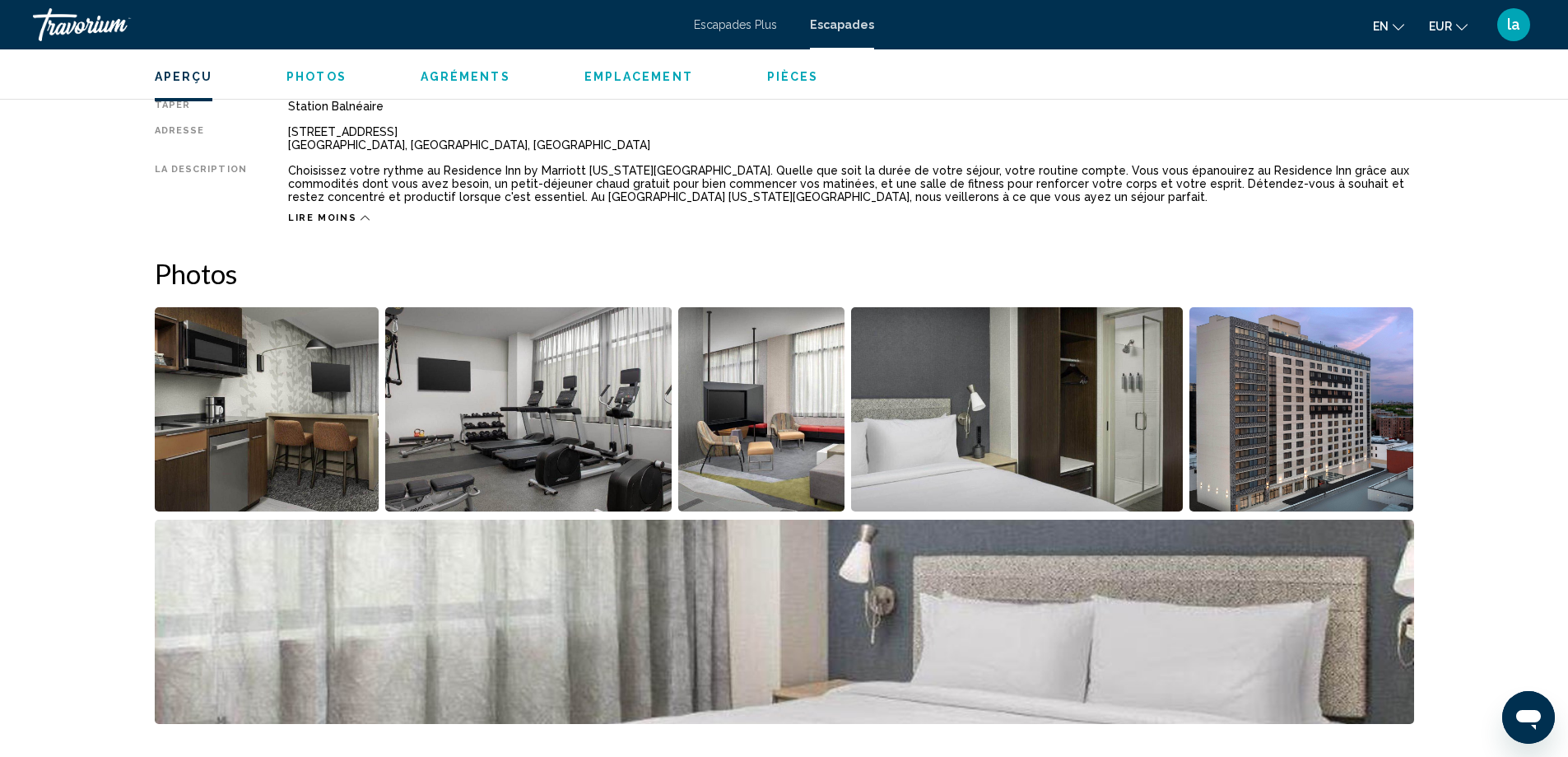
click at [1514, 23] on font "la" at bounding box center [1514, 25] width 13 height 18
click at [1419, 176] on font "Déconnexion" at bounding box center [1416, 180] width 71 height 13
